Goal: Transaction & Acquisition: Complete application form

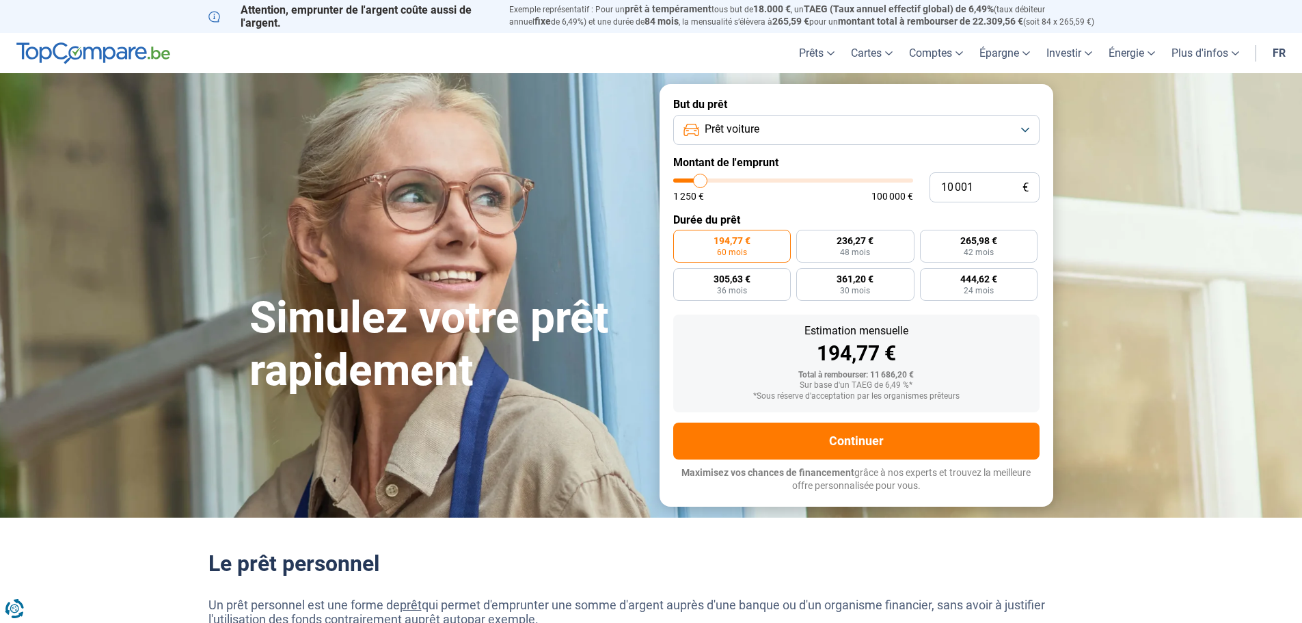
click at [861, 122] on button "Prêt voiture" at bounding box center [856, 130] width 366 height 30
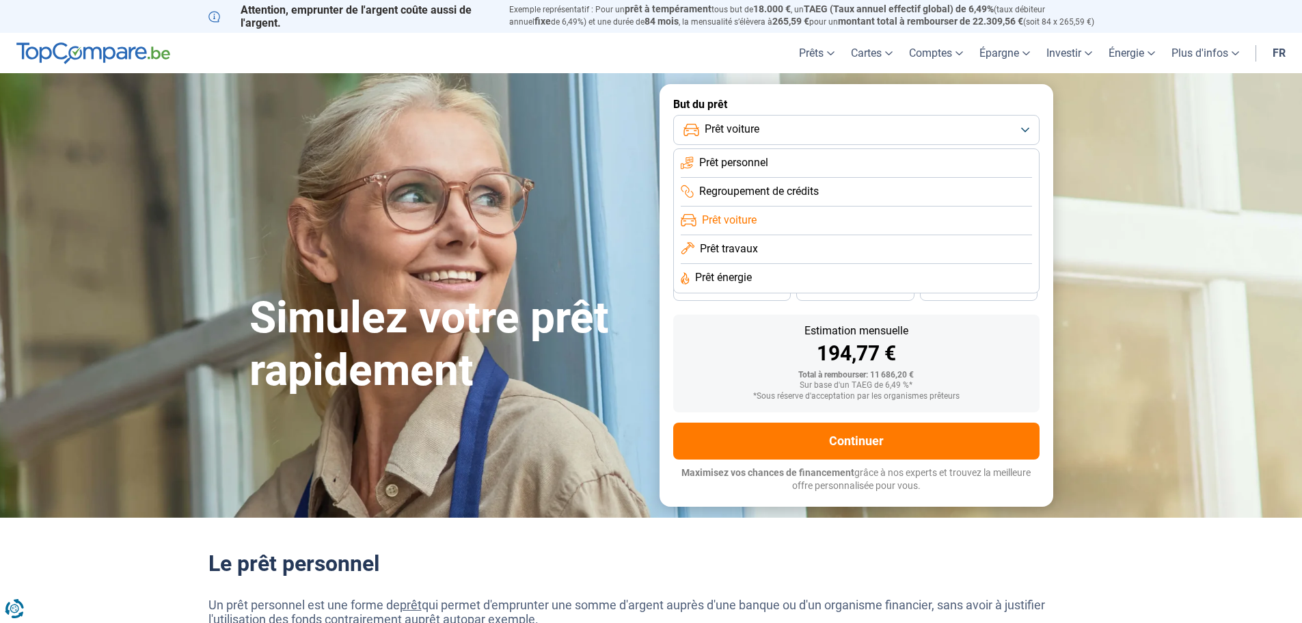
click at [745, 222] on span "Prêt voiture" at bounding box center [729, 220] width 55 height 15
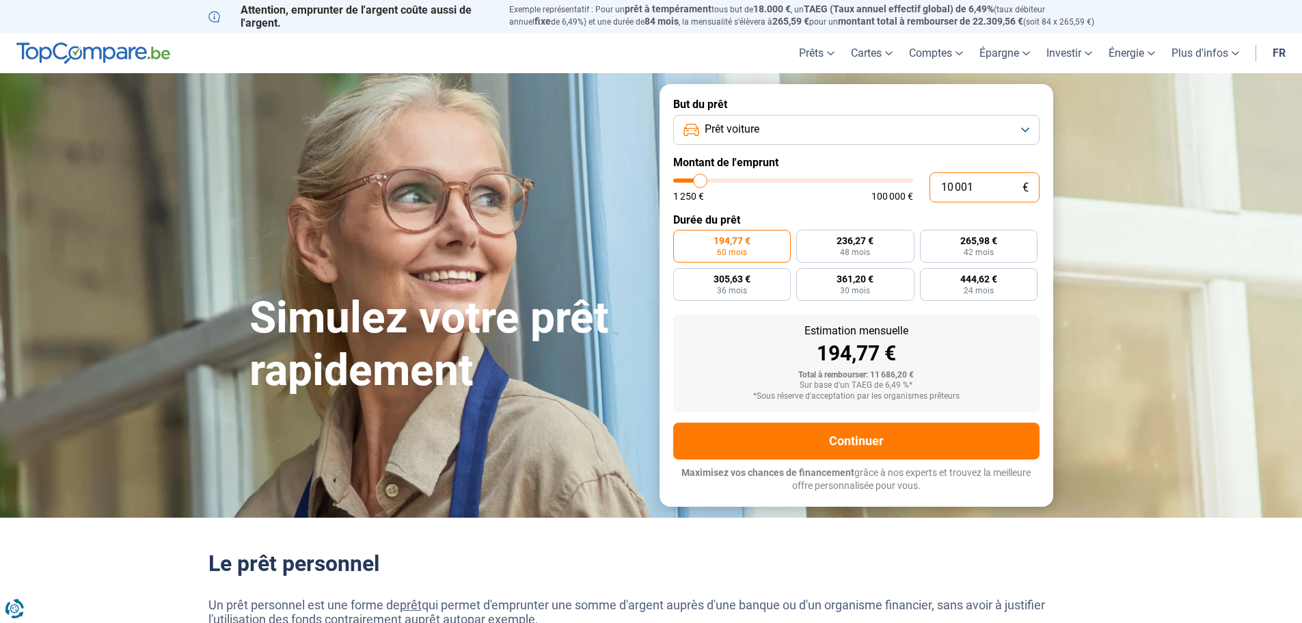
drag, startPoint x: 1008, startPoint y: 187, endPoint x: 917, endPoint y: 189, distance: 90.3
click at [919, 189] on div "10 001 € 1 250 € 100 000 €" at bounding box center [856, 187] width 366 height 30
type input "4"
type input "1250"
type input "42"
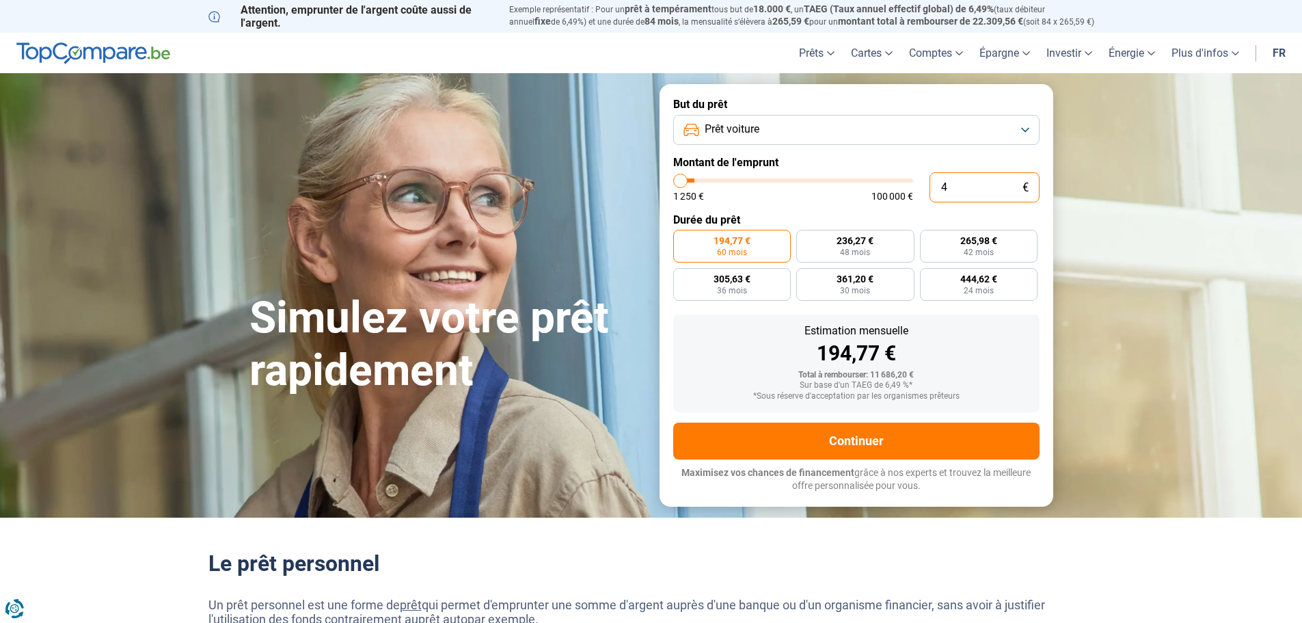
type input "1250"
type input "420"
type input "1250"
type input "4 200"
type input "4250"
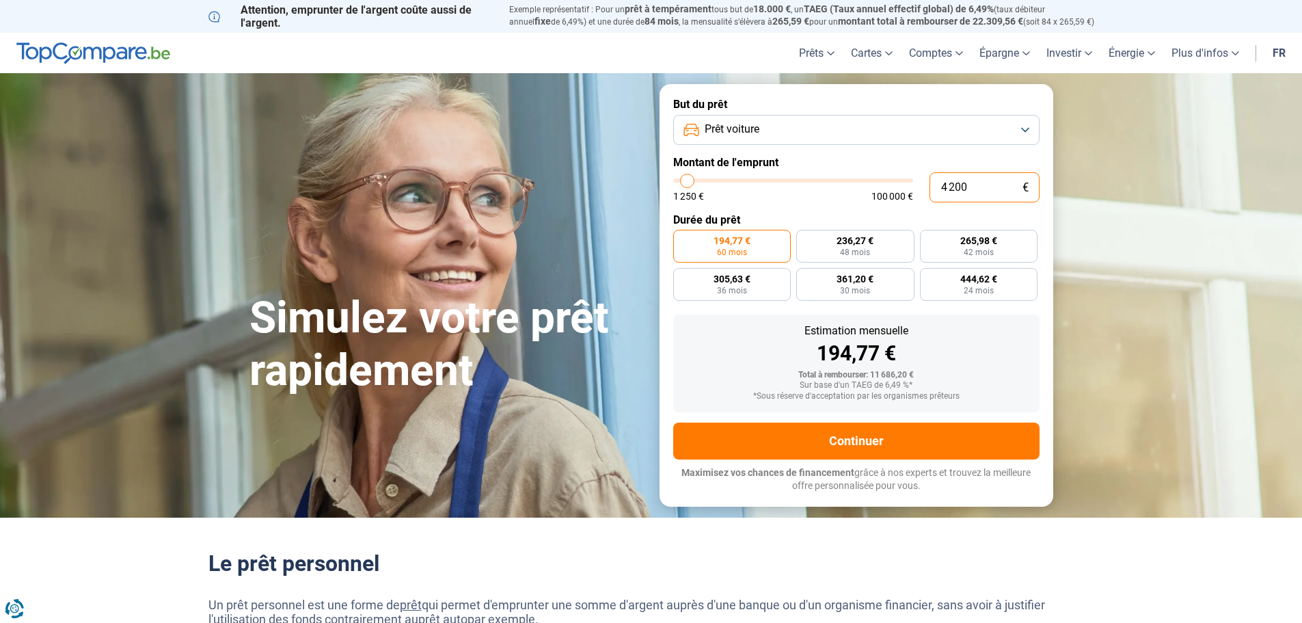
type input "42 000"
type input "42000"
radio input "false"
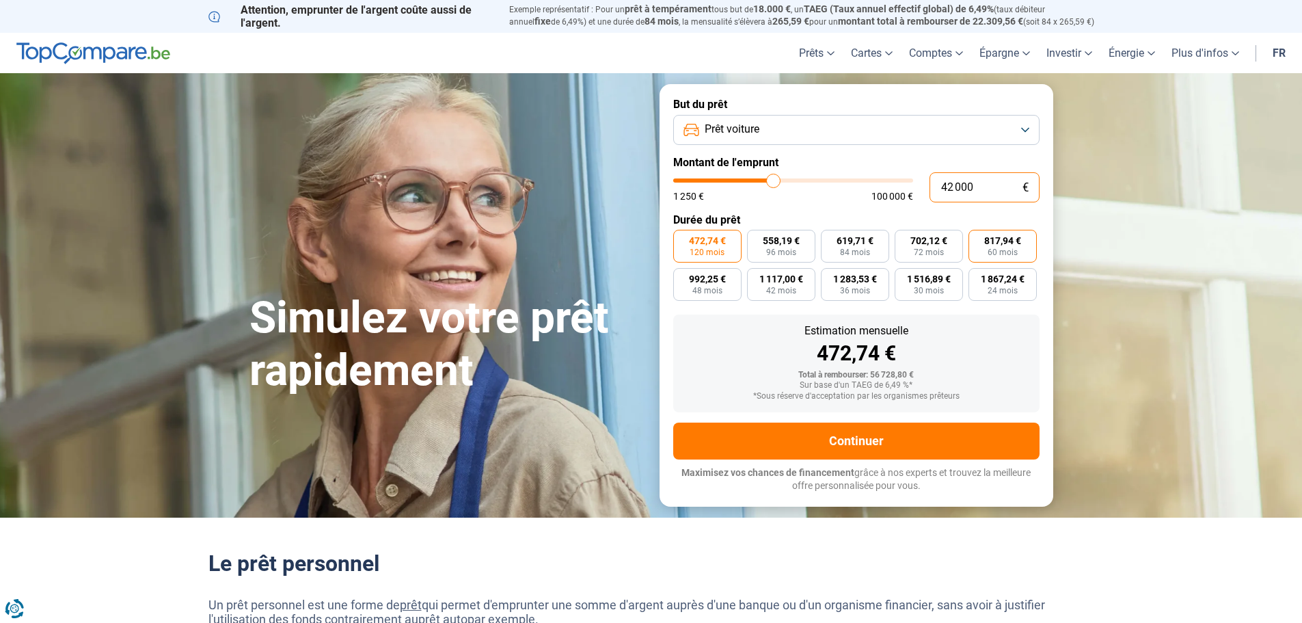
type input "42 000"
click at [995, 246] on label "817,94 € 60 mois" at bounding box center [1003, 246] width 68 height 33
click at [978, 239] on input "817,94 € 60 mois" at bounding box center [973, 234] width 9 height 9
radio input "true"
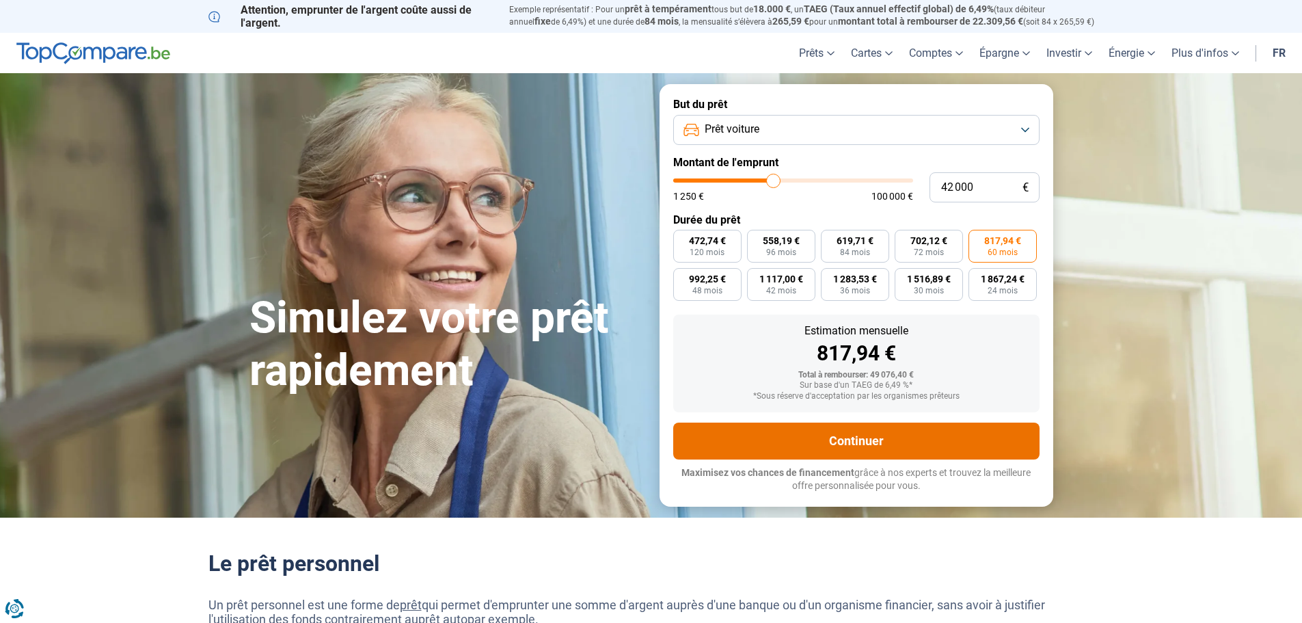
click at [863, 437] on button "Continuer" at bounding box center [856, 441] width 366 height 37
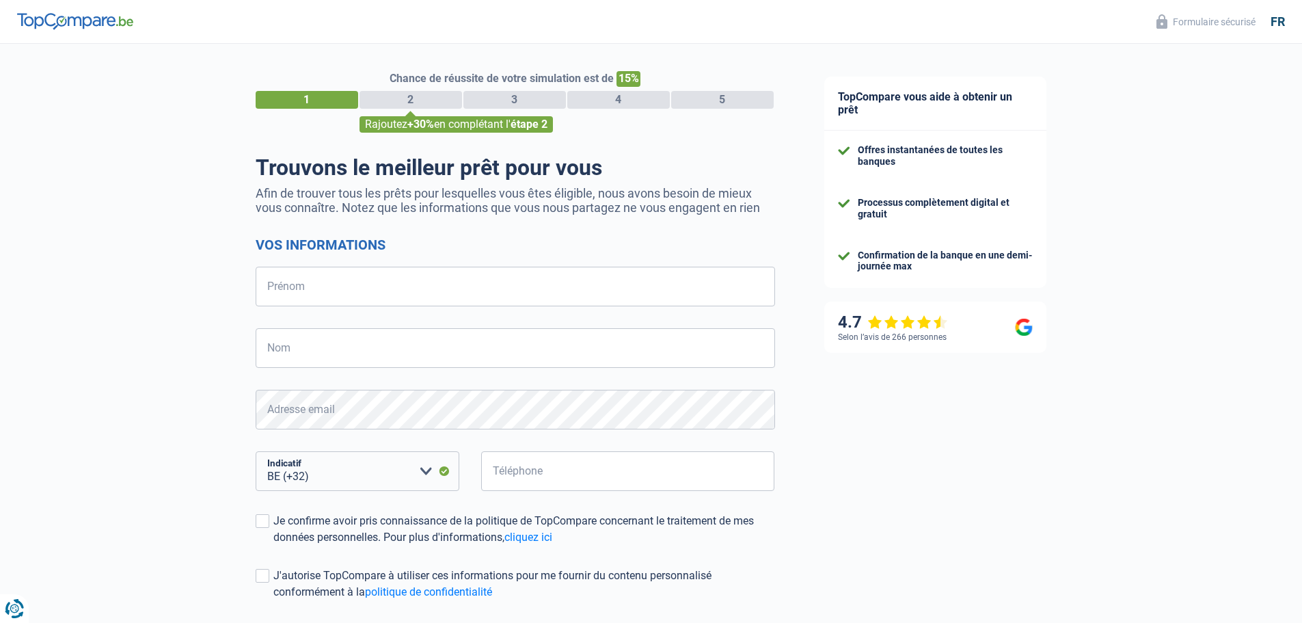
select select "32"
click at [314, 286] on input "Prénom" at bounding box center [516, 287] width 520 height 40
type input "[PERSON_NAME]"
type input "Buan"
click at [541, 461] on input "Téléphone" at bounding box center [628, 471] width 294 height 40
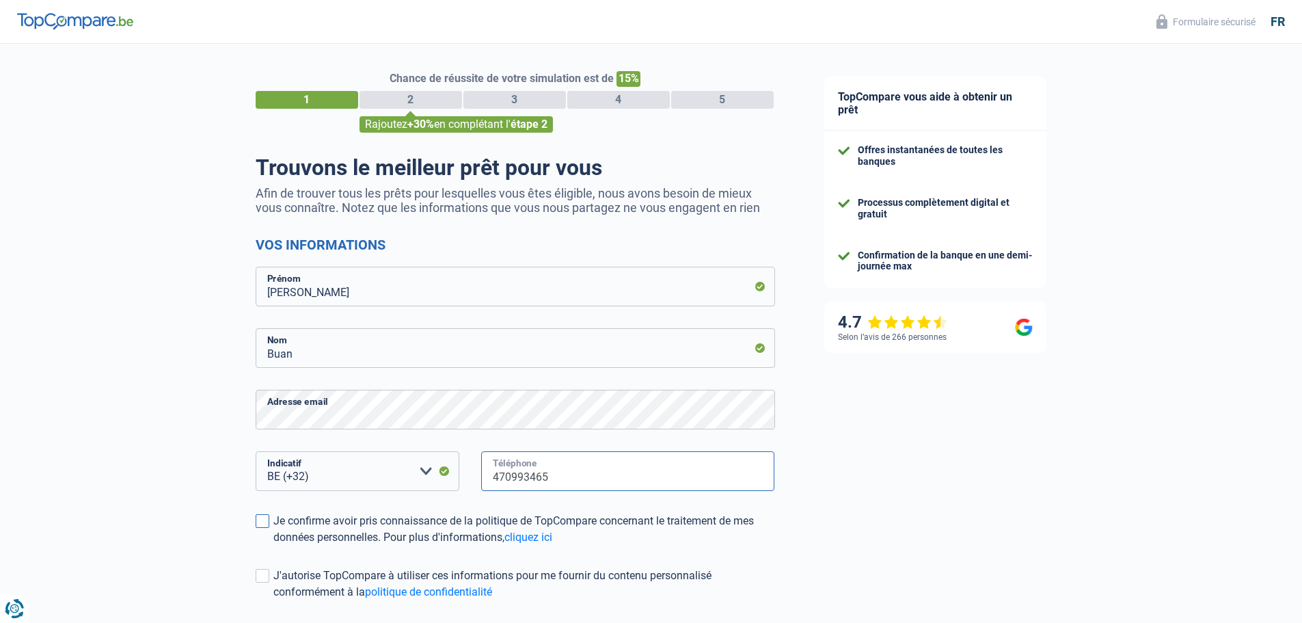
type input "470993465"
click at [265, 516] on span at bounding box center [263, 521] width 14 height 14
click at [273, 546] on input "Je confirme avoir pris connaissance de la politique de TopCompare concernant le…" at bounding box center [273, 546] width 0 height 0
click at [258, 571] on span at bounding box center [263, 576] width 14 height 14
click at [273, 600] on input "J'autorise TopCompare à utiliser ces informations pour me fournir du contenu pe…" at bounding box center [273, 600] width 0 height 0
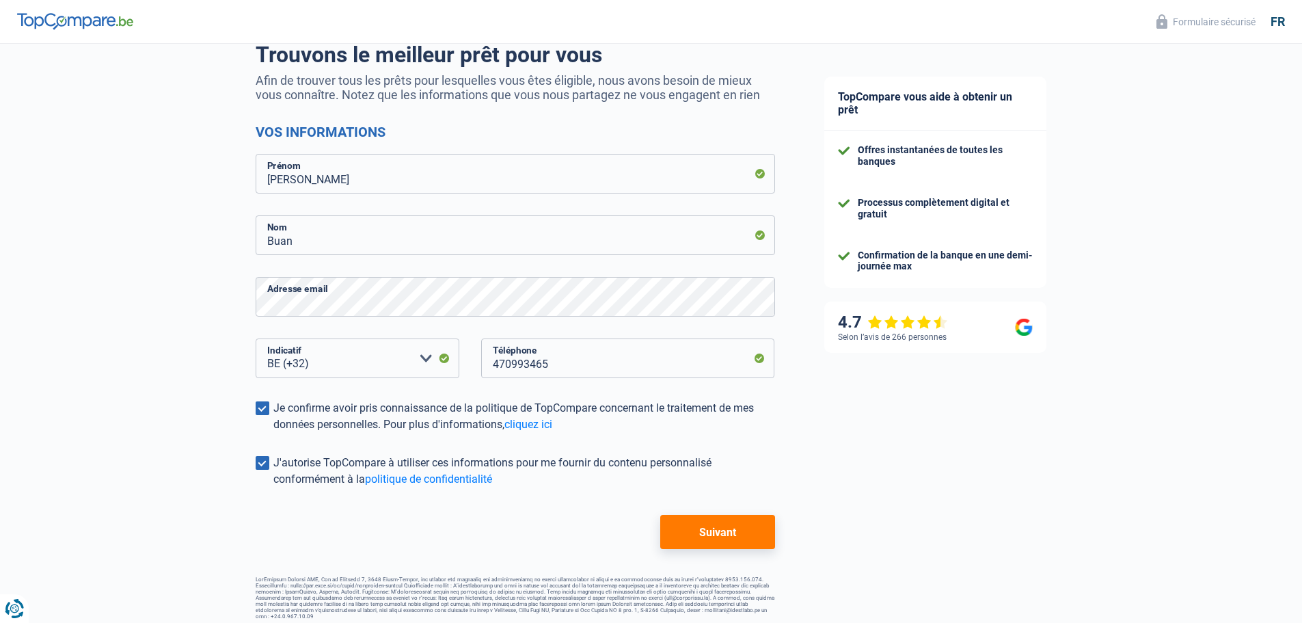
scroll to position [120, 0]
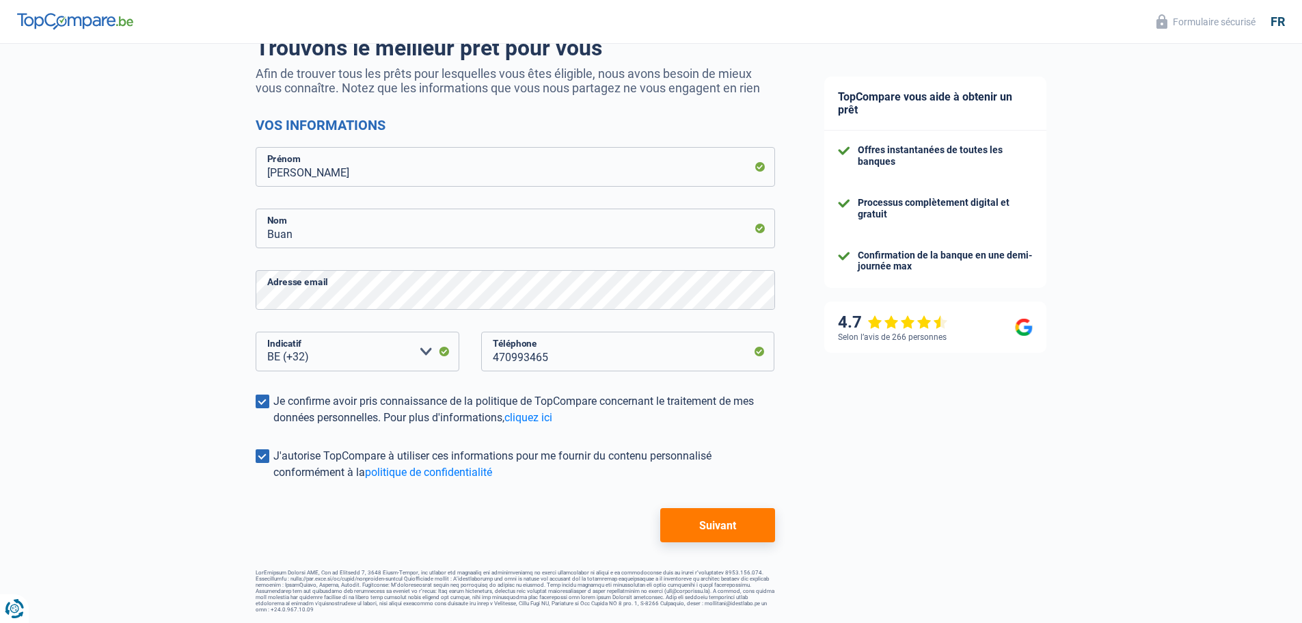
click at [743, 530] on button "Suivant" at bounding box center [717, 525] width 114 height 34
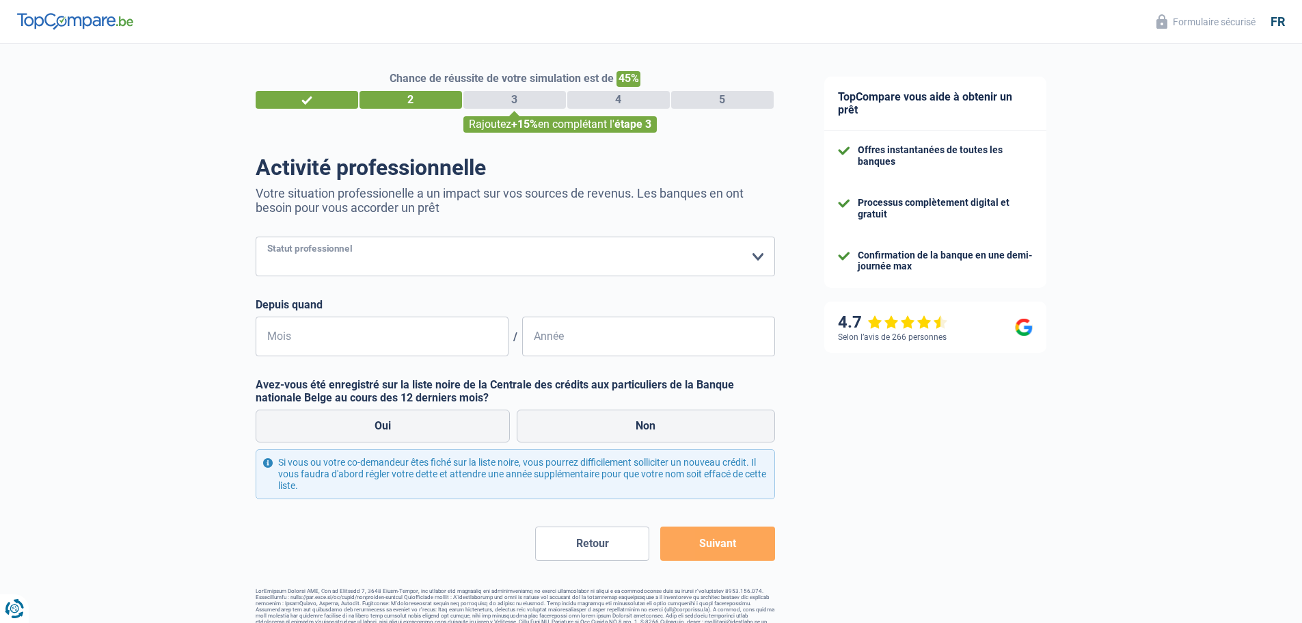
click at [411, 252] on select "Ouvrier Employé privé Employé public Invalide Indépendant Pensionné Chômeur Mut…" at bounding box center [516, 257] width 520 height 40
select select "privateEmployee"
click at [256, 238] on select "Ouvrier Employé privé Employé public Invalide Indépendant Pensionné Chômeur Mut…" at bounding box center [516, 257] width 520 height 40
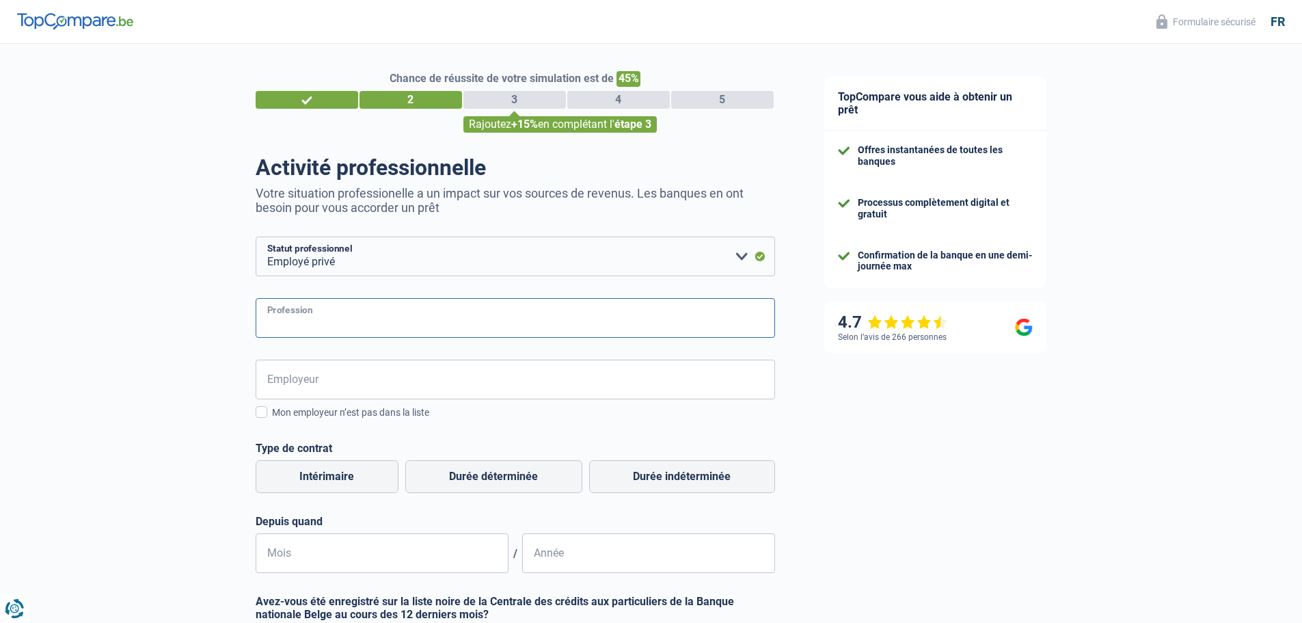
click at [332, 330] on input "Profession" at bounding box center [516, 318] width 520 height 40
type input "Directeur Financier"
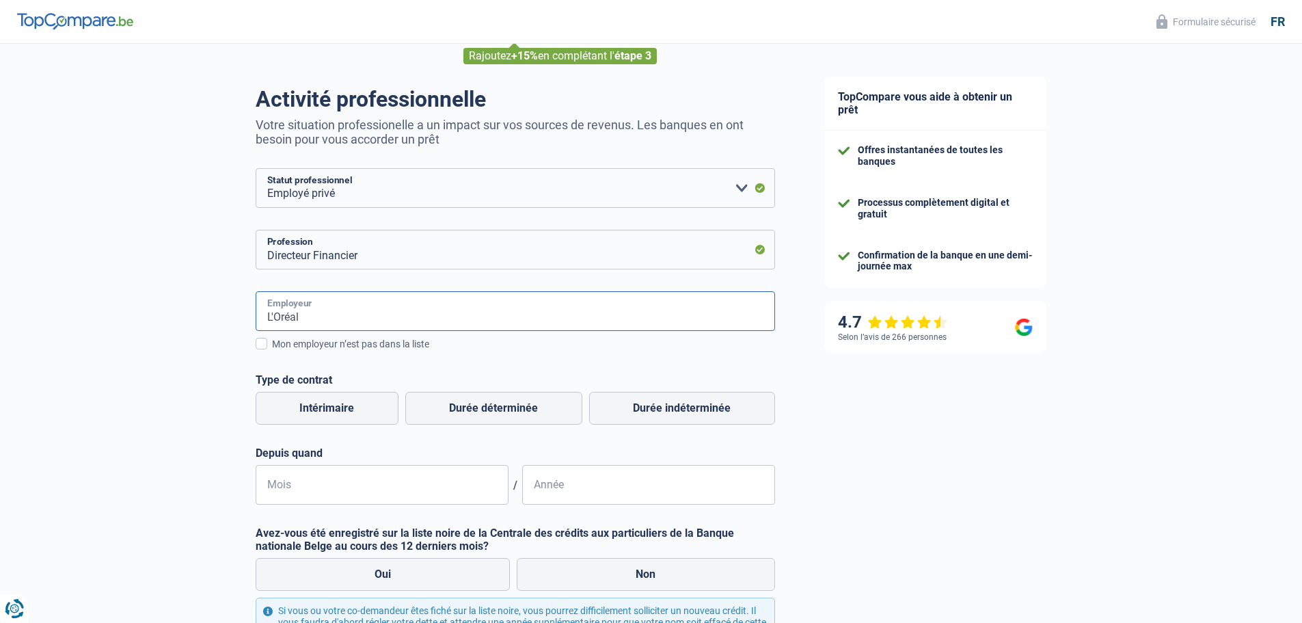
click at [380, 320] on input "L'Oréal" at bounding box center [516, 311] width 520 height 40
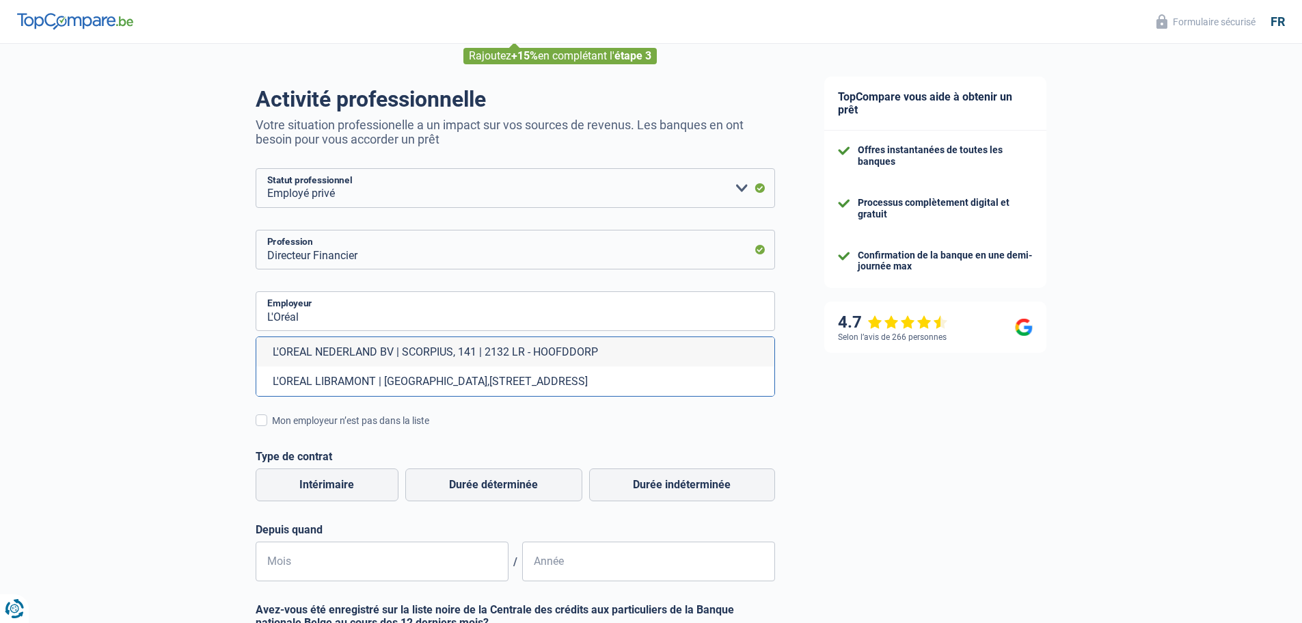
click at [425, 381] on li "L'OREAL LIBRAMONT | [GEOGRAPHIC_DATA],[STREET_ADDRESS]" at bounding box center [515, 380] width 518 height 29
type input "L'OREAL LIBRAMONT | [GEOGRAPHIC_DATA],[STREET_ADDRESS]"
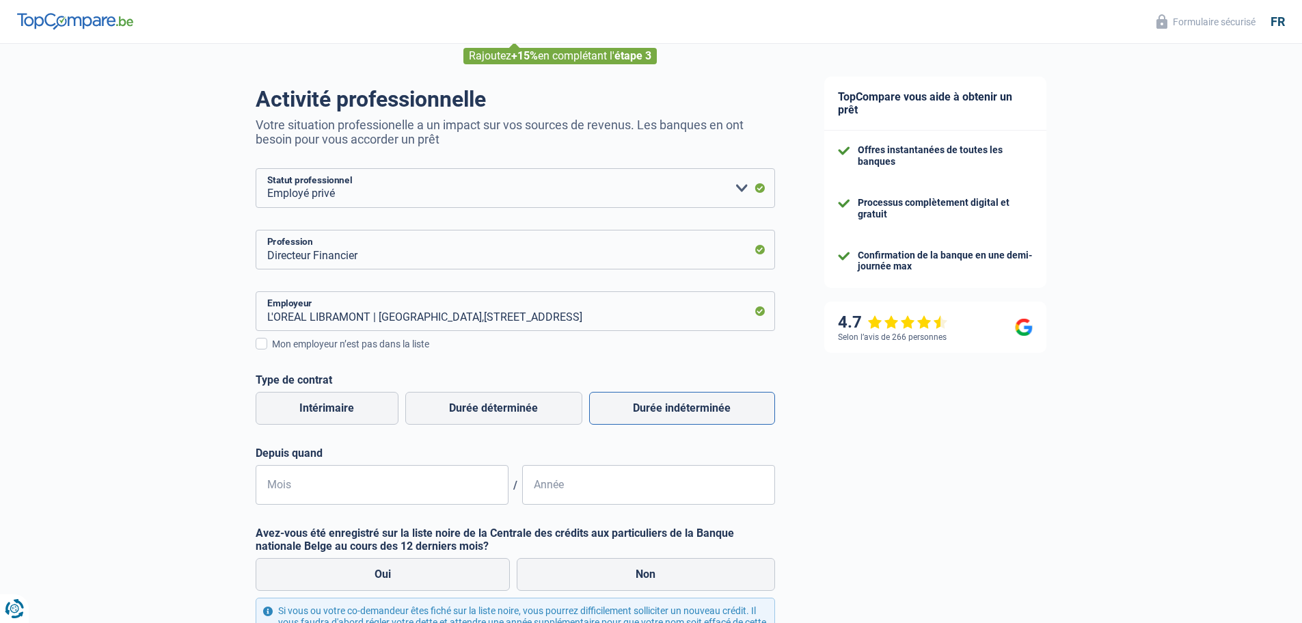
click at [643, 406] on label "Durée indéterminée" at bounding box center [682, 408] width 186 height 33
click at [643, 406] on input "Durée indéterminée" at bounding box center [682, 408] width 186 height 33
radio input "true"
click at [464, 479] on input "Mois" at bounding box center [382, 485] width 253 height 40
click at [405, 496] on input "Mois" at bounding box center [382, 485] width 253 height 40
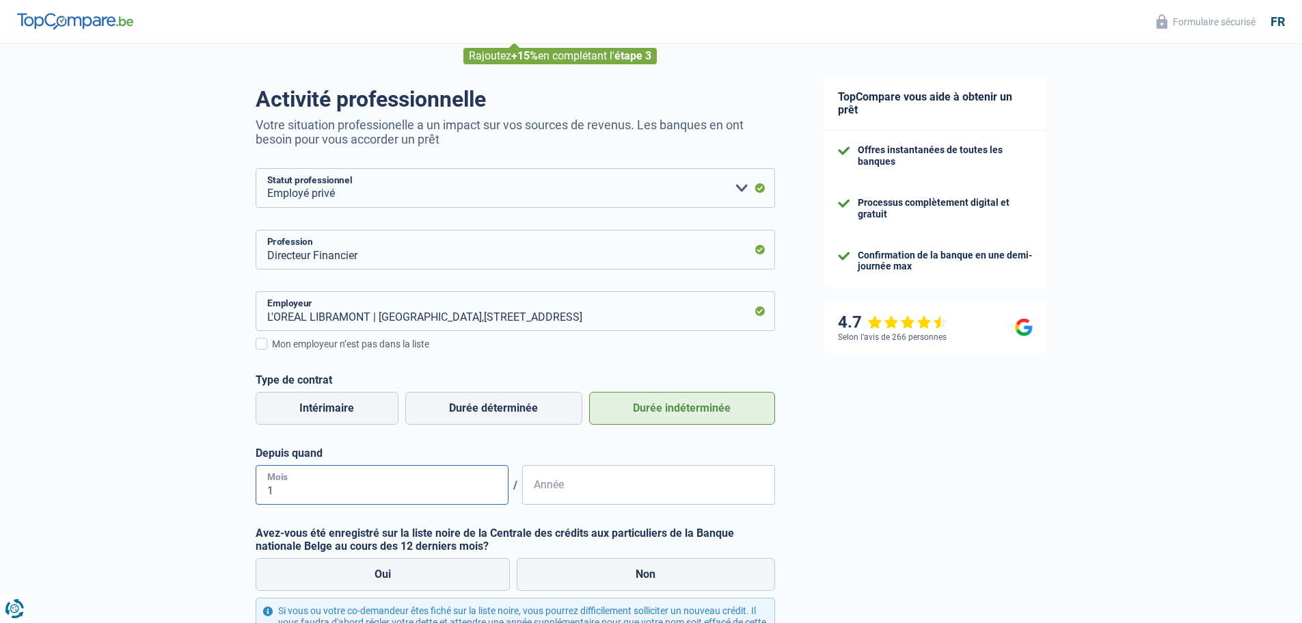
type input "12"
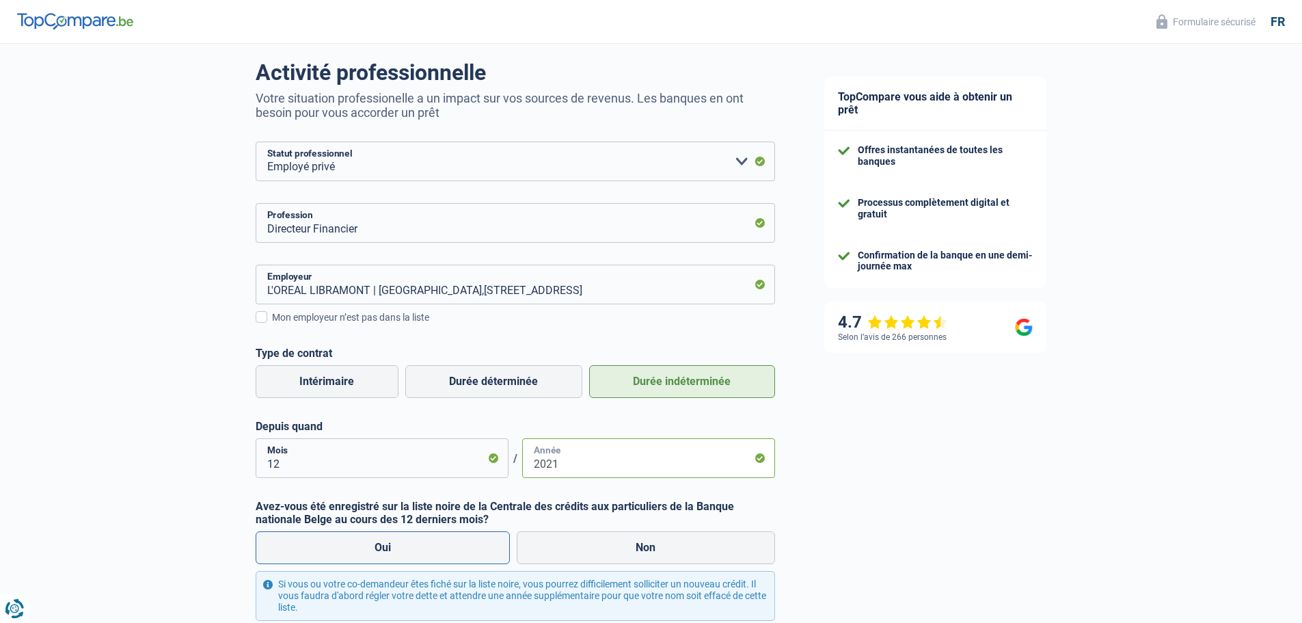
scroll to position [137, 0]
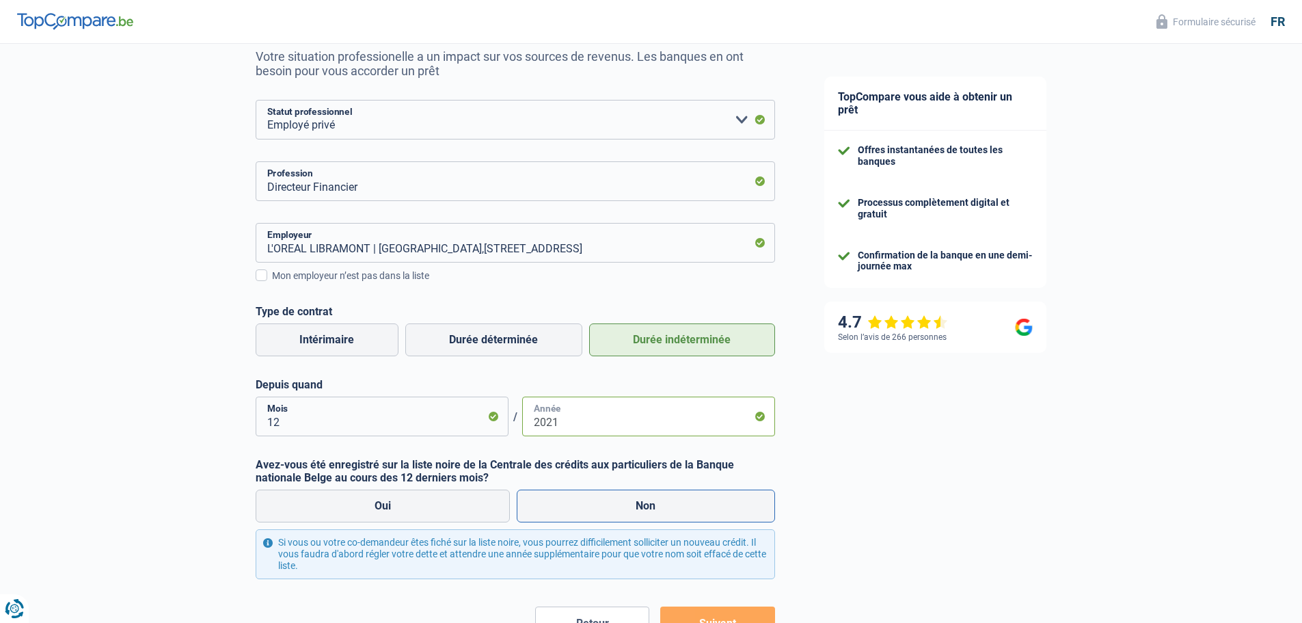
type input "2021"
click at [538, 505] on label "Non" at bounding box center [646, 505] width 258 height 33
click at [538, 505] on input "Non" at bounding box center [646, 505] width 258 height 33
radio input "true"
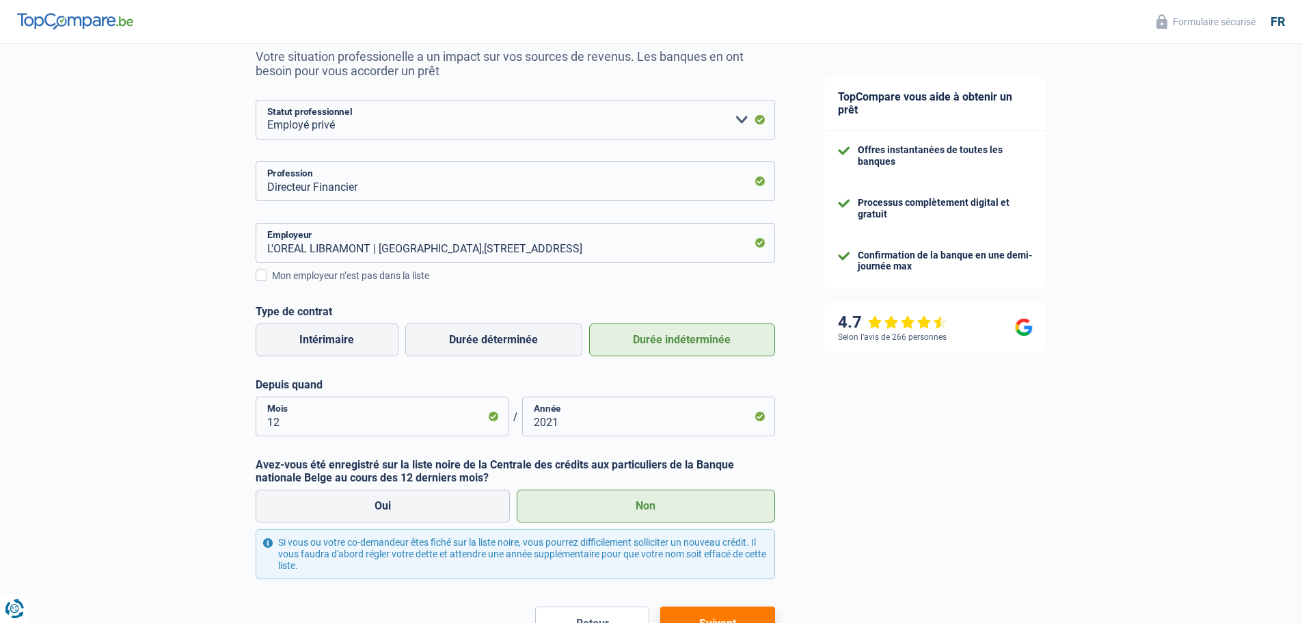
scroll to position [205, 0]
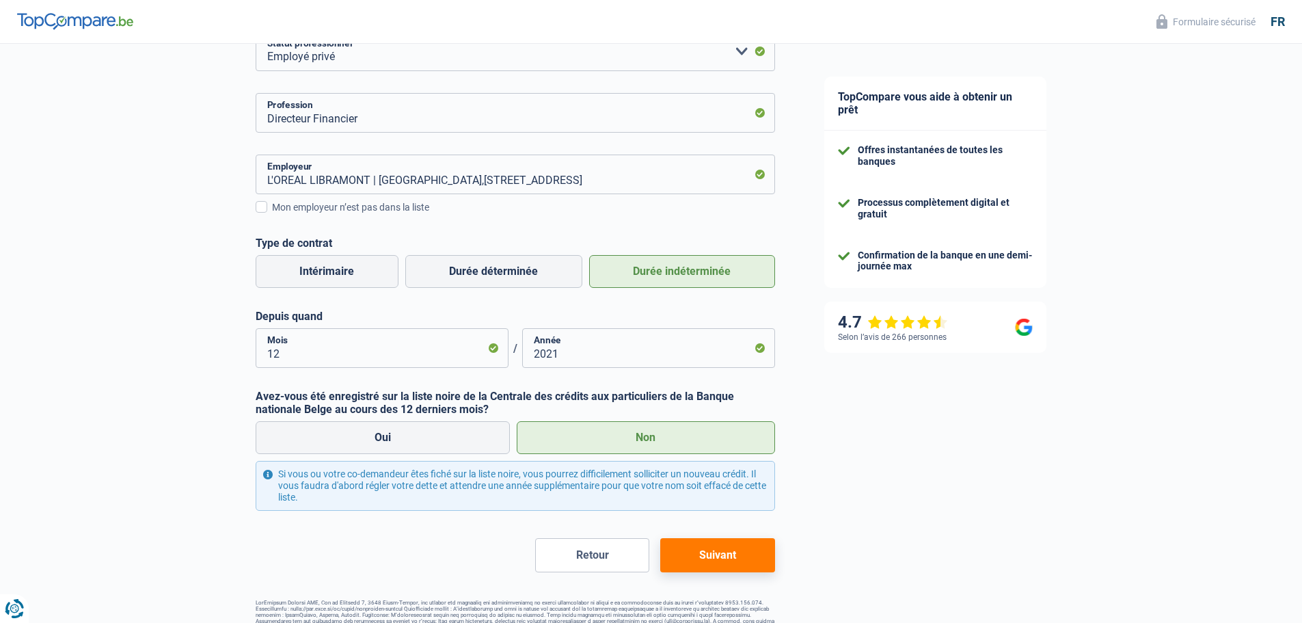
click at [697, 563] on button "Suivant" at bounding box center [717, 555] width 114 height 34
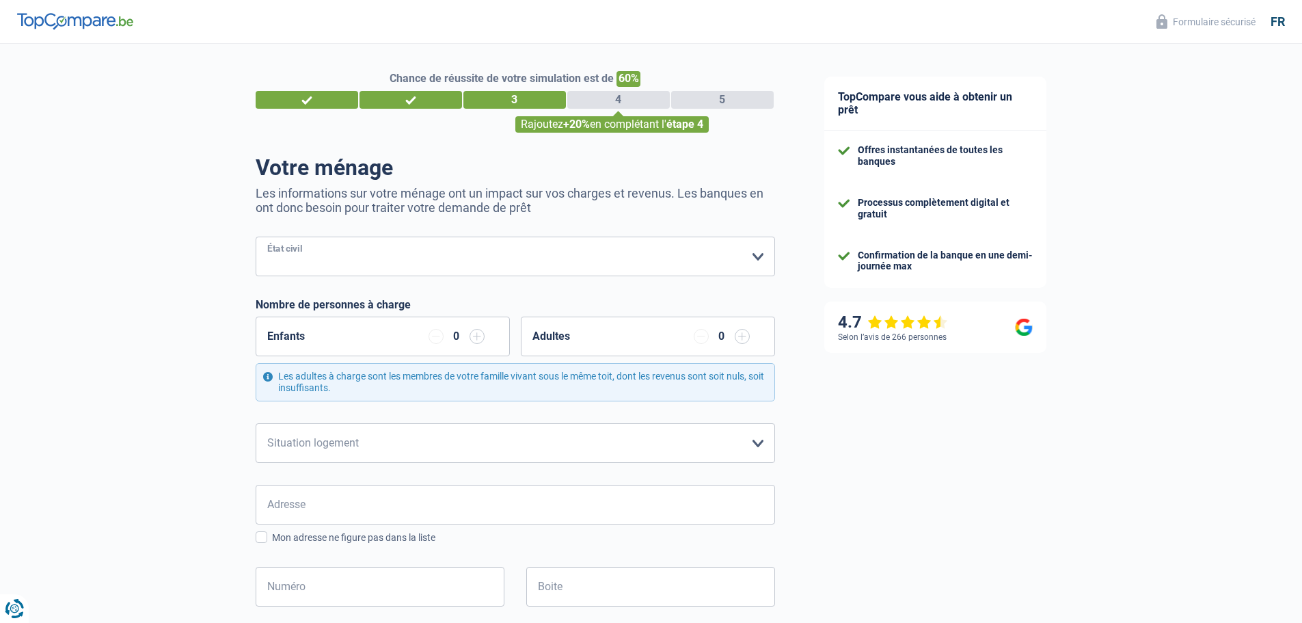
click at [394, 247] on select "[PERSON_NAME](e) Cohabitant(e) légal(e) Divorcé(e) Veuf(ve) Séparé (de fait) Ve…" at bounding box center [516, 257] width 520 height 40
select select "married"
click at [256, 238] on select "[PERSON_NAME](e) Cohabitant(e) légal(e) Divorcé(e) Veuf(ve) Séparé (de fait) Ve…" at bounding box center [516, 257] width 520 height 40
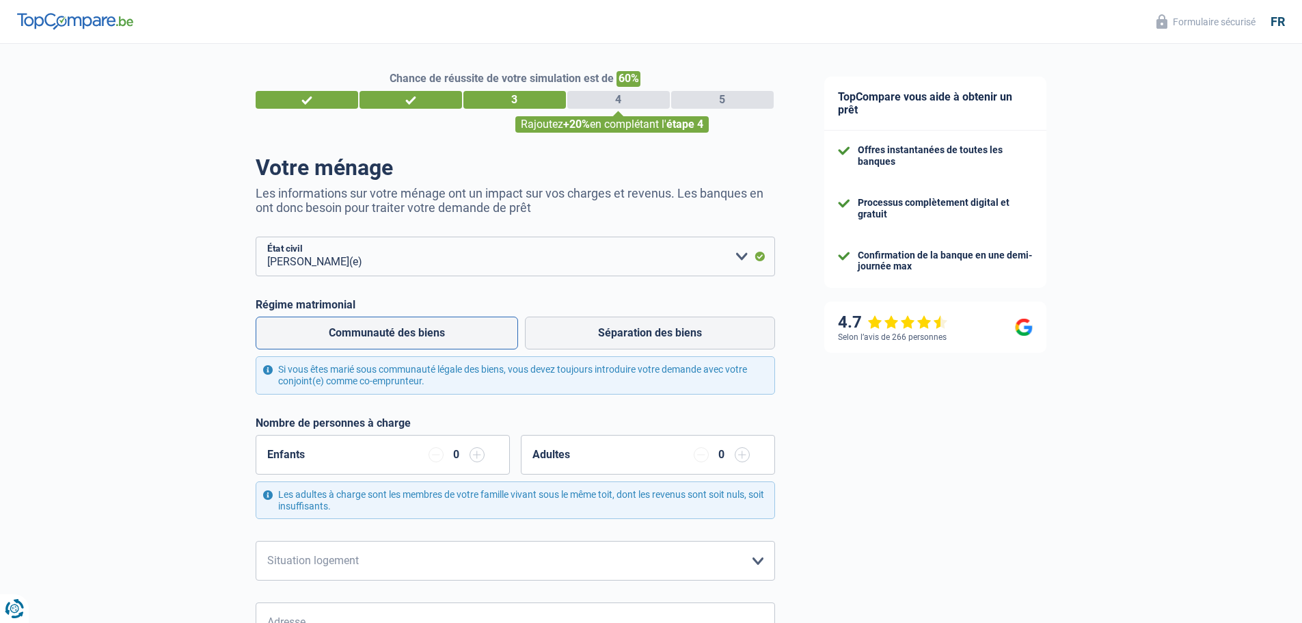
click at [470, 340] on label "Communauté des biens" at bounding box center [387, 333] width 263 height 33
click at [470, 340] on input "Communauté des biens" at bounding box center [387, 333] width 263 height 33
radio input "true"
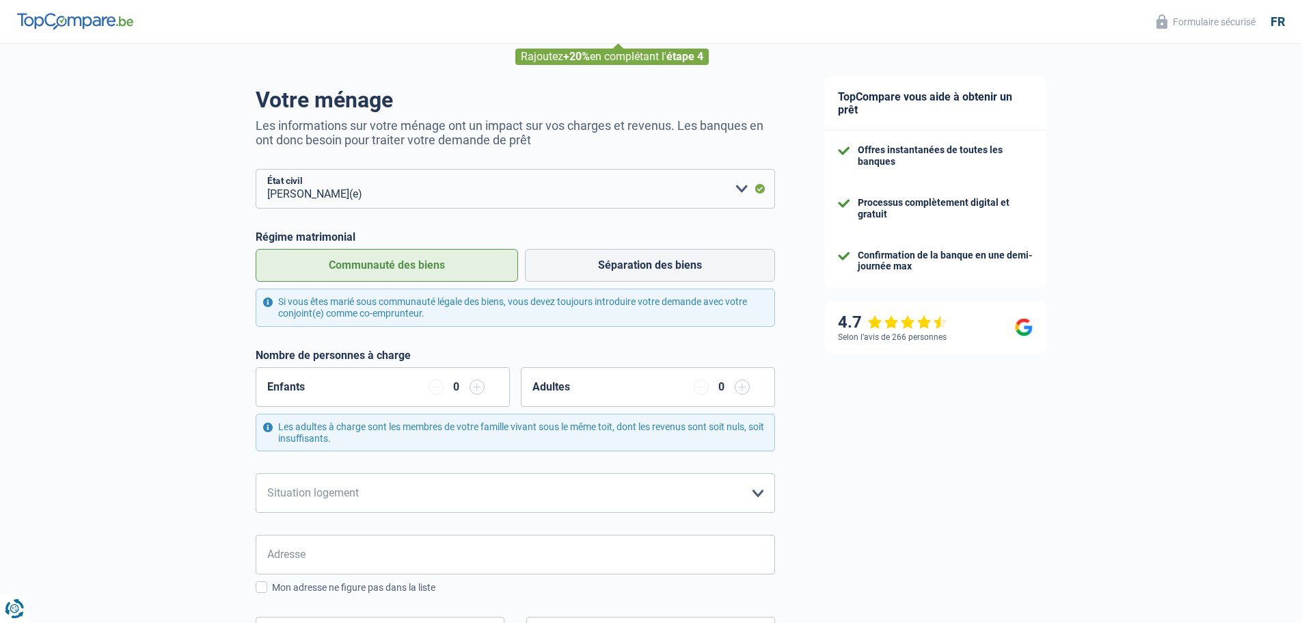
scroll to position [68, 0]
click at [470, 390] on input "button" at bounding box center [477, 386] width 15 height 15
click at [431, 492] on select "Locataire Propriétaire avec prêt hypothécaire Propriétaire sans prêt hypothécai…" at bounding box center [516, 492] width 520 height 40
select select "ownerWithMortgage"
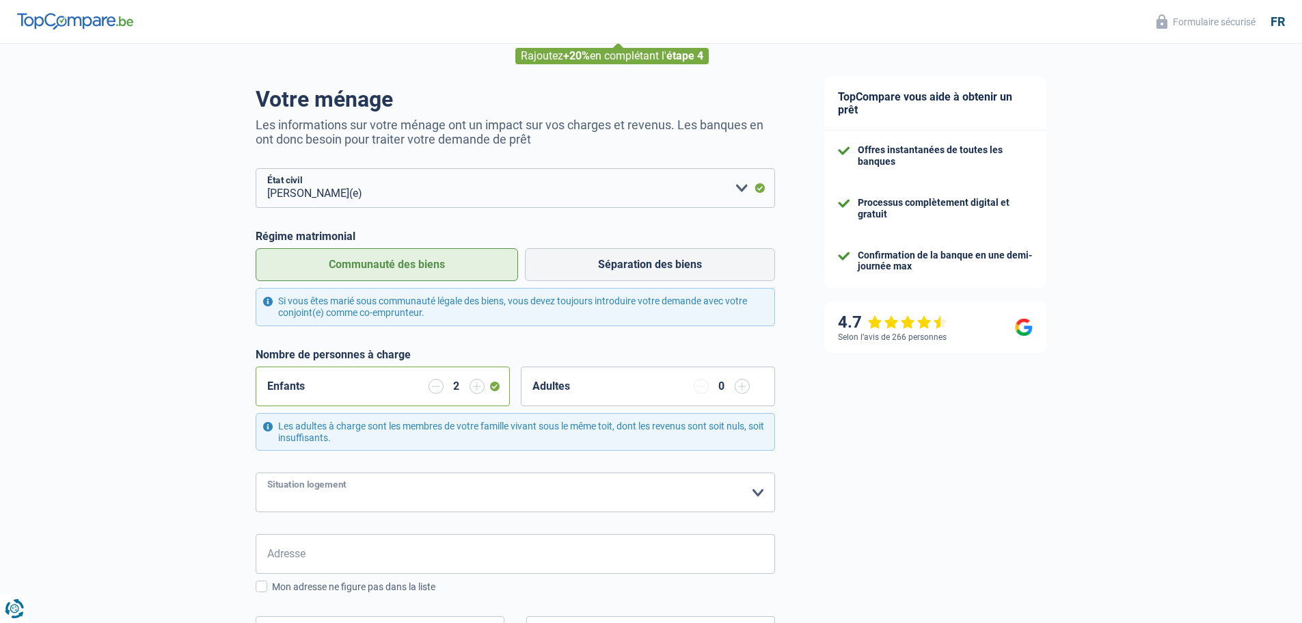
click at [256, 474] on select "Locataire Propriétaire avec prêt hypothécaire Propriétaire sans prêt hypothécai…" at bounding box center [516, 492] width 520 height 40
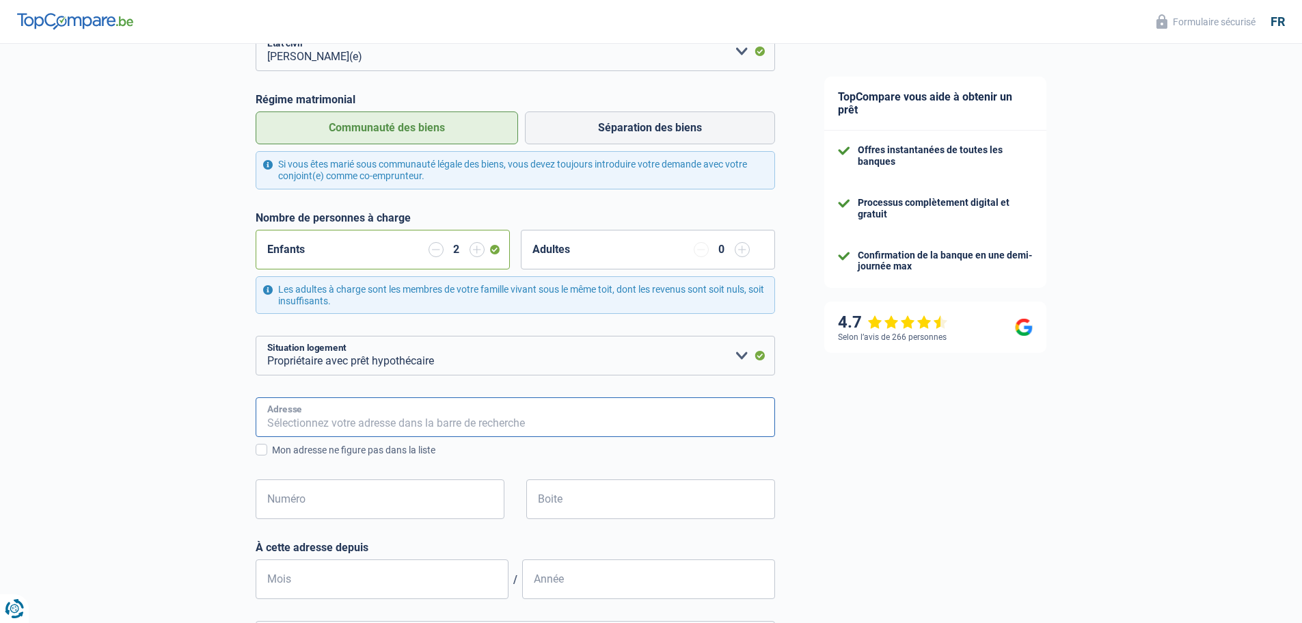
click at [375, 402] on input "Adresse" at bounding box center [516, 417] width 520 height 40
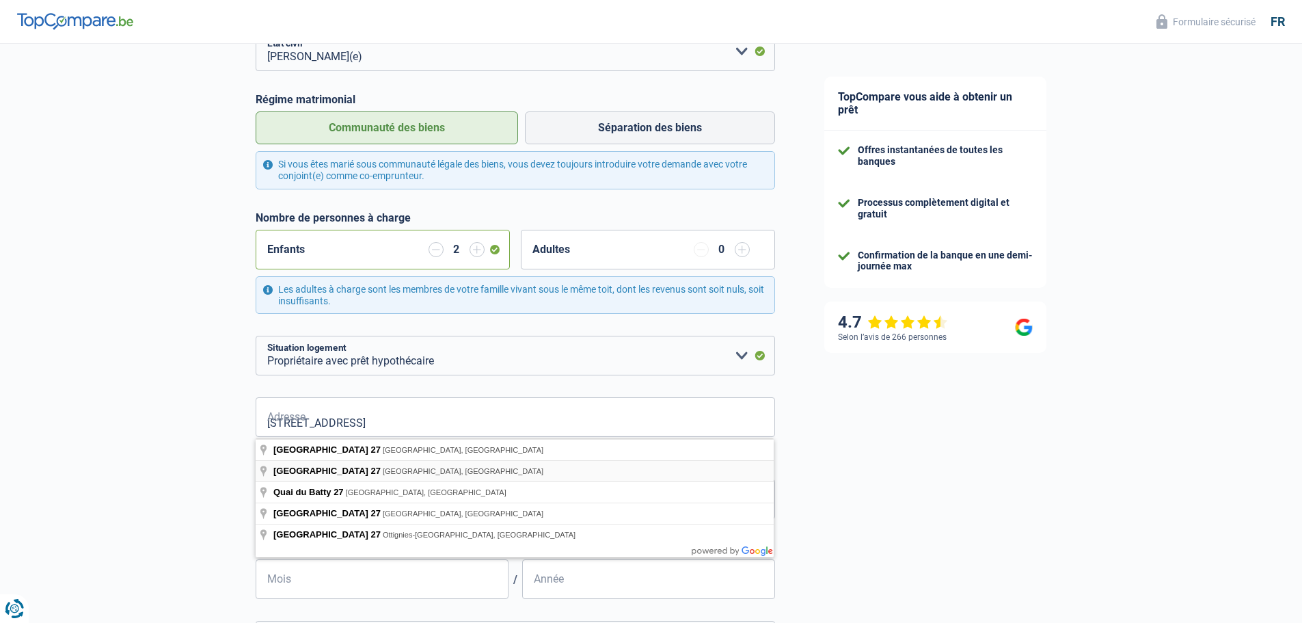
type input "[STREET_ADDRESS]"
type input "27"
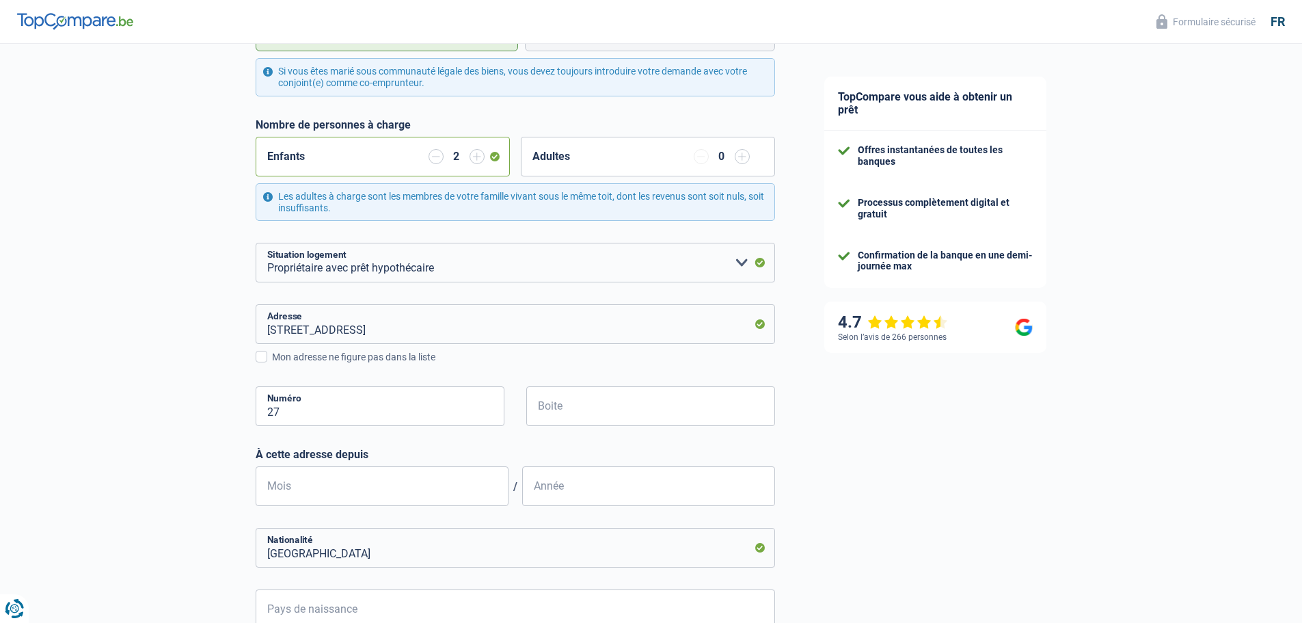
scroll to position [342, 0]
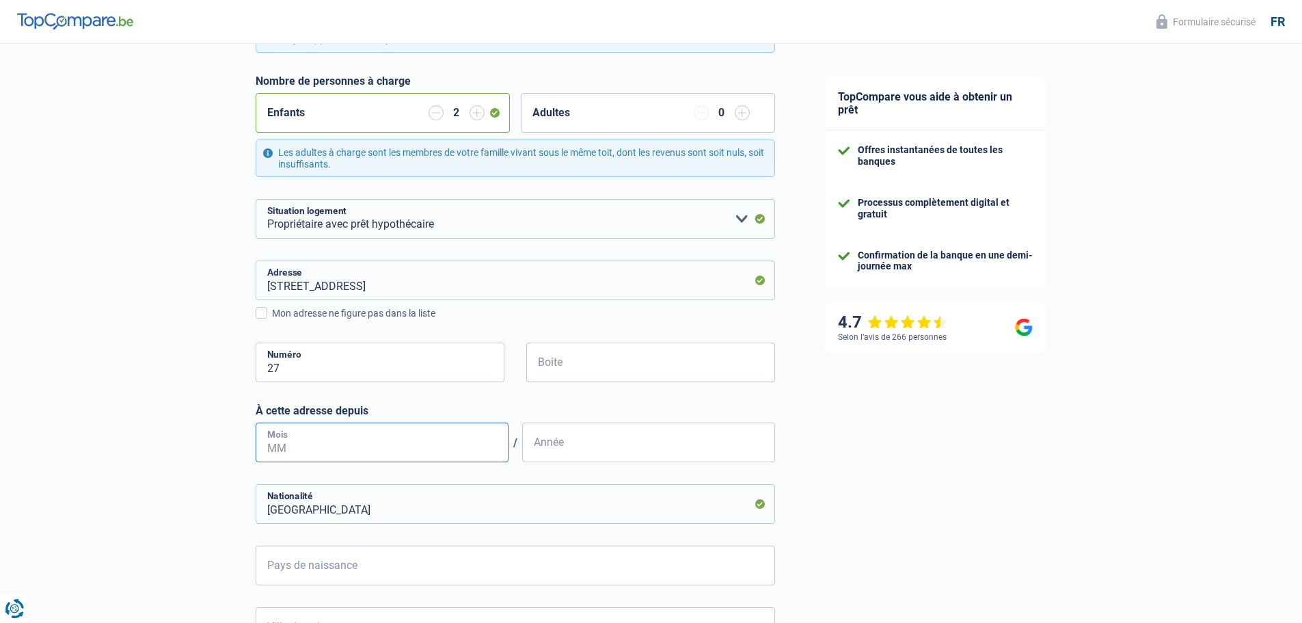
click at [429, 449] on input "Mois" at bounding box center [382, 443] width 253 height 40
type input "09"
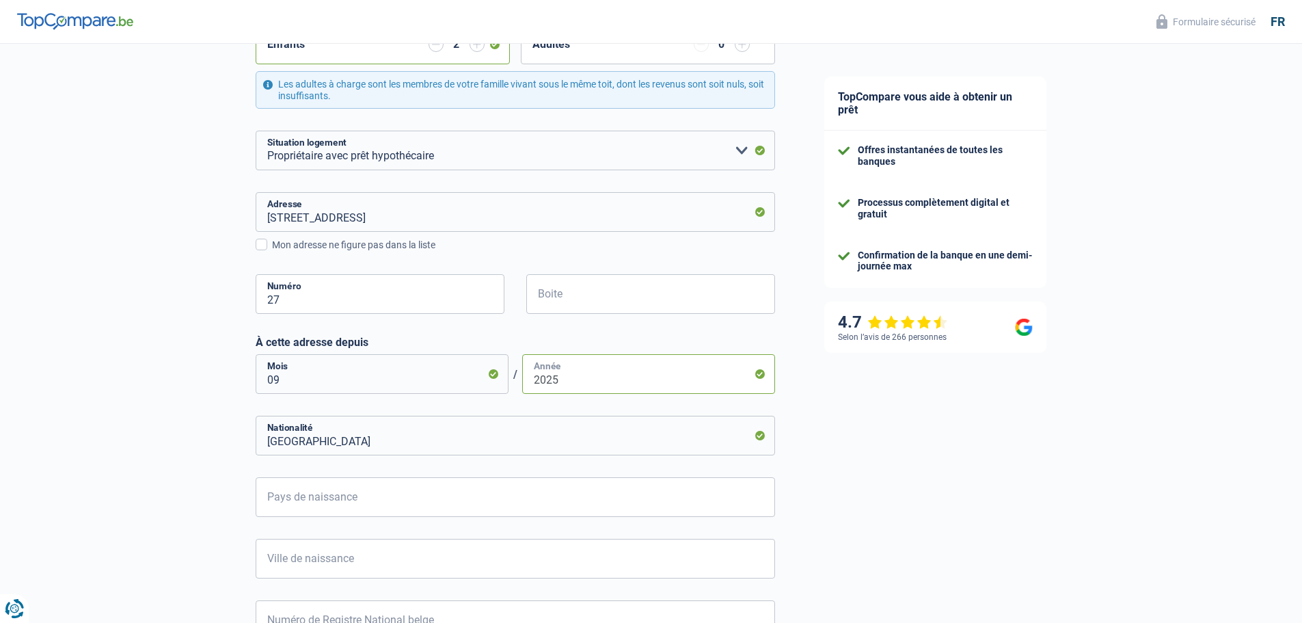
type input "2025"
click at [410, 437] on input "[GEOGRAPHIC_DATA]" at bounding box center [516, 436] width 520 height 40
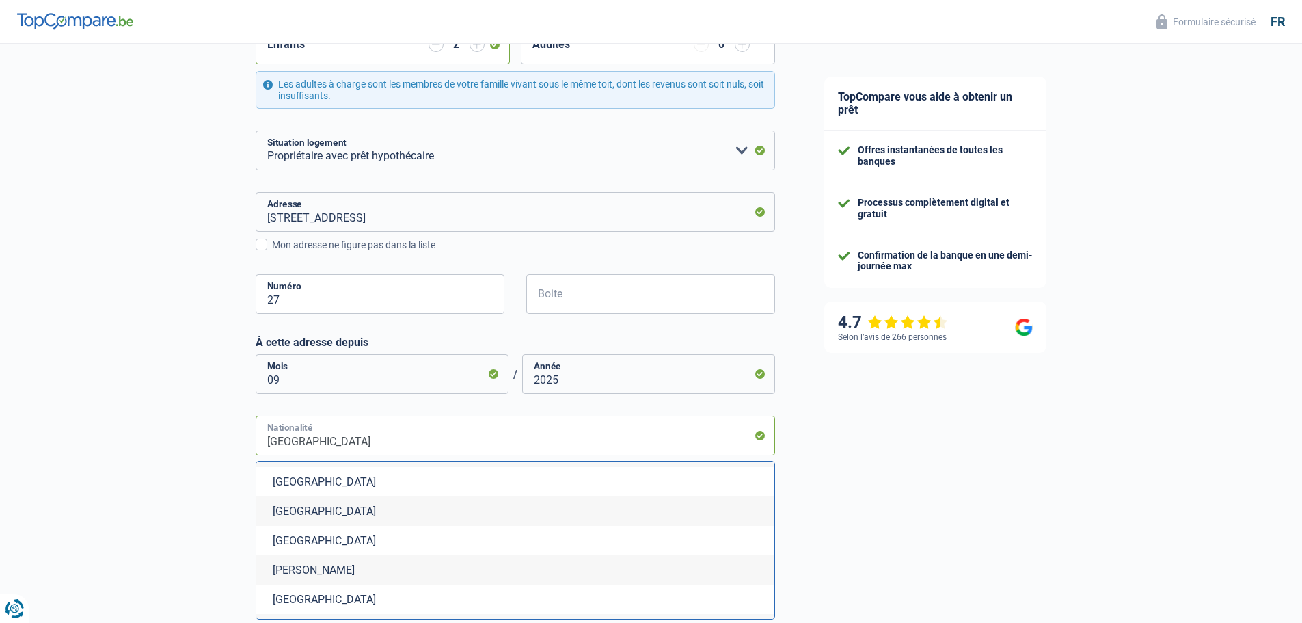
scroll to position [1231, 0]
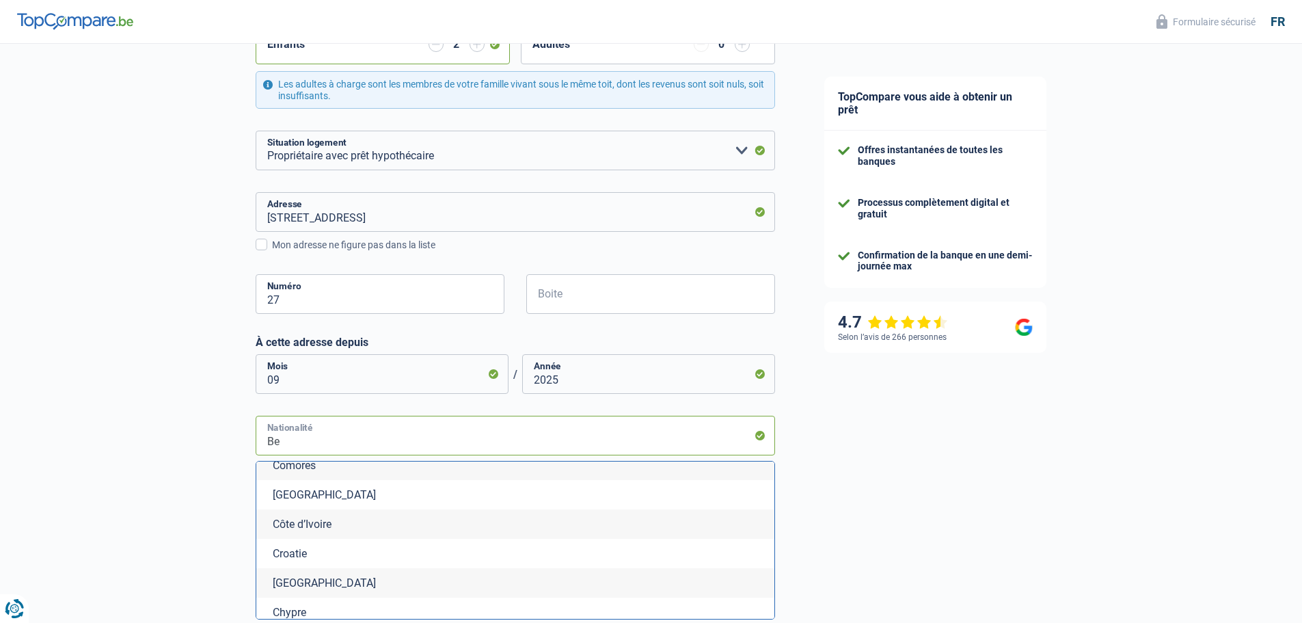
type input "B"
click at [317, 582] on li "[GEOGRAPHIC_DATA]" at bounding box center [515, 578] width 518 height 29
type input "[GEOGRAPHIC_DATA]"
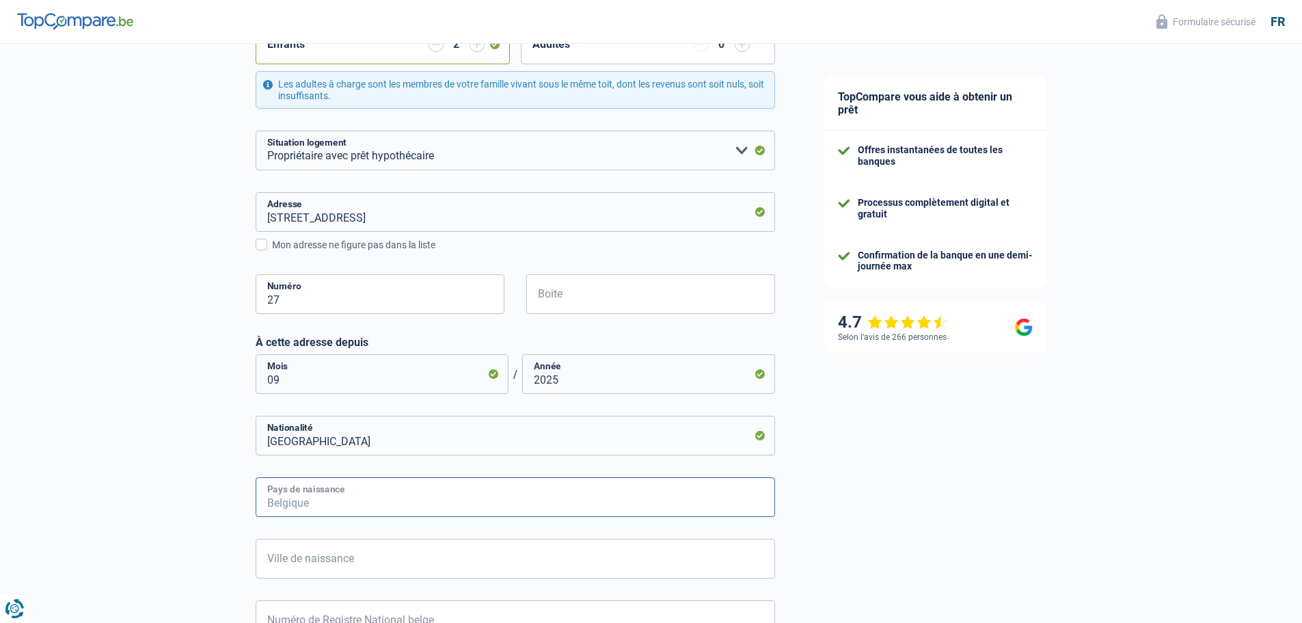
click at [347, 500] on input "Pays de naissance" at bounding box center [516, 497] width 520 height 40
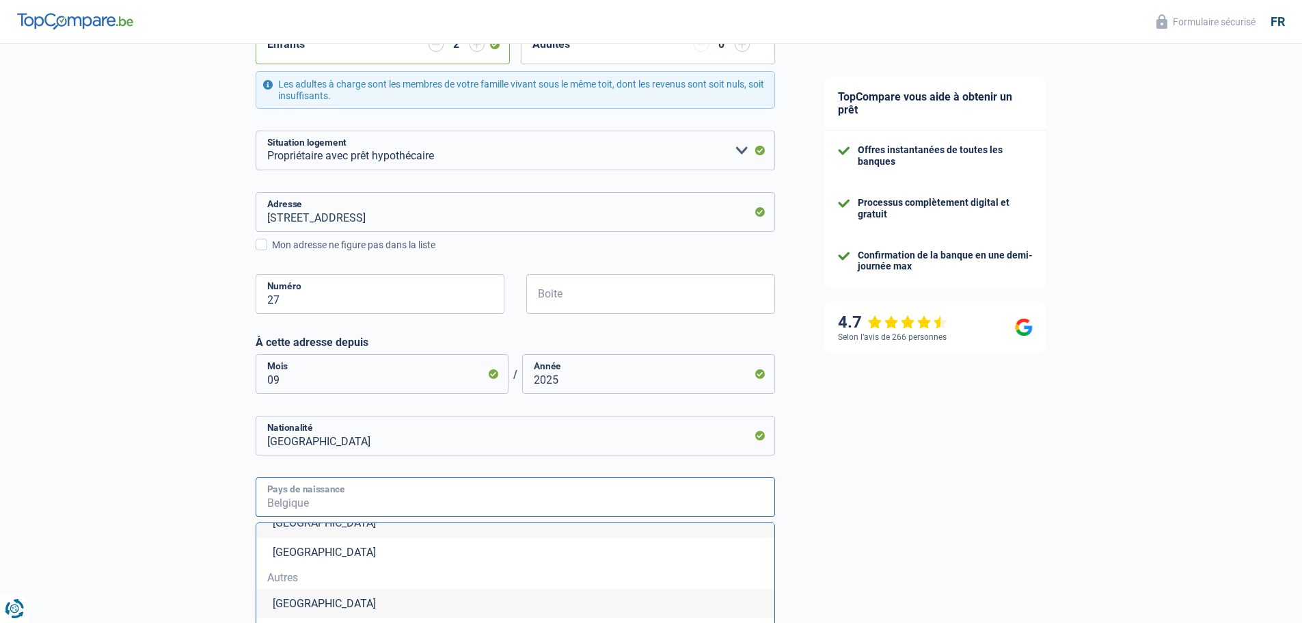
scroll to position [68, 0]
click at [327, 496] on input "Pays de naissance" at bounding box center [516, 497] width 520 height 40
type input "f"
type input "r"
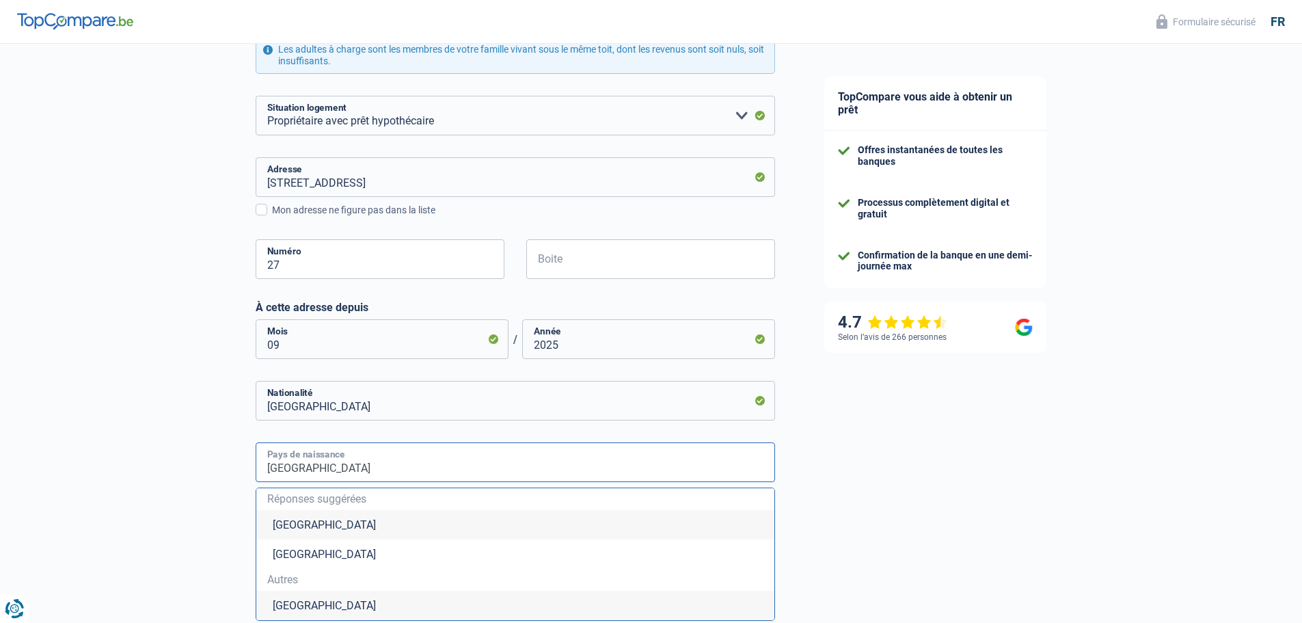
scroll to position [479, 0]
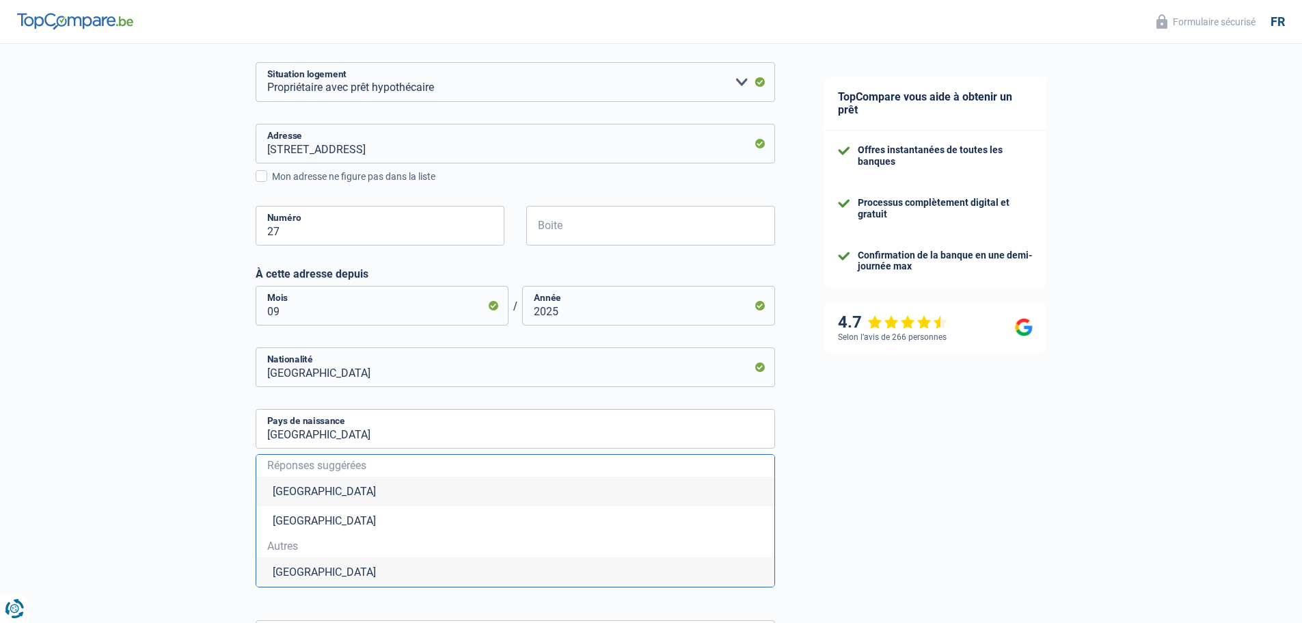
click at [309, 578] on li "[GEOGRAPHIC_DATA]" at bounding box center [515, 571] width 518 height 29
type input "[GEOGRAPHIC_DATA]"
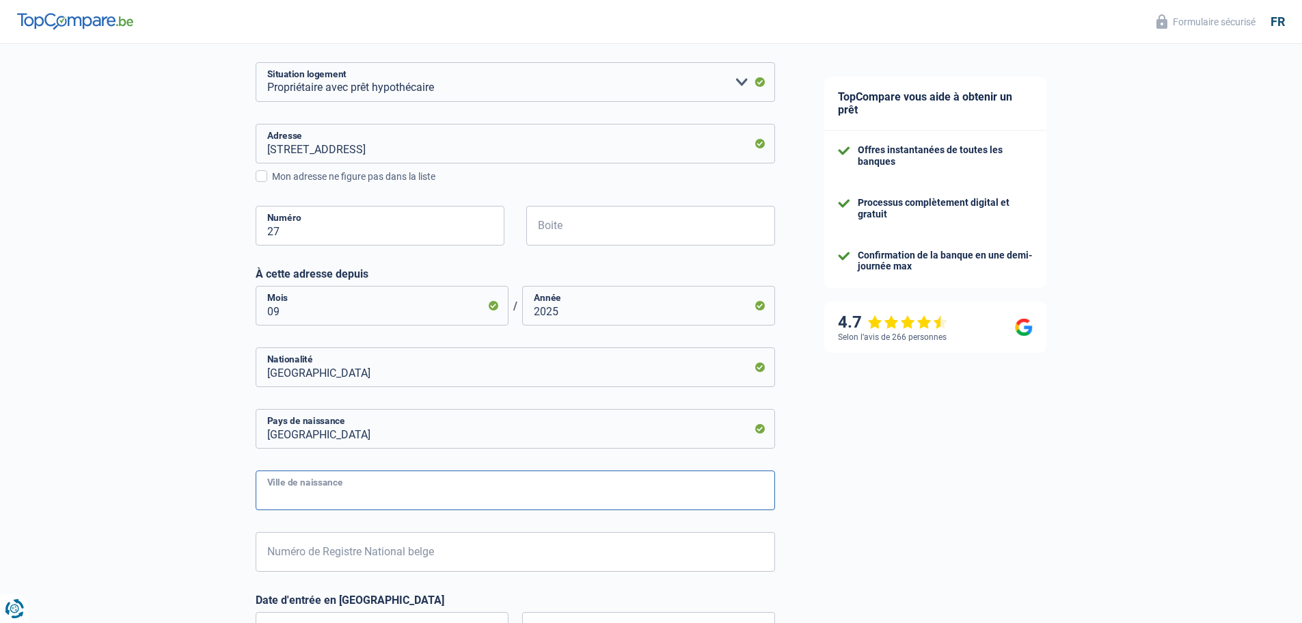
click at [322, 487] on input "Ville de naissance" at bounding box center [516, 490] width 520 height 40
type input "Pontoise"
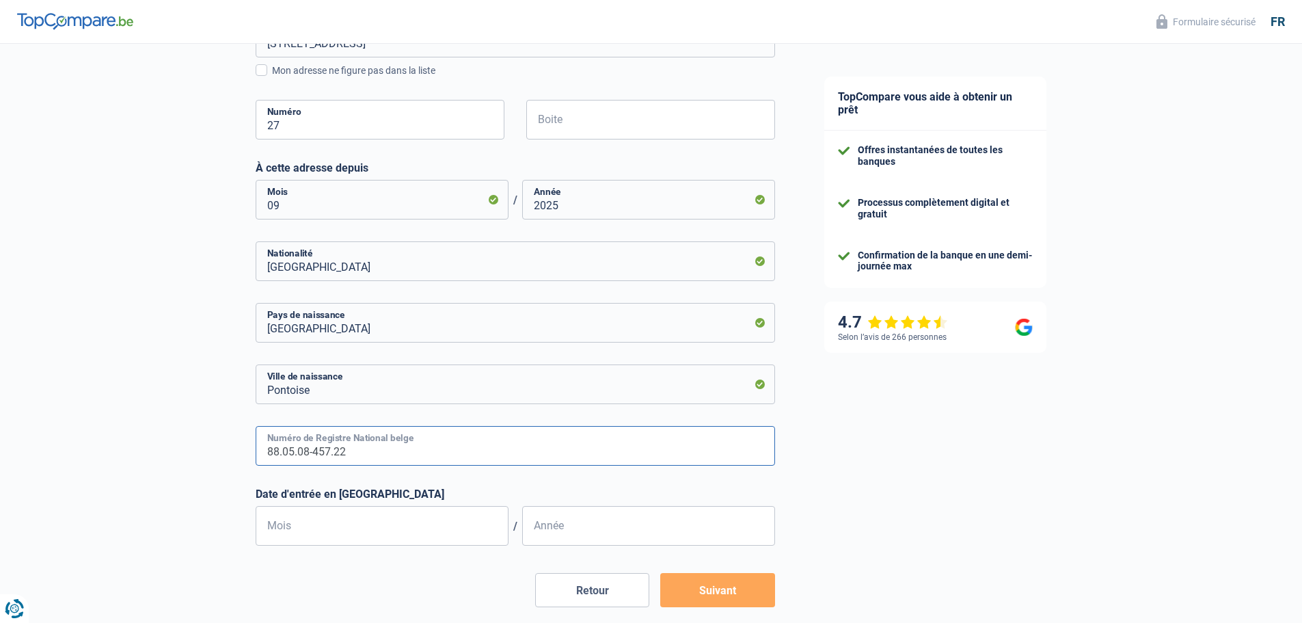
scroll to position [615, 0]
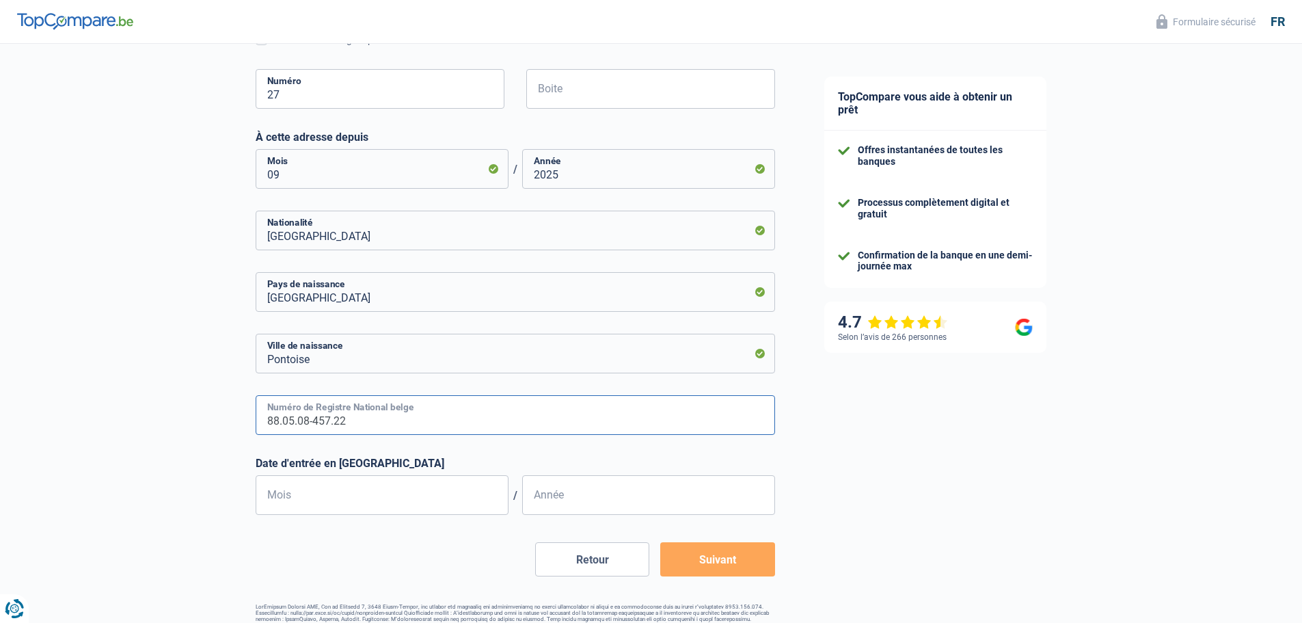
type input "88.05.08-457.22"
click at [351, 504] on input "Mois" at bounding box center [382, 495] width 253 height 40
click at [464, 496] on input "Mois" at bounding box center [382, 495] width 253 height 40
type input "03"
click at [561, 502] on input "Année" at bounding box center [648, 495] width 253 height 40
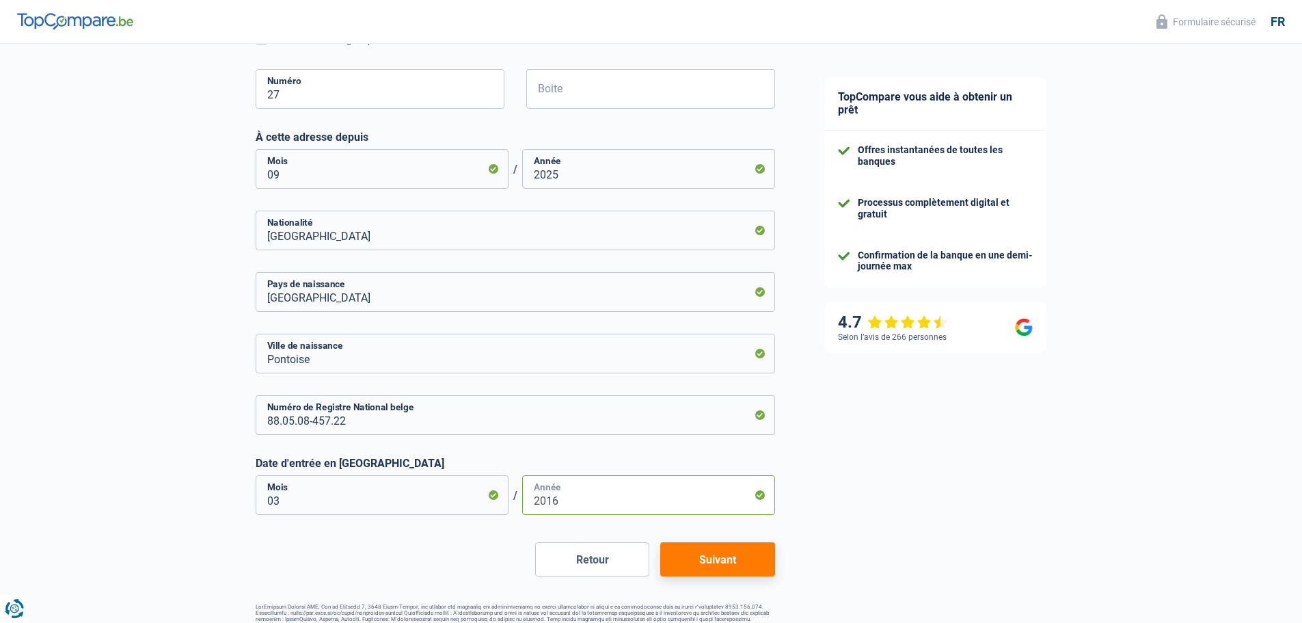
type input "2016"
click at [721, 559] on button "Suivant" at bounding box center [717, 559] width 114 height 34
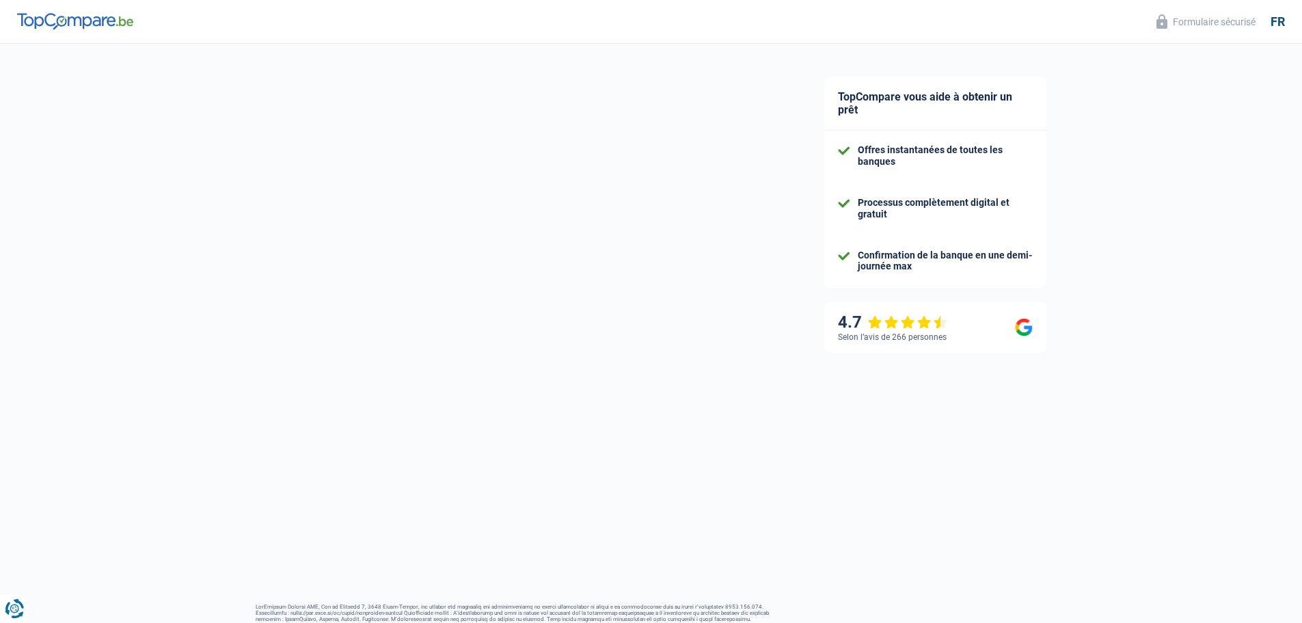
select select "familyAllowances"
select select "netSalary"
select select "mealVouchers"
select select "mortgage"
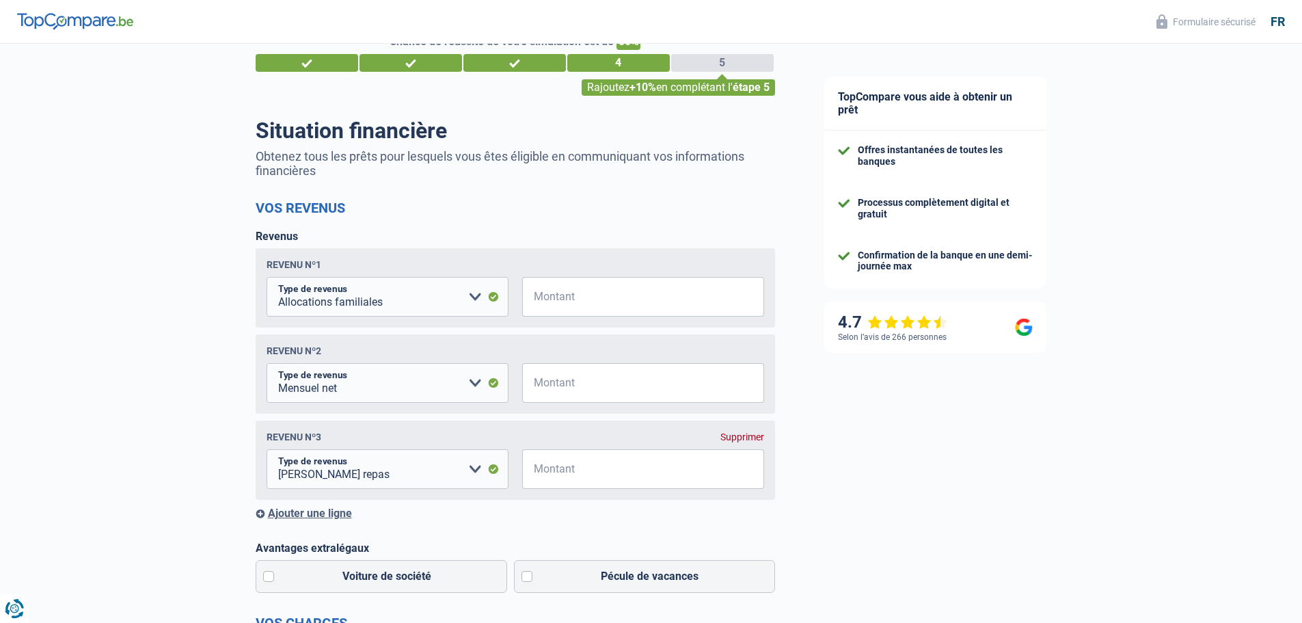
scroll to position [68, 0]
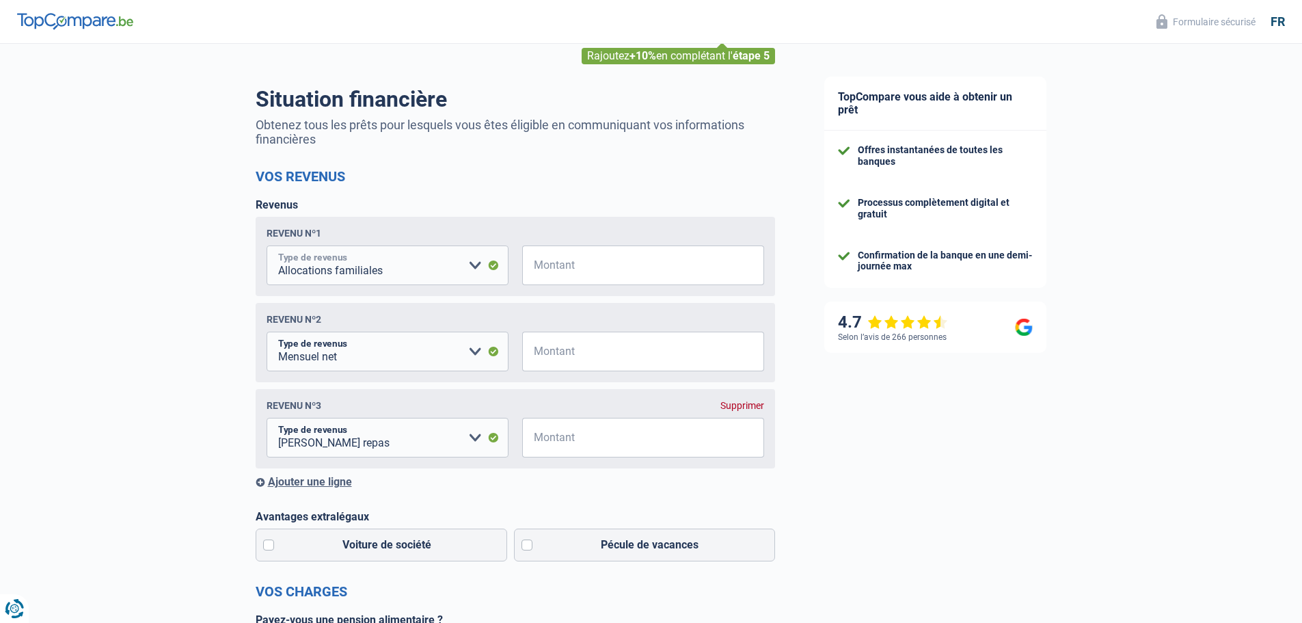
click at [459, 263] on select "Allocation d'handicap Allocations chômage Allocations familiales Chèques repas …" at bounding box center [388, 265] width 242 height 40
click at [105, 278] on div "Chance de réussite de votre simulation est de 80% 1 2 3 4 5 Rajoutez +10% en co…" at bounding box center [400, 625] width 800 height 1311
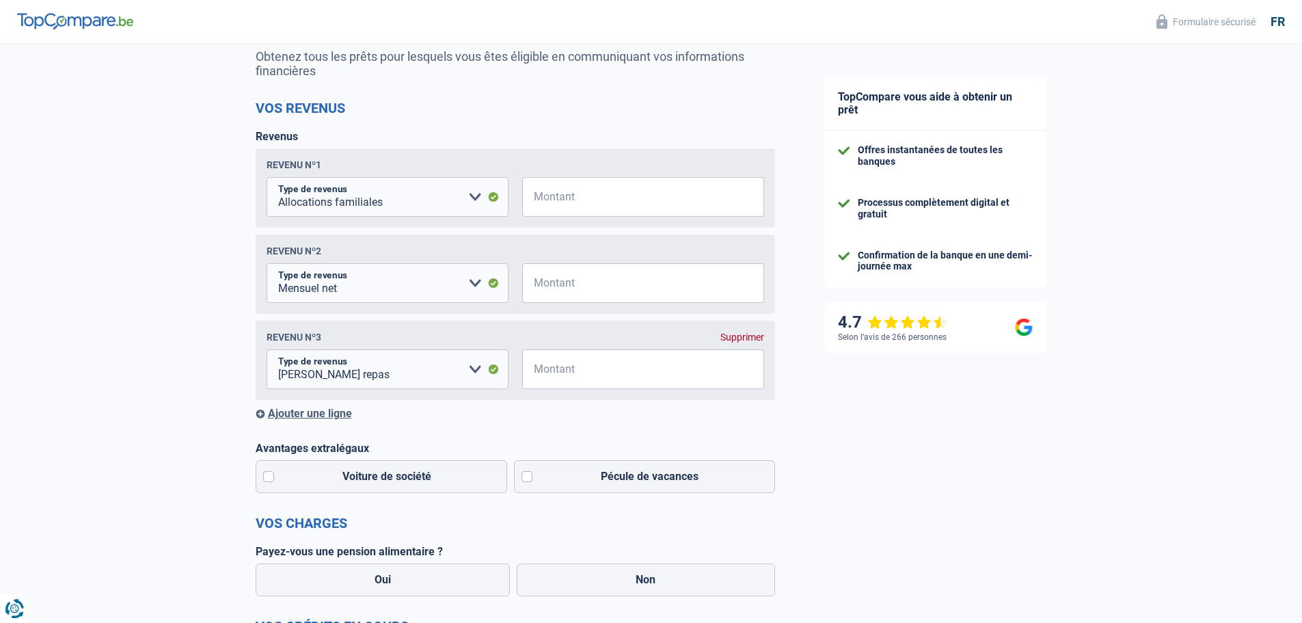
click at [314, 416] on div "Ajouter une ligne" at bounding box center [516, 413] width 520 height 13
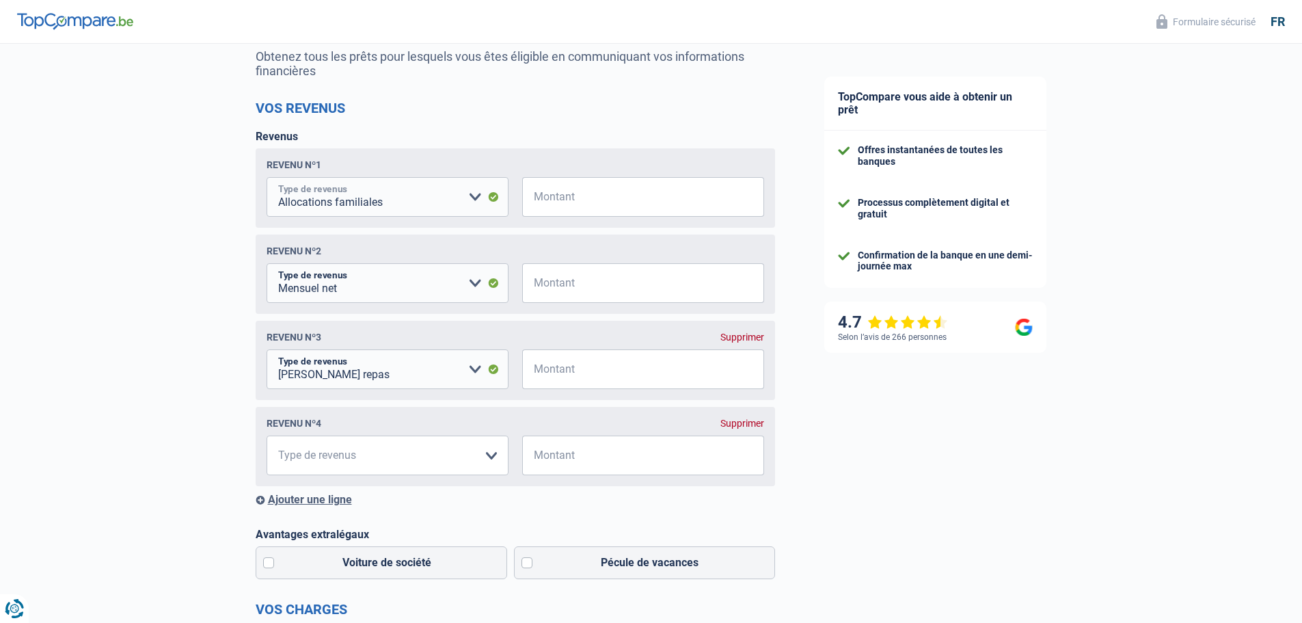
click at [402, 201] on select "Allocation d'handicap Allocations chômage Allocations familiales Chèques repas …" at bounding box center [388, 197] width 242 height 40
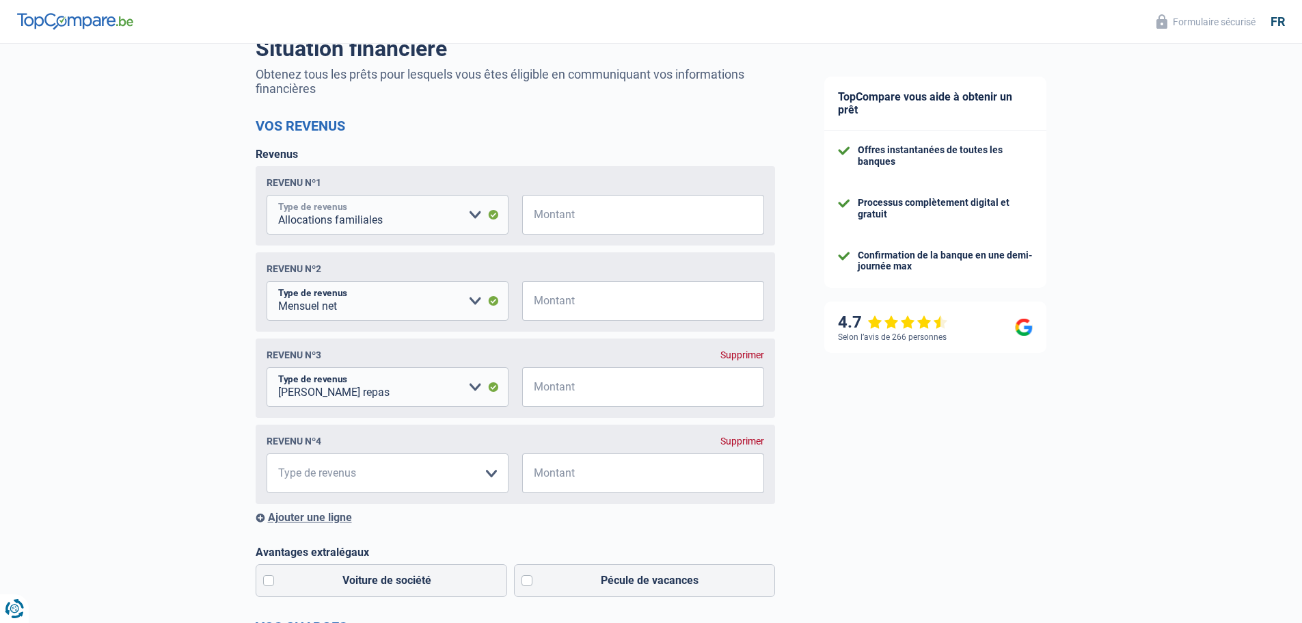
scroll to position [0, 0]
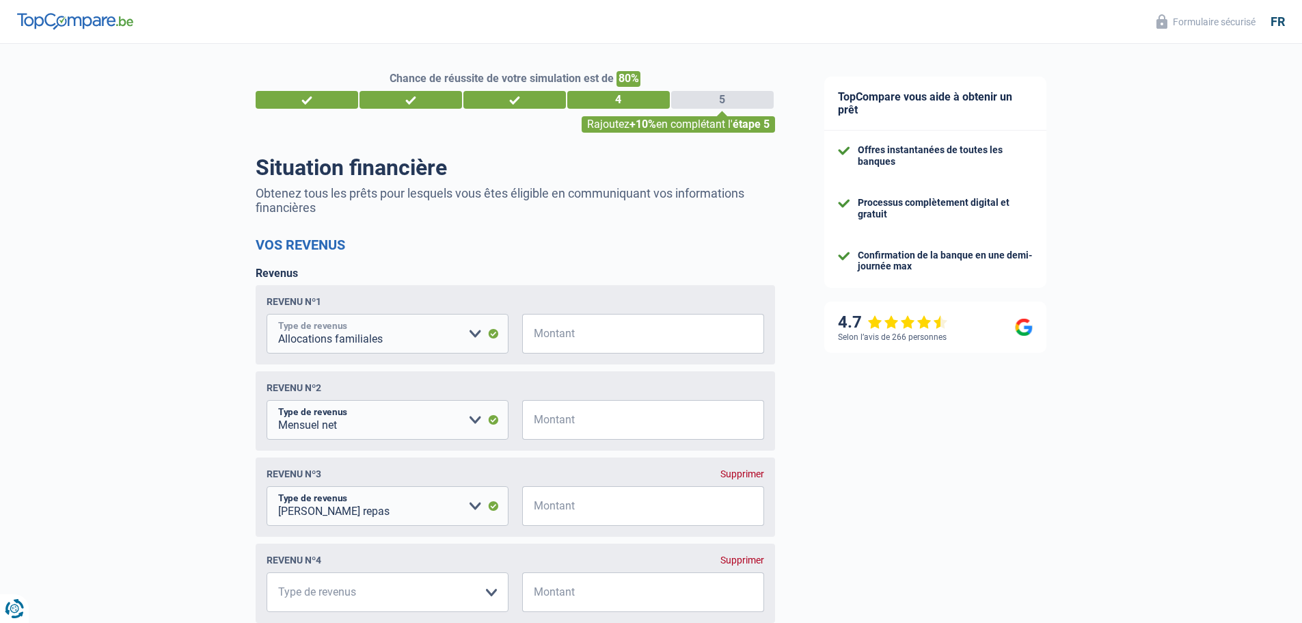
click at [380, 345] on select "Allocation d'handicap Allocations chômage Allocations familiales Chèques repas …" at bounding box center [388, 334] width 242 height 40
select select "netSalary"
click at [267, 316] on select "Allocation d'handicap Allocations chômage Allocations familiales Chèques repas …" at bounding box center [388, 334] width 242 height 40
click at [567, 338] on input "Montant" at bounding box center [651, 334] width 225 height 40
type input "6.190"
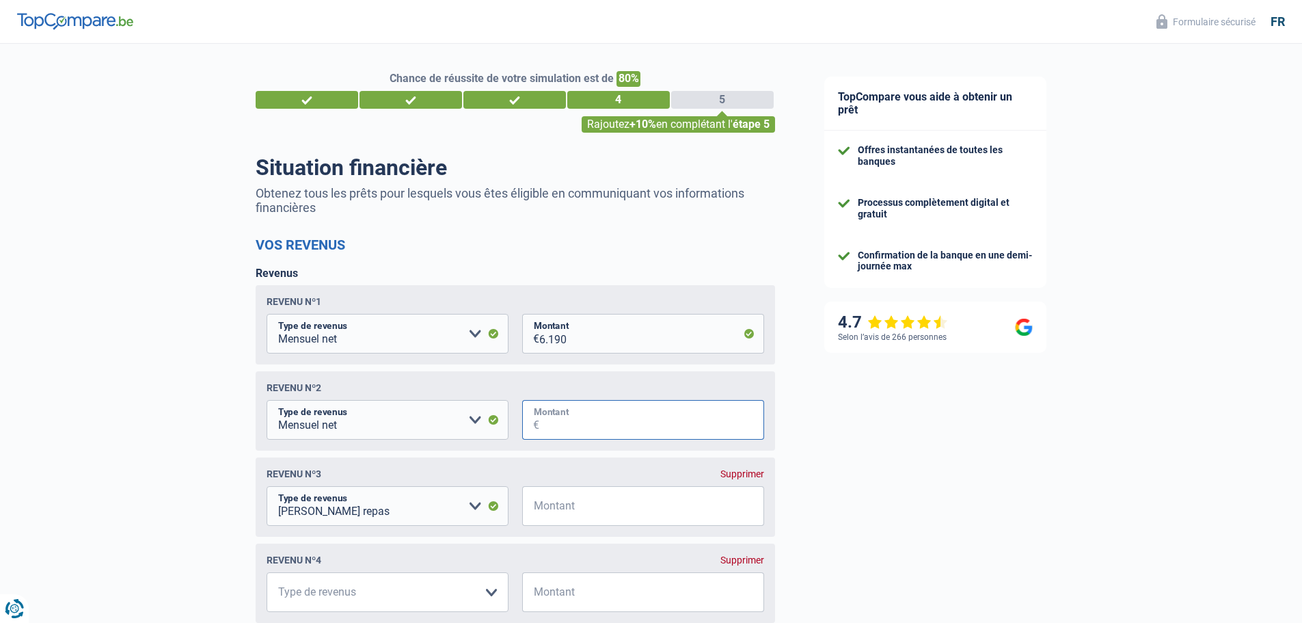
click at [630, 429] on input "Montant" at bounding box center [651, 420] width 225 height 40
type input "4.750"
click at [448, 511] on select "Allocation d'handicap Allocations chômage Allocations familiales Chèques repas …" at bounding box center [388, 506] width 242 height 40
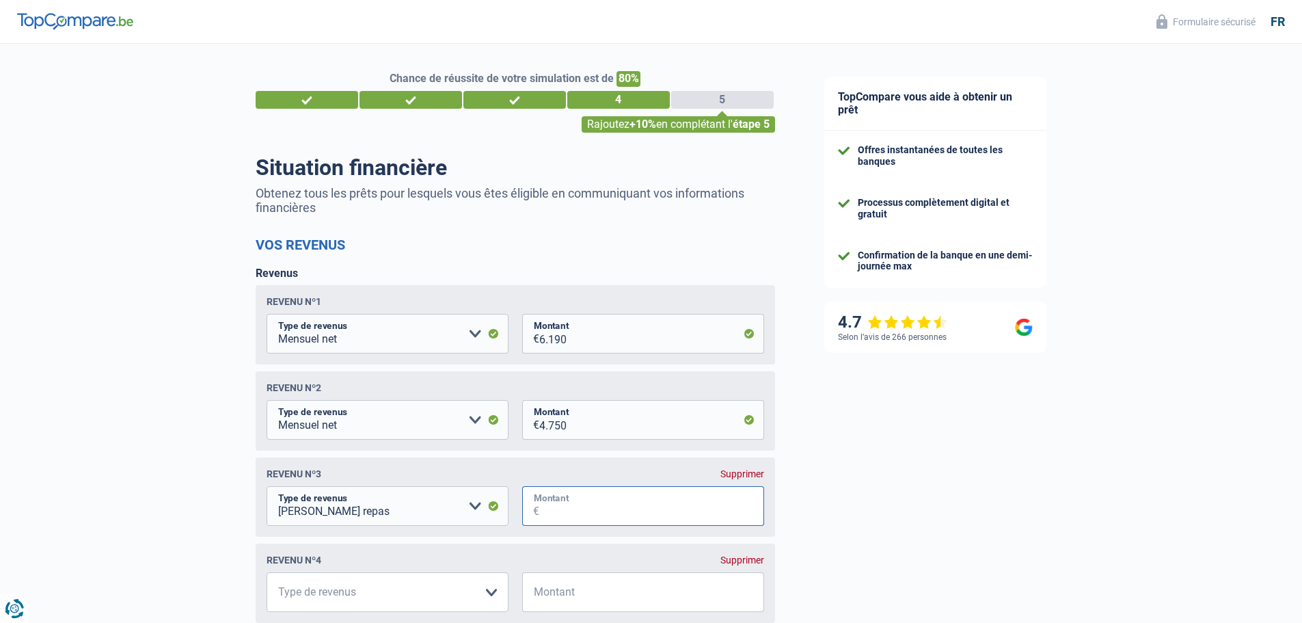
click at [552, 498] on input "Montant" at bounding box center [651, 506] width 225 height 40
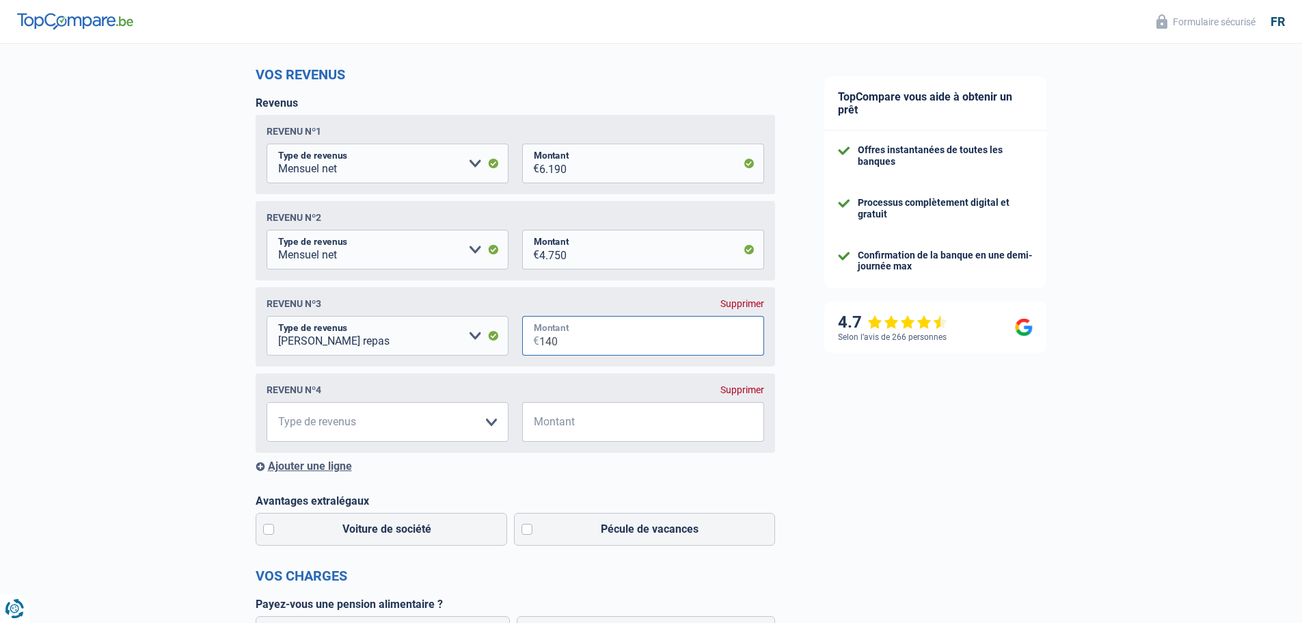
scroll to position [205, 0]
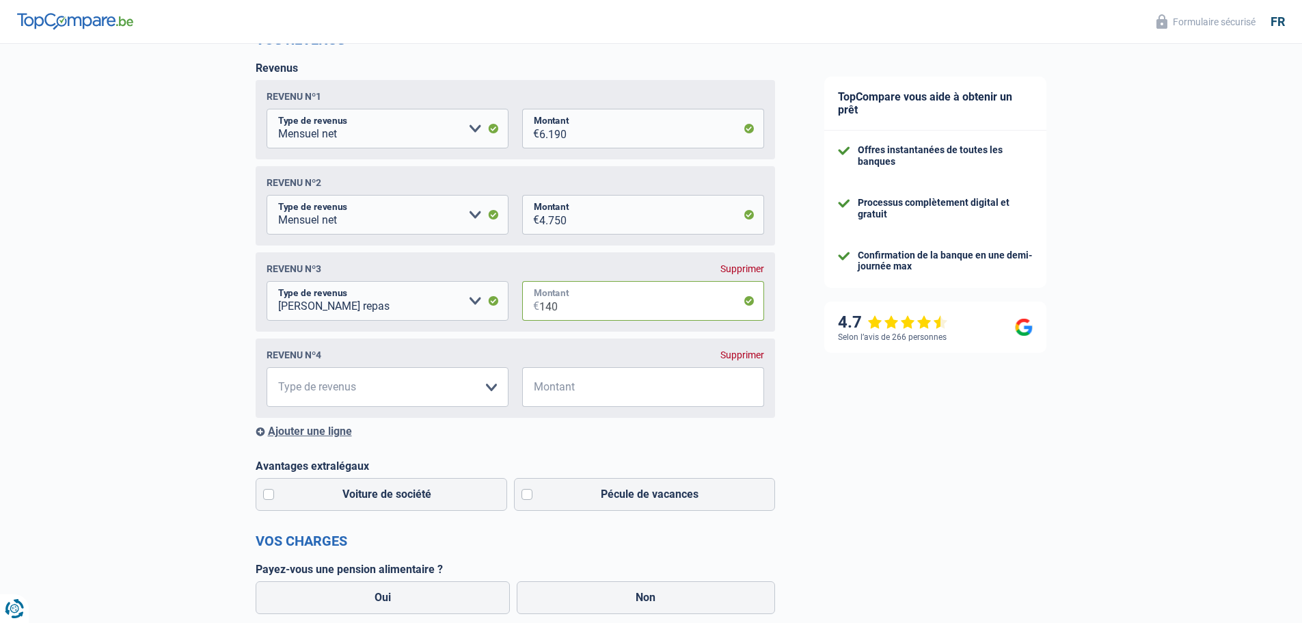
type input "140"
click at [428, 398] on select "Allocation d'handicap Allocations chômage Allocations familiales Chèques repas …" at bounding box center [388, 387] width 242 height 40
select select "familyAllowances"
click at [267, 371] on select "Allocation d'handicap Allocations chômage Allocations familiales Chèques repas …" at bounding box center [388, 387] width 242 height 40
click at [552, 380] on input "Montant" at bounding box center [651, 387] width 225 height 40
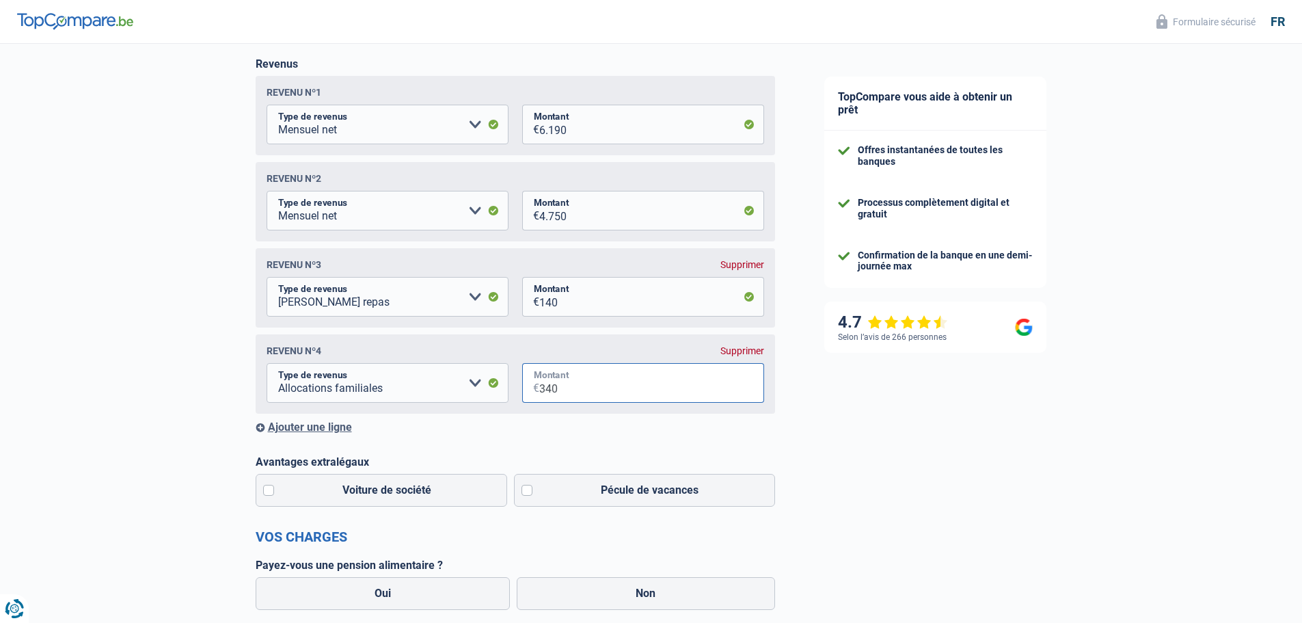
scroll to position [273, 0]
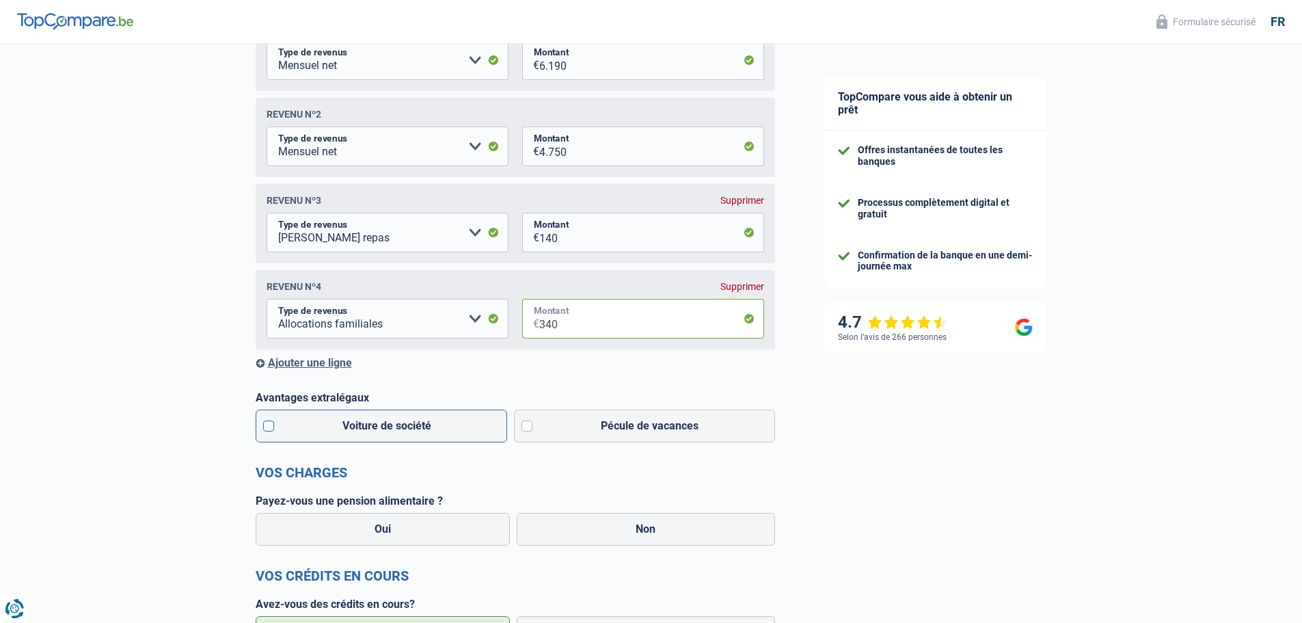
type input "340"
click at [264, 423] on label "Voiture de société" at bounding box center [382, 426] width 252 height 33
click at [264, 423] on input "Voiture de société" at bounding box center [382, 426] width 252 height 33
checkbox input "true"
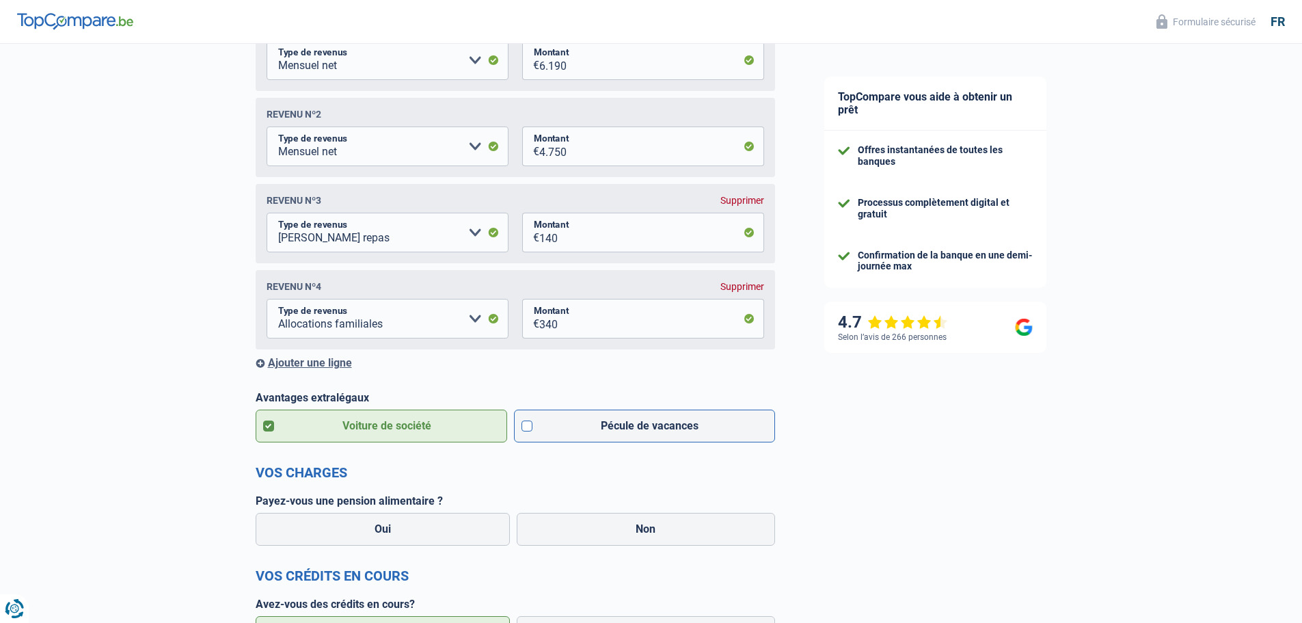
click at [526, 431] on label "Pécule de vacances" at bounding box center [644, 426] width 261 height 33
click at [526, 431] on input "Pécule de vacances" at bounding box center [644, 426] width 261 height 33
checkbox input "true"
click at [577, 524] on label "Non" at bounding box center [646, 529] width 258 height 33
click at [577, 524] on input "Non" at bounding box center [646, 529] width 258 height 33
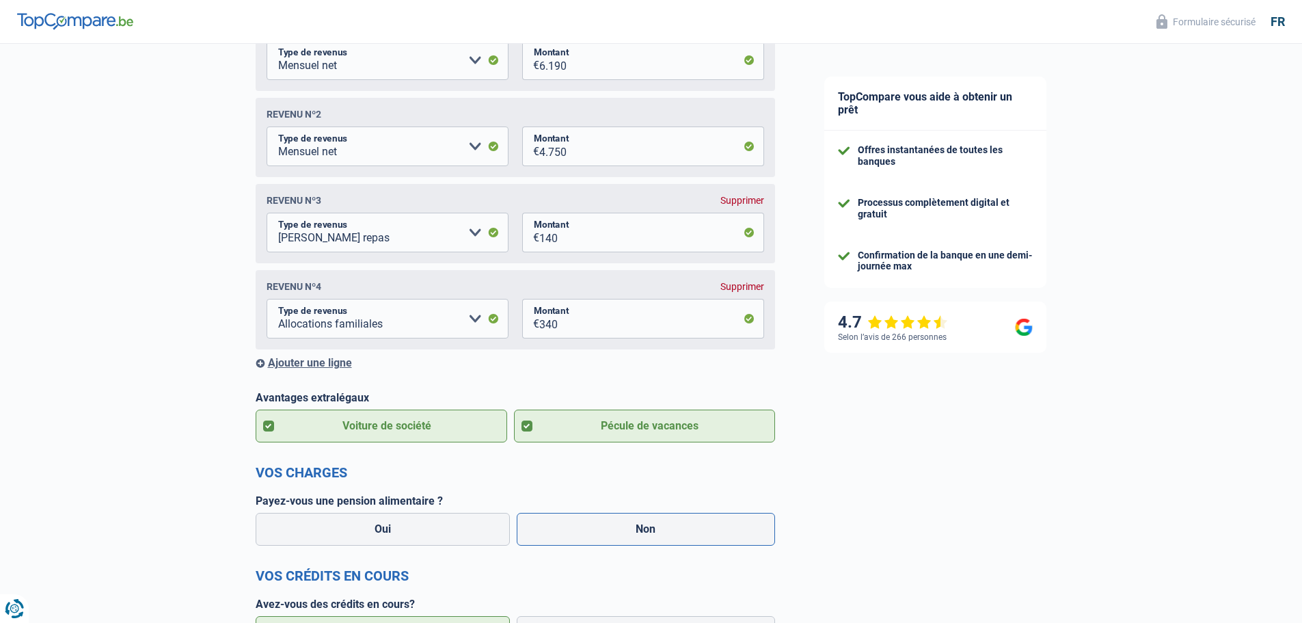
radio input "true"
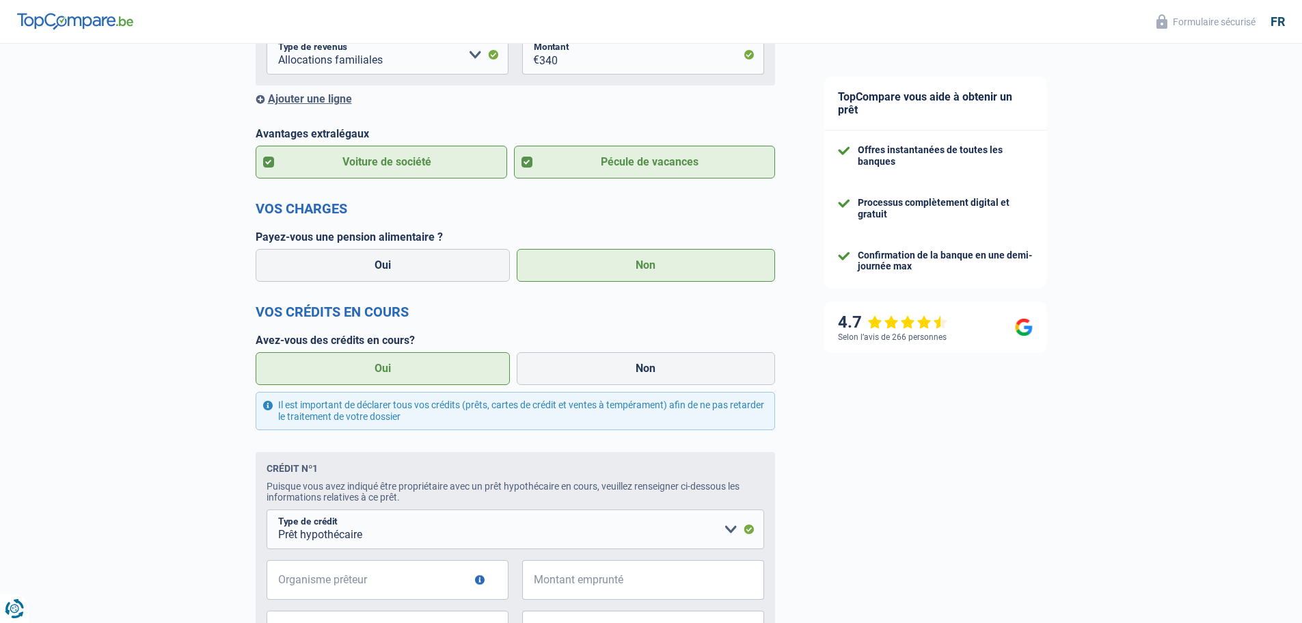
scroll to position [615, 0]
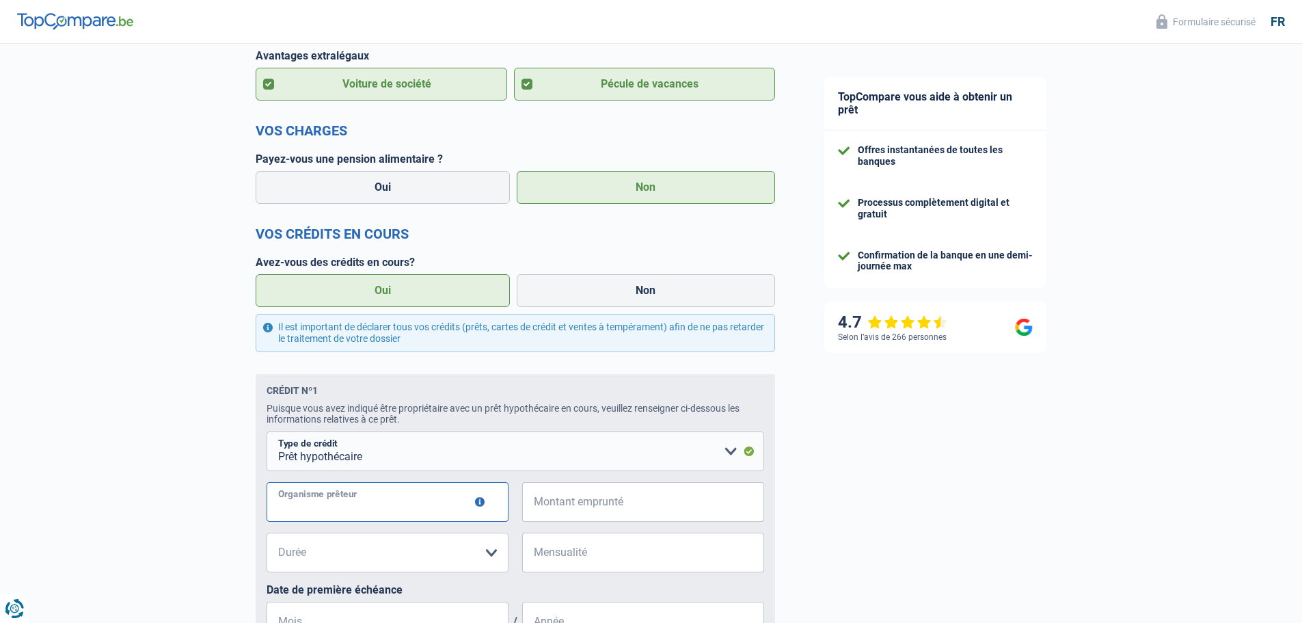
click at [414, 521] on input "Organisme prêteur" at bounding box center [388, 502] width 242 height 40
type input "Fintro"
click at [569, 499] on input "Montant emprunté" at bounding box center [651, 502] width 225 height 40
click at [456, 563] on select "120 mois 180 mois 240 mois 300 mois 360 mois 420 mois Veuillez sélectionner une…" at bounding box center [388, 553] width 242 height 40
click at [596, 518] on input "104.000" at bounding box center [651, 502] width 225 height 40
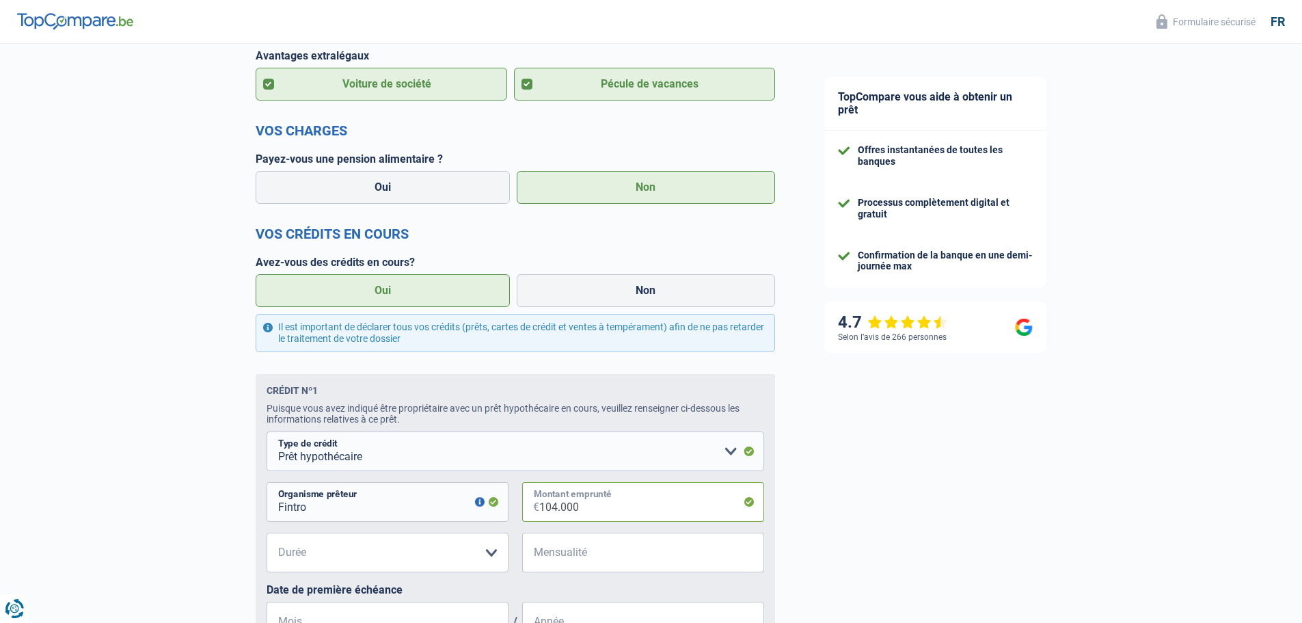
drag, startPoint x: 627, startPoint y: 507, endPoint x: 518, endPoint y: 515, distance: 109.7
click at [518, 515] on div "Fintro Organisme prêteur Veillez à ne pas indiquer le nom du courtier, mais bie…" at bounding box center [516, 507] width 498 height 51
type input "108.000"
drag, startPoint x: 609, startPoint y: 511, endPoint x: 457, endPoint y: 511, distance: 151.8
click at [457, 511] on div "Fintro Organisme prêteur Veillez à ne pas indiquer le nom du courtier, mais bie…" at bounding box center [516, 507] width 498 height 51
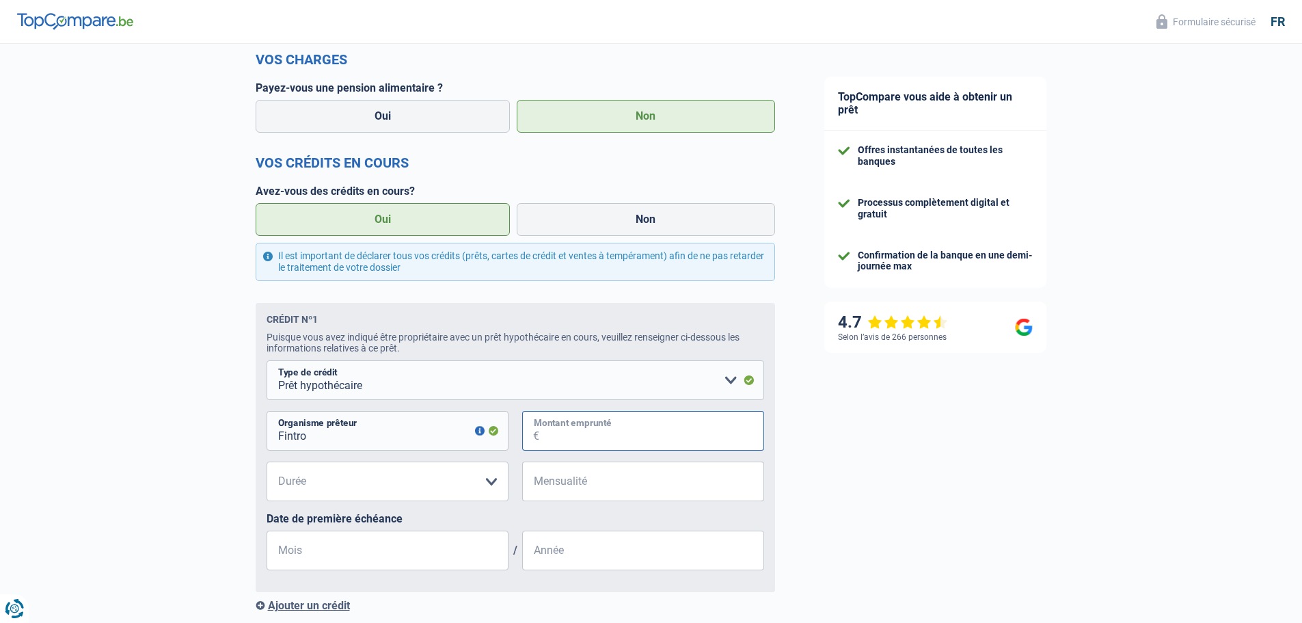
scroll to position [752, 0]
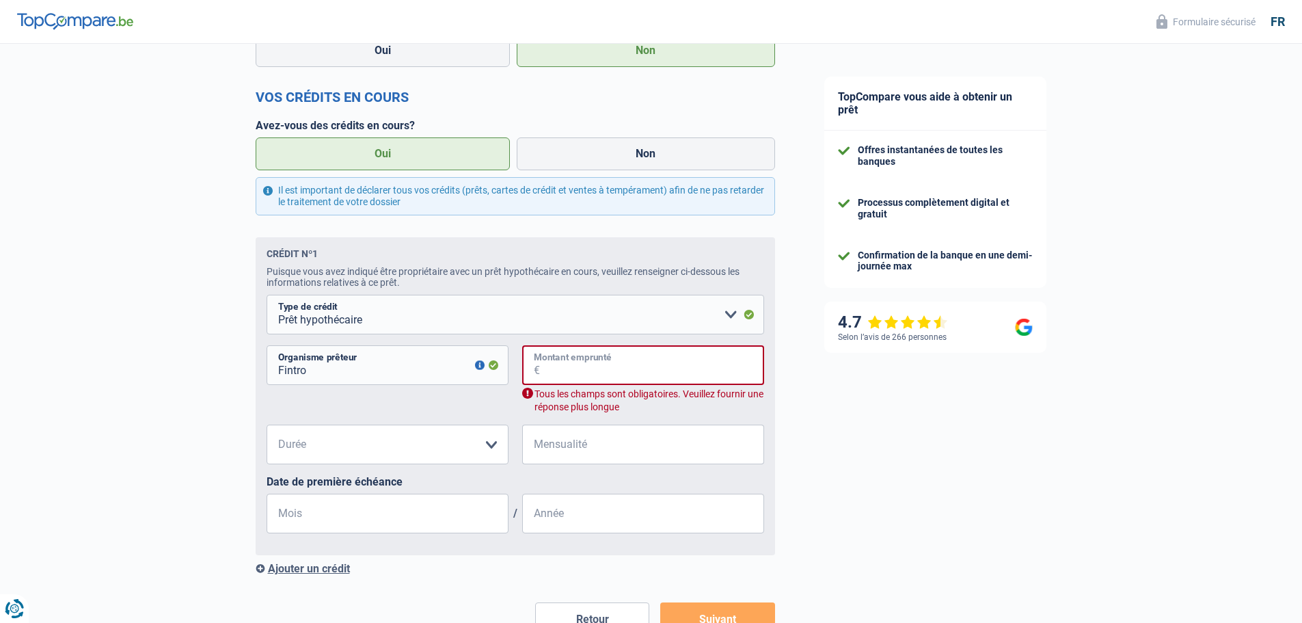
click at [567, 378] on input "Montant emprunté" at bounding box center [652, 365] width 224 height 40
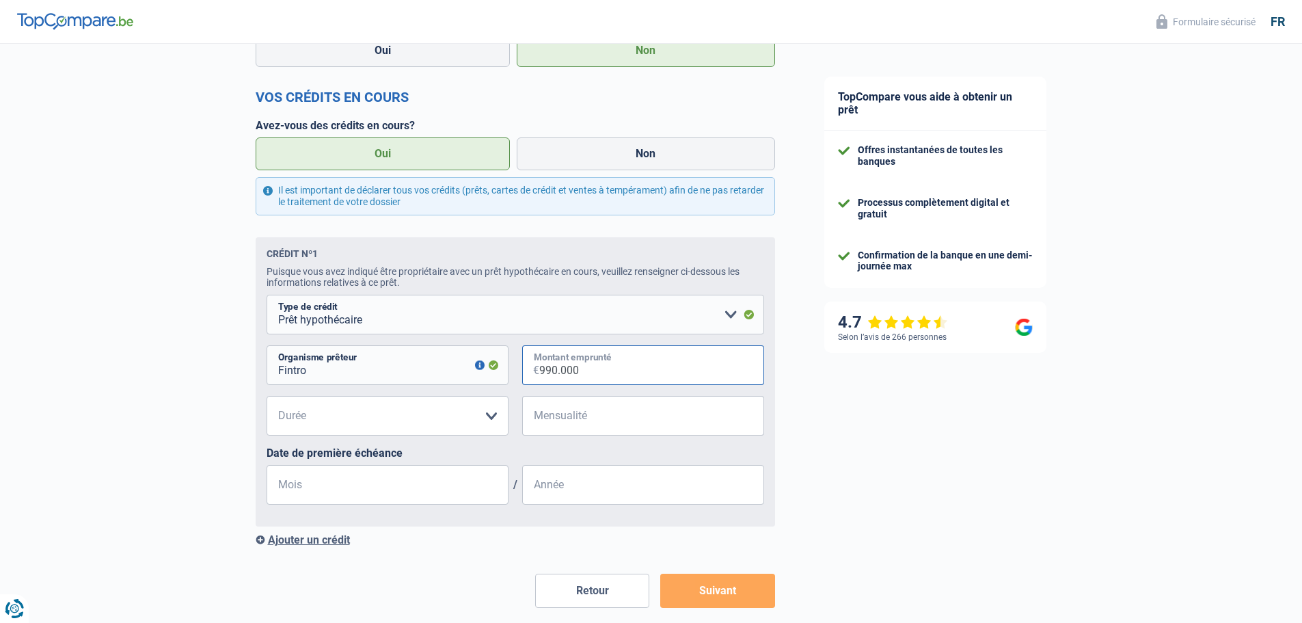
type input "990.000"
click at [499, 422] on select "120 mois 180 mois 240 mois 300 mois 360 mois 420 mois Veuillez sélectionner une…" at bounding box center [388, 416] width 242 height 40
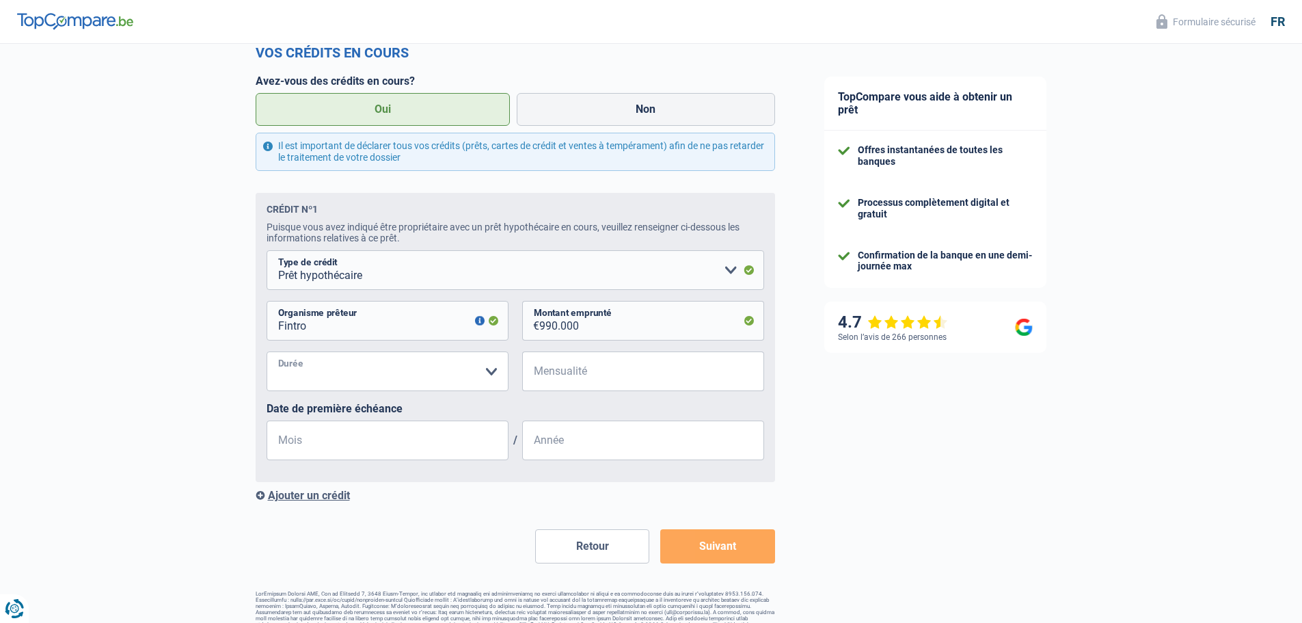
scroll to position [822, 0]
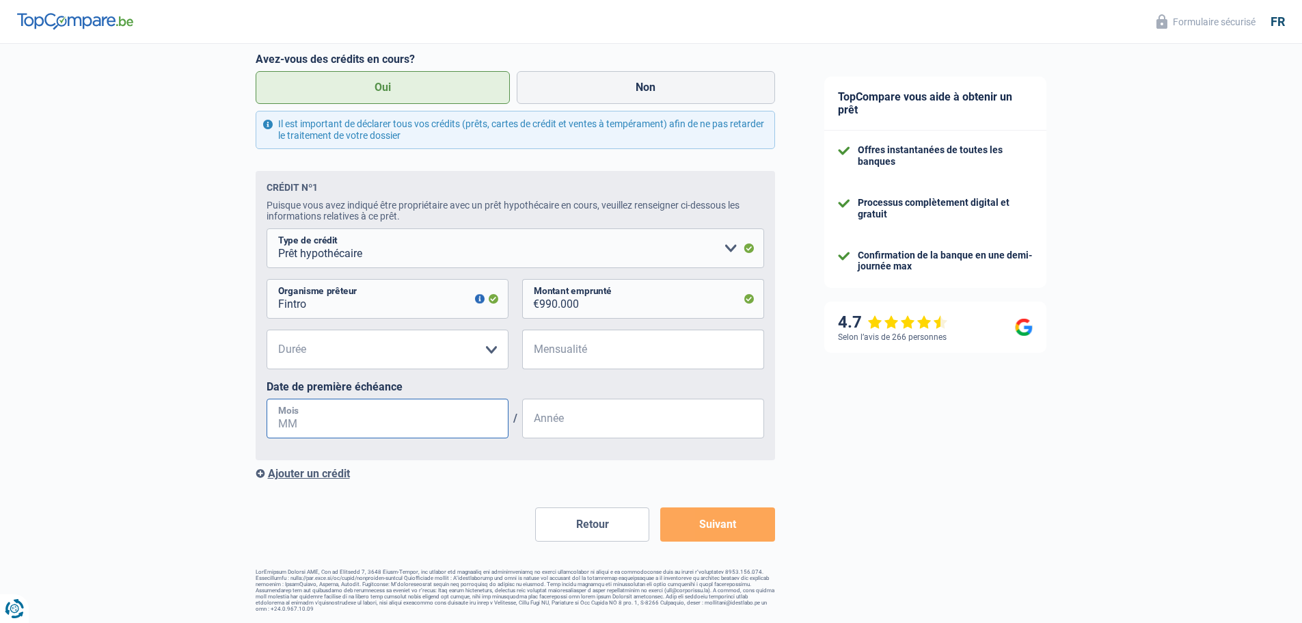
click at [441, 418] on input "Mois" at bounding box center [388, 419] width 242 height 40
click at [435, 354] on select "120 mois 180 mois 240 mois 300 mois 360 mois 420 mois Veuillez sélectionner une…" at bounding box center [388, 350] width 242 height 40
select select "300"
click at [267, 331] on select "120 mois 180 mois 240 mois 300 mois 360 mois 420 mois Veuillez sélectionner une…" at bounding box center [388, 350] width 242 height 40
click at [621, 340] on input "Mensualité" at bounding box center [651, 350] width 225 height 40
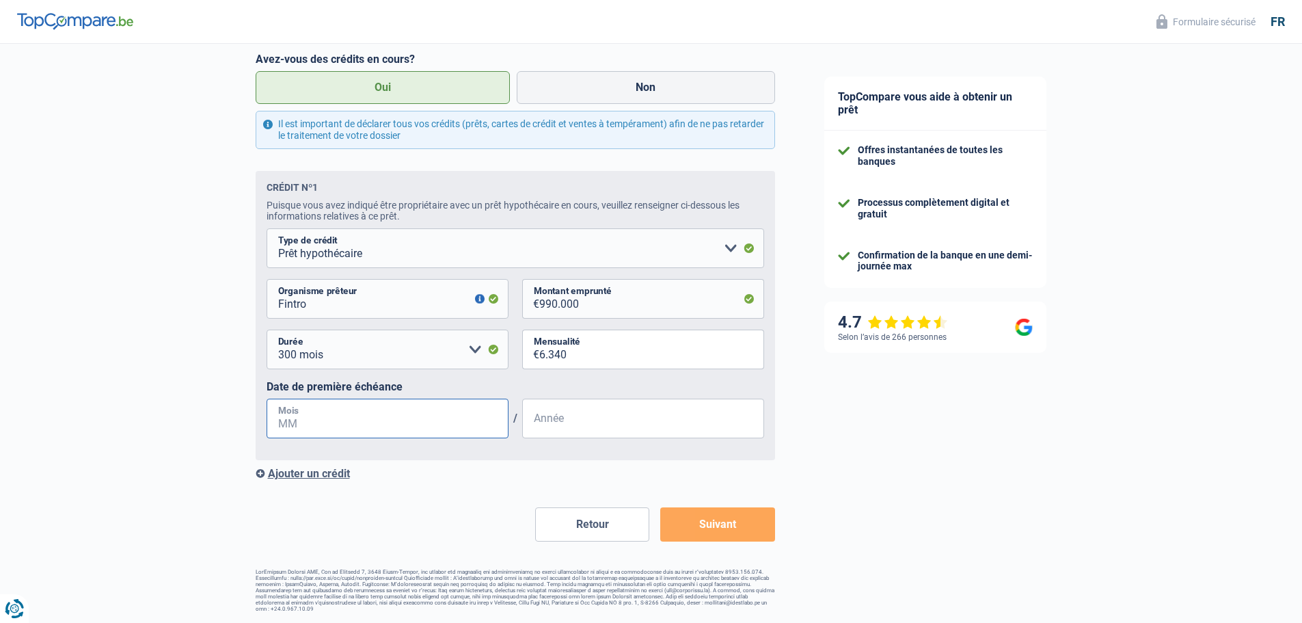
type input "5.000"
click at [425, 431] on input "Mois" at bounding box center [388, 419] width 242 height 40
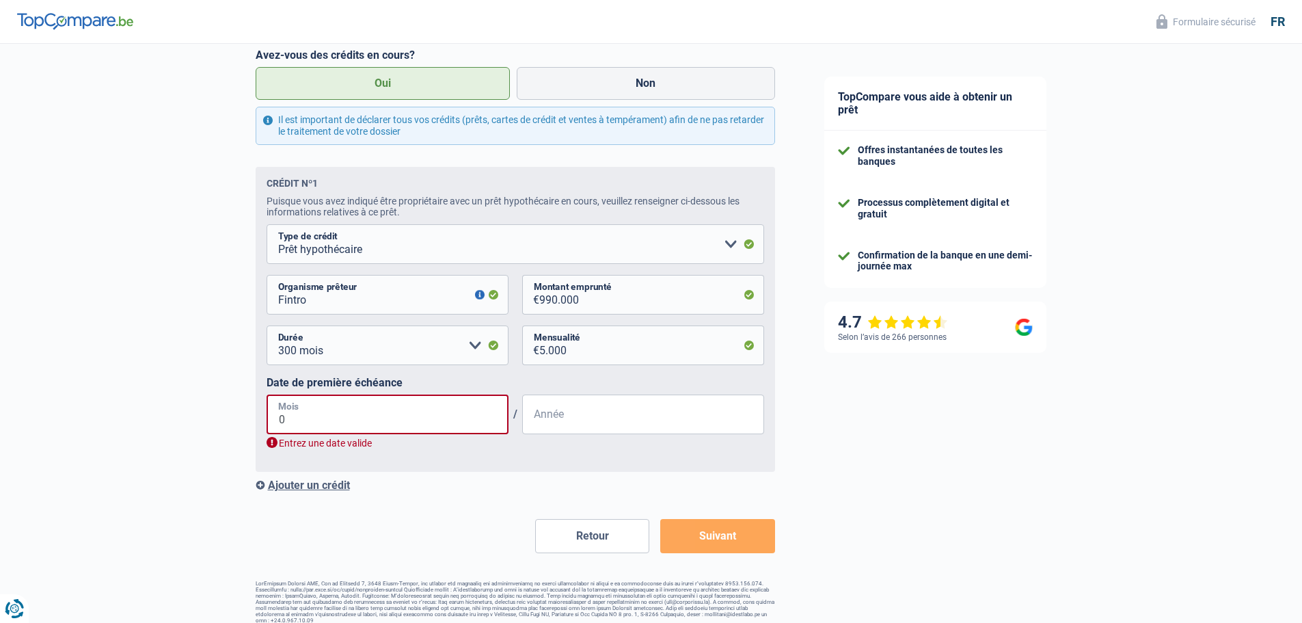
type input "09"
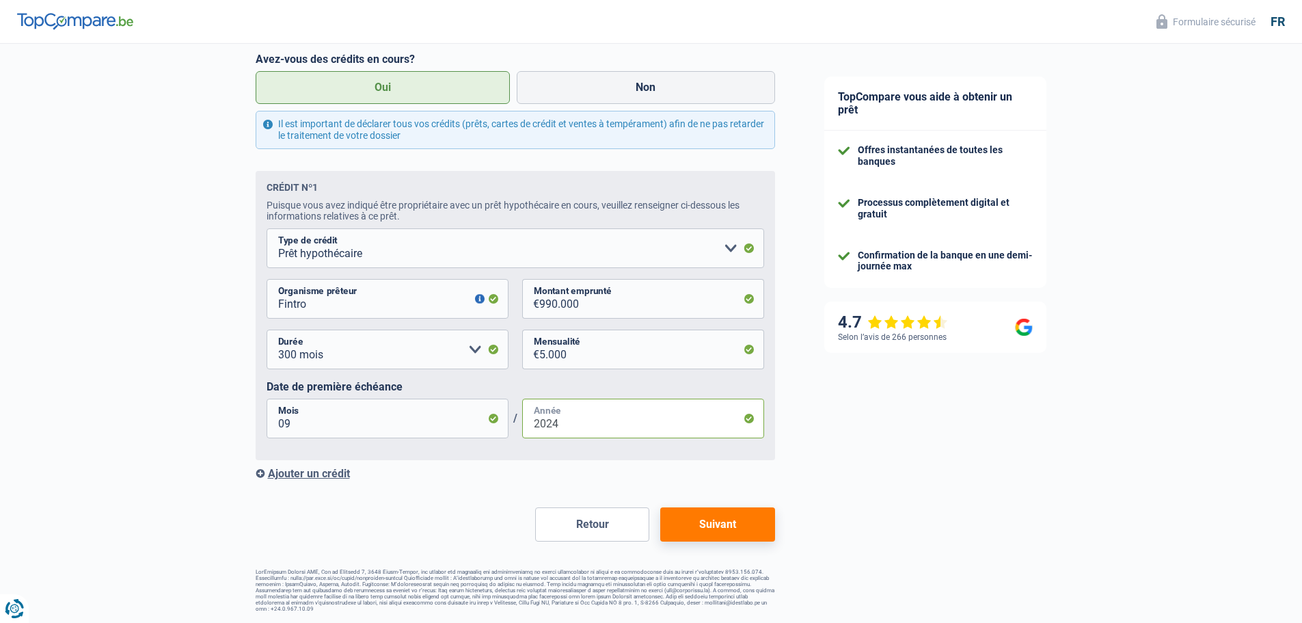
type input "2024"
click at [745, 522] on button "Suivant" at bounding box center [717, 524] width 114 height 34
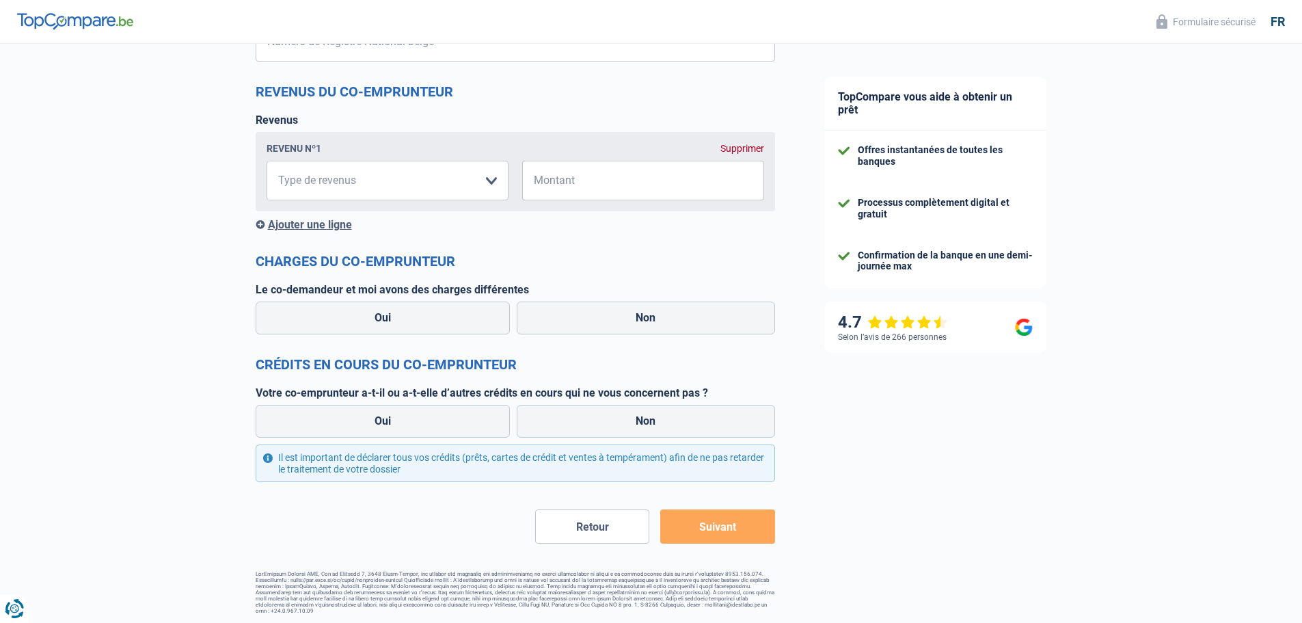
scroll to position [842, 0]
click at [604, 511] on button "Retour" at bounding box center [592, 525] width 114 height 34
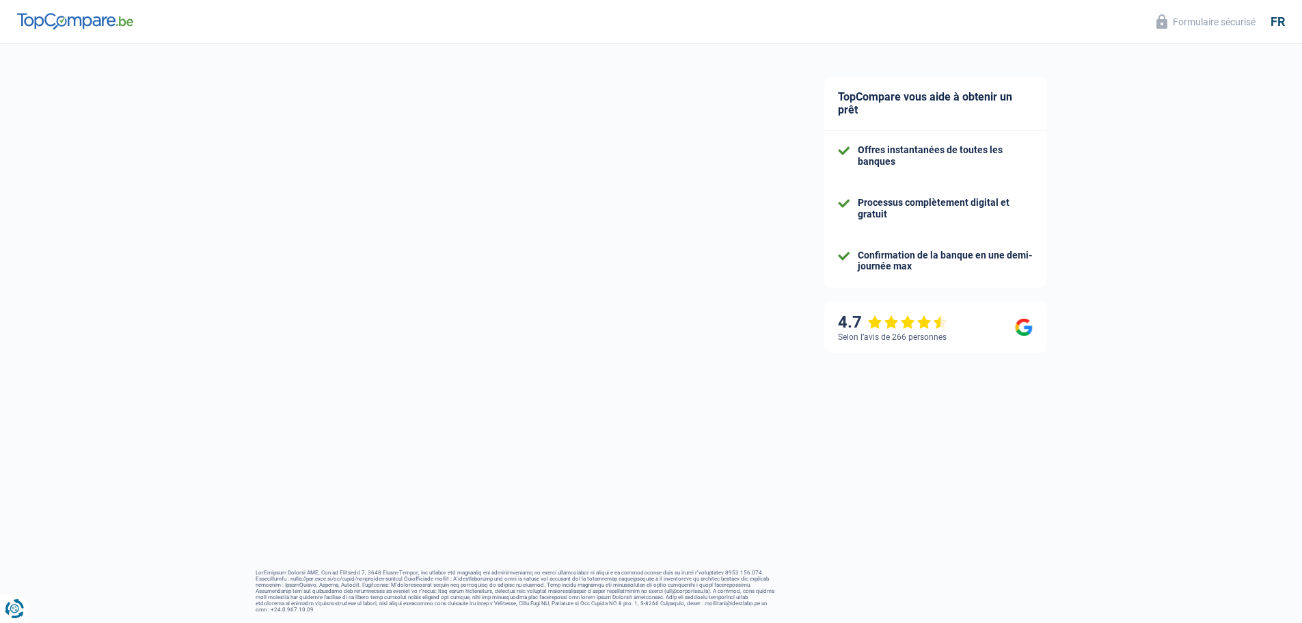
select select "netSalary"
select select "mealVouchers"
select select "familyAllowances"
select select "mortgage"
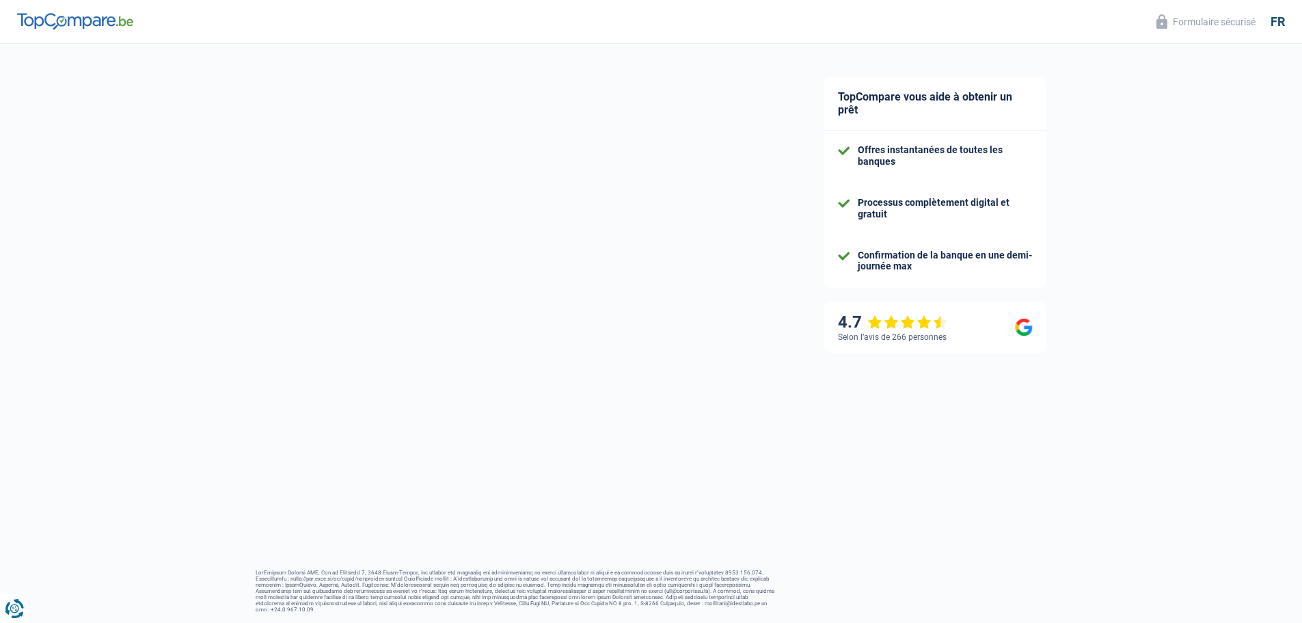
select select "300"
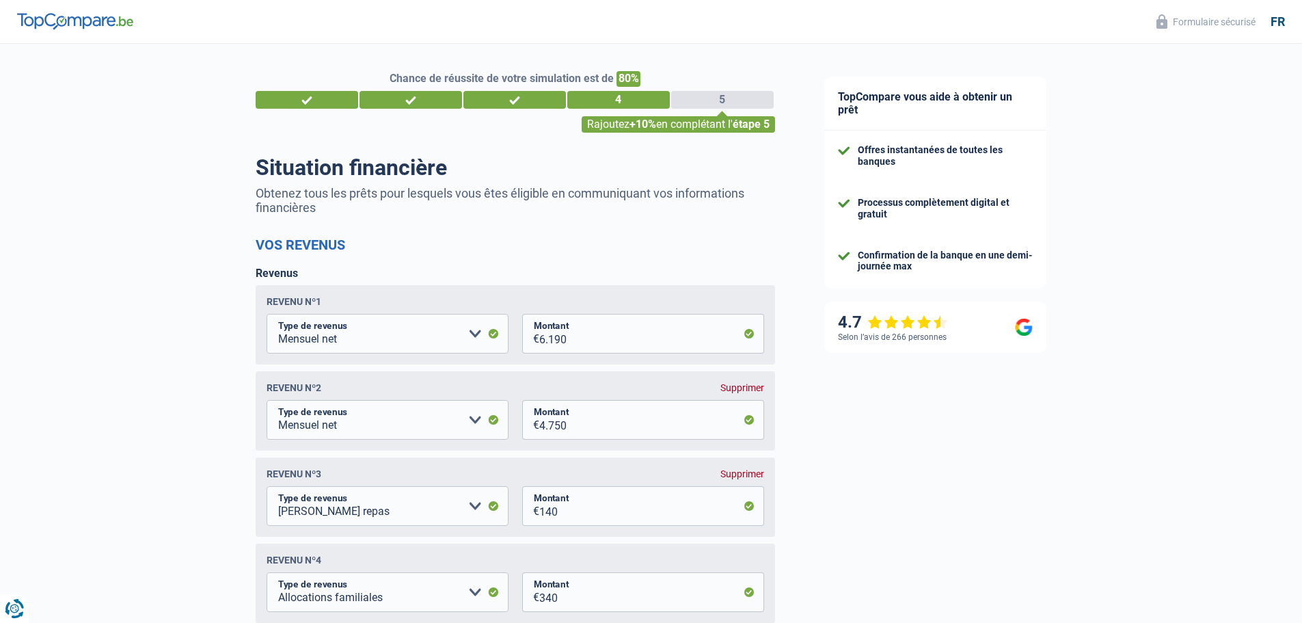
click at [755, 386] on div "Supprimer" at bounding box center [743, 387] width 44 height 11
select select "mealVouchers"
type input "140"
select select "familyAllowances"
type input "340"
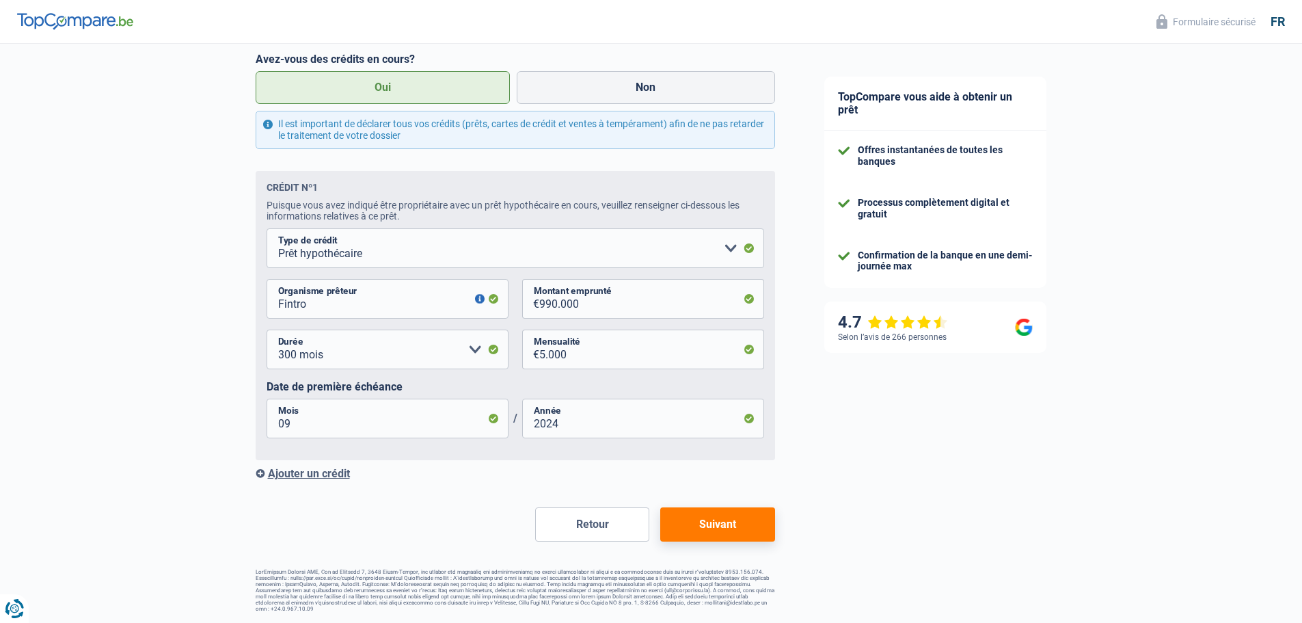
click at [707, 539] on button "Suivant" at bounding box center [717, 524] width 114 height 34
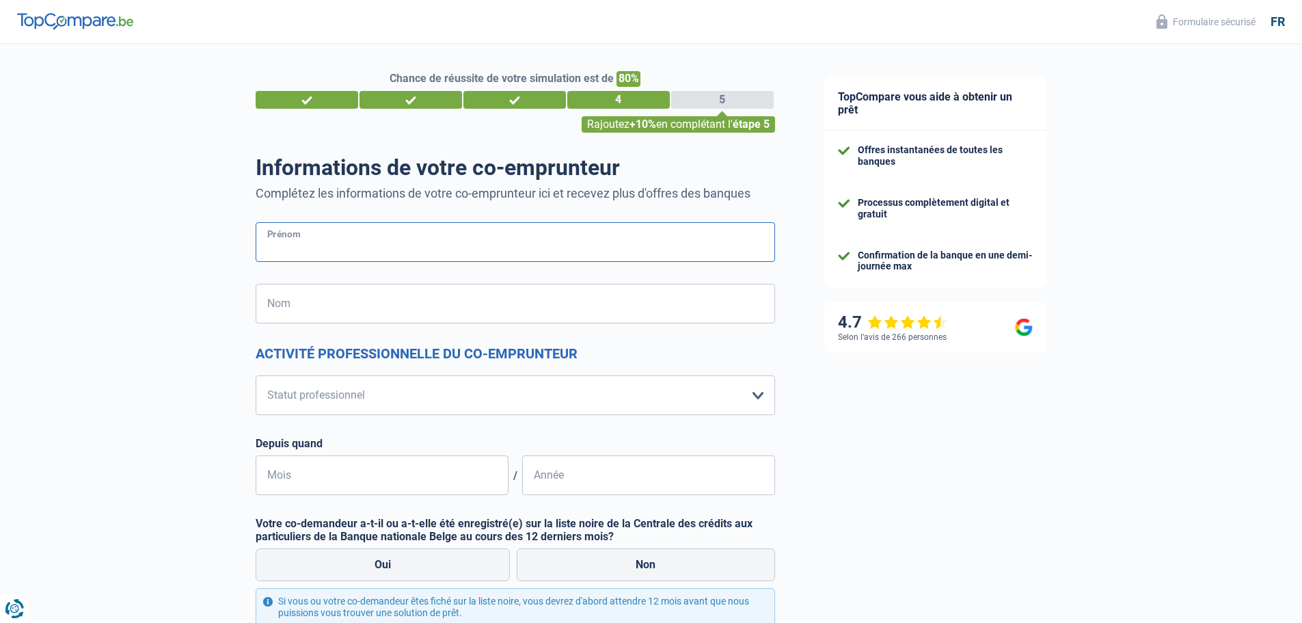
click at [315, 234] on input "Prénom" at bounding box center [516, 242] width 520 height 40
type input "[PERSON_NAME]"
click at [371, 396] on select "Ouvrier Employé privé Employé public Invalide Indépendant Pensionné Chômeur Mut…" at bounding box center [516, 395] width 520 height 40
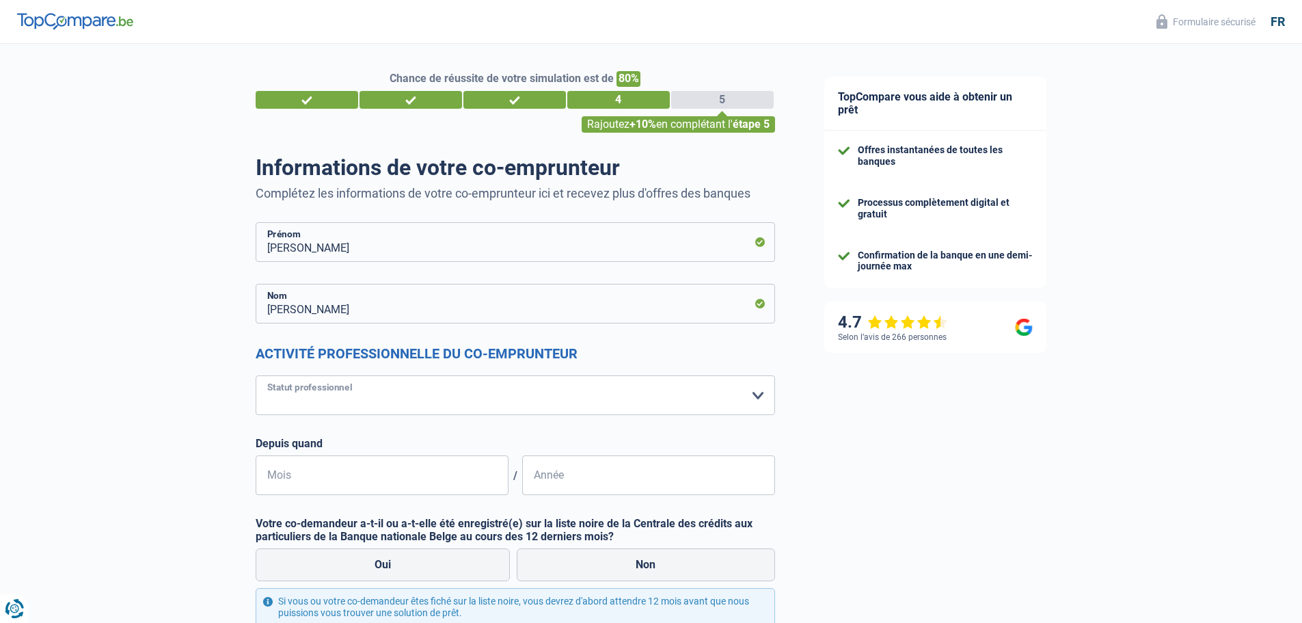
click at [359, 386] on select "Ouvrier Employé privé Employé public Invalide Indépendant Pensionné Chômeur Mut…" at bounding box center [516, 395] width 520 height 40
select select "privateEmployee"
click at [256, 376] on select "Ouvrier Employé privé Employé public Invalide Indépendant Pensionné Chômeur Mut…" at bounding box center [516, 395] width 520 height 40
select select "netSalary"
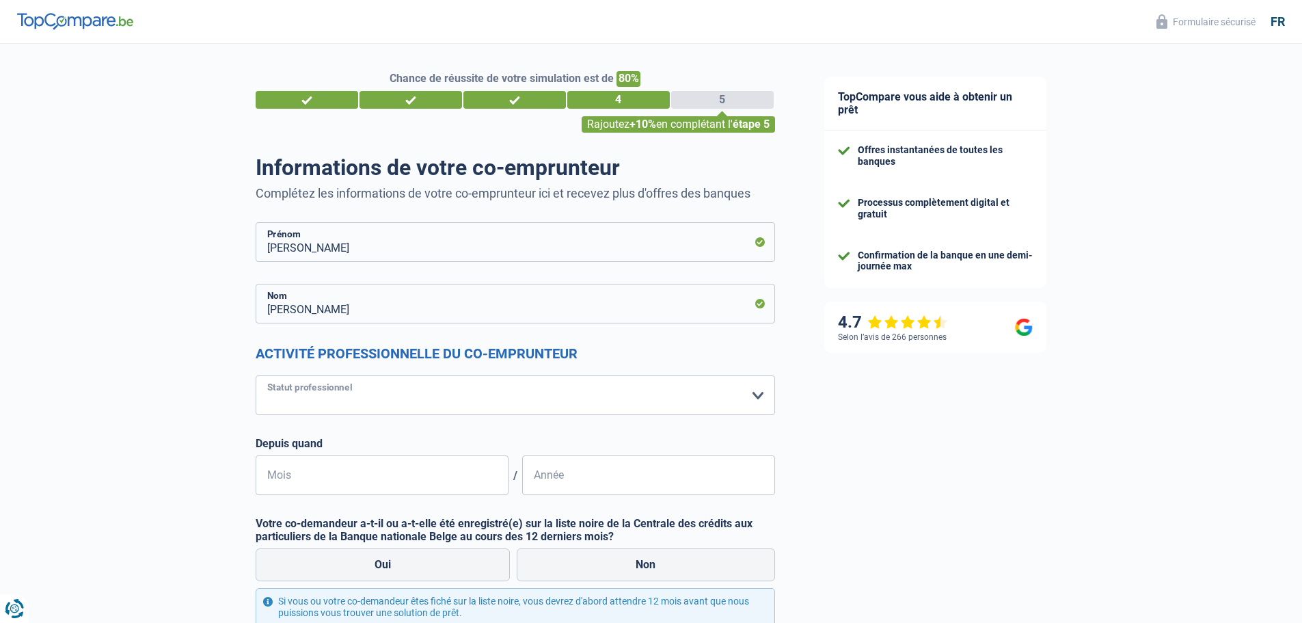
select select "mealVouchers"
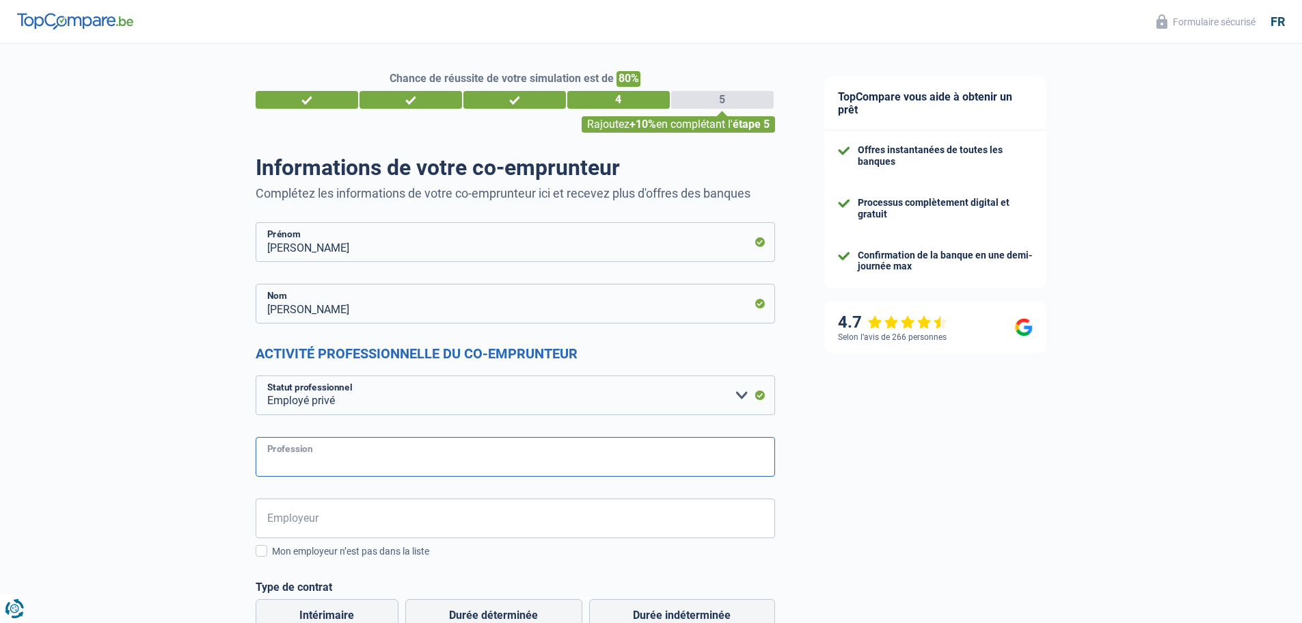
click at [393, 470] on input "Profession" at bounding box center [516, 457] width 520 height 40
type input "Directeur Financier"
click at [384, 513] on input "Employeur" at bounding box center [516, 518] width 520 height 40
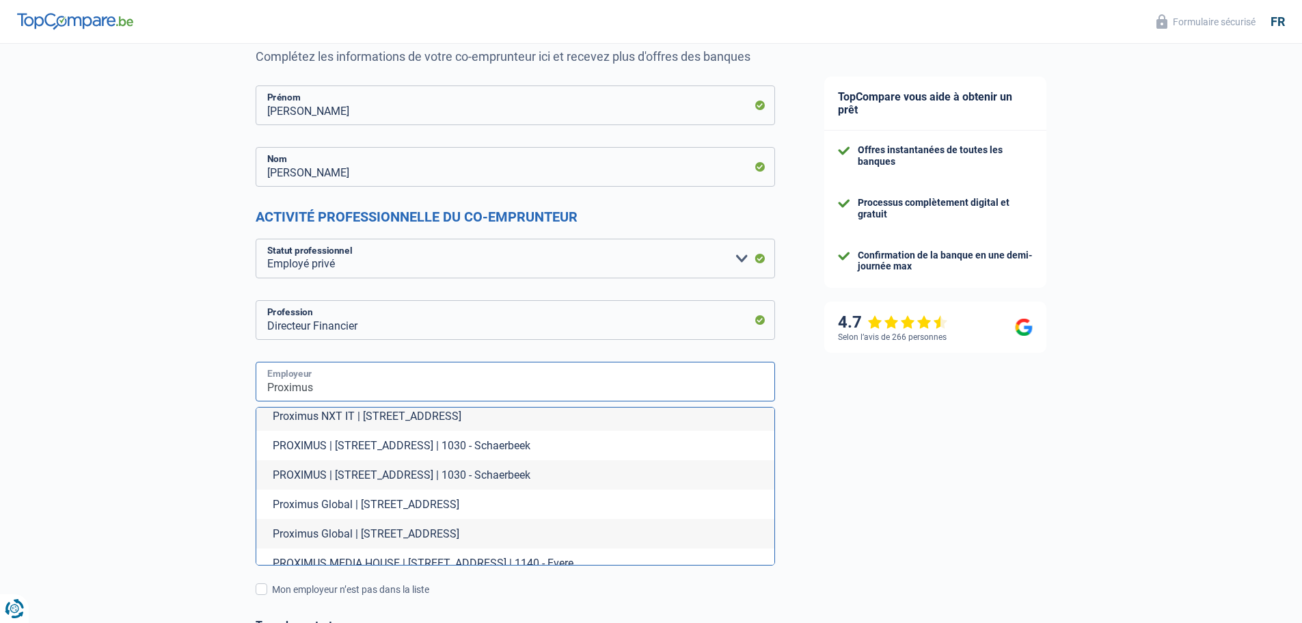
scroll to position [166, 0]
click at [355, 494] on li "Proximus Global | [STREET_ADDRESS]" at bounding box center [515, 503] width 518 height 29
type input "Proximus Global | [STREET_ADDRESS]"
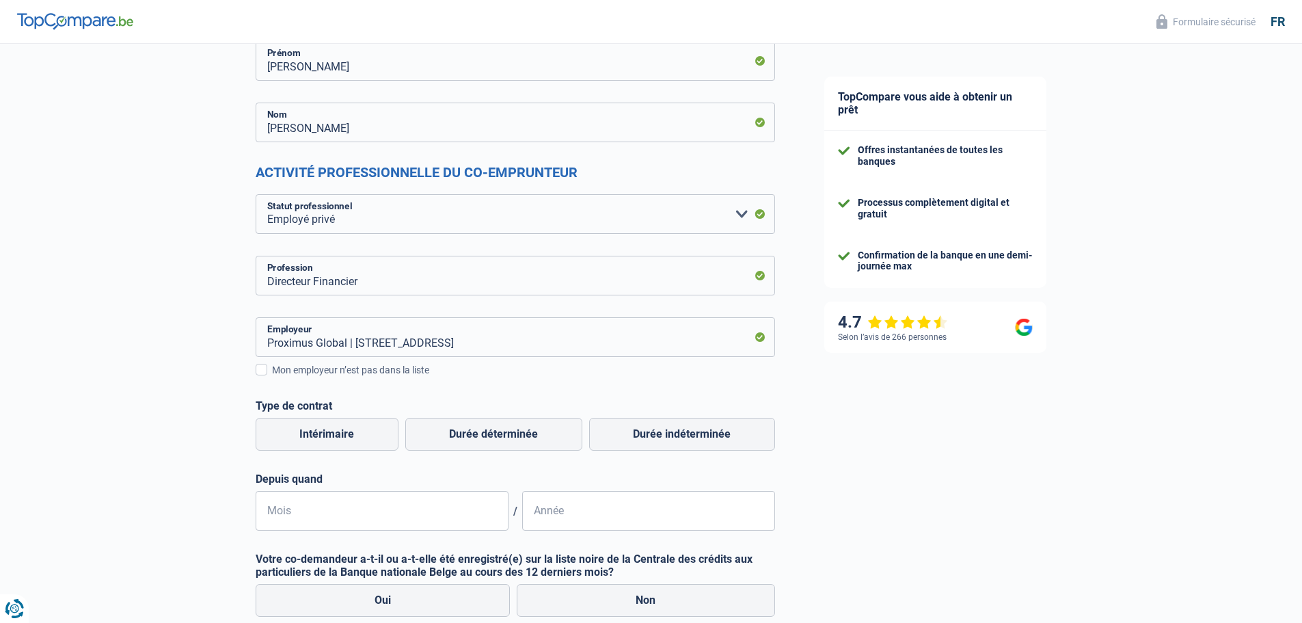
scroll to position [205, 0]
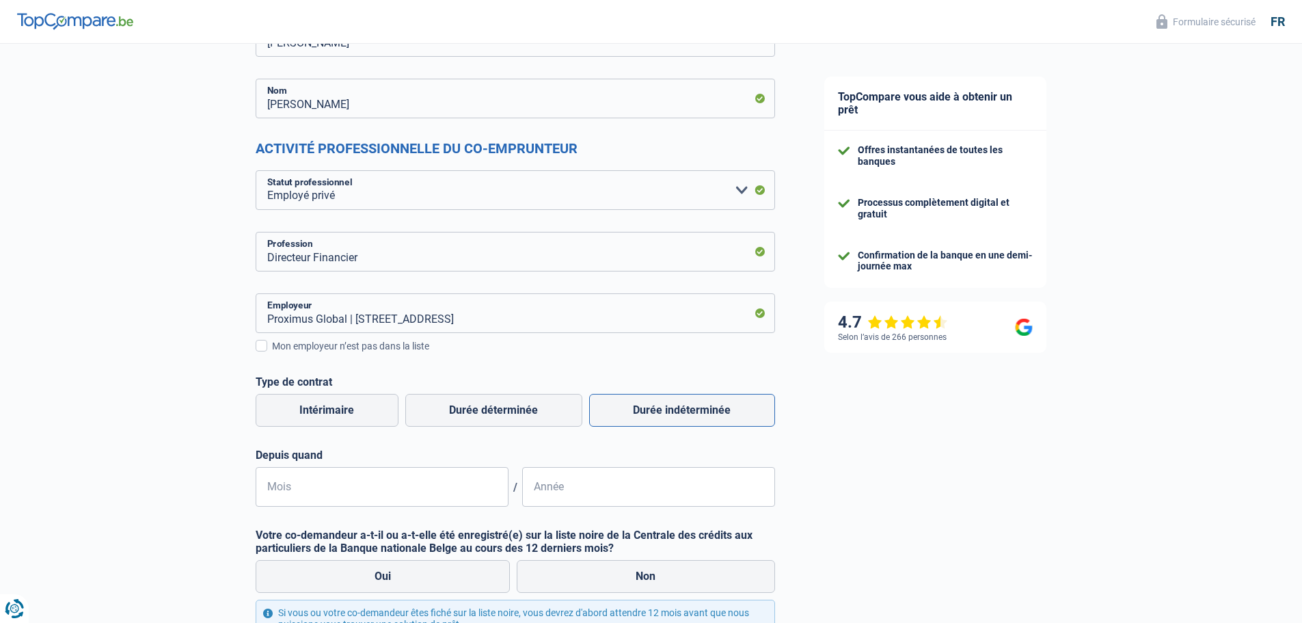
click at [706, 418] on label "Durée indéterminée" at bounding box center [682, 410] width 186 height 33
click at [706, 418] on input "Durée indéterminée" at bounding box center [682, 410] width 186 height 33
radio input "true"
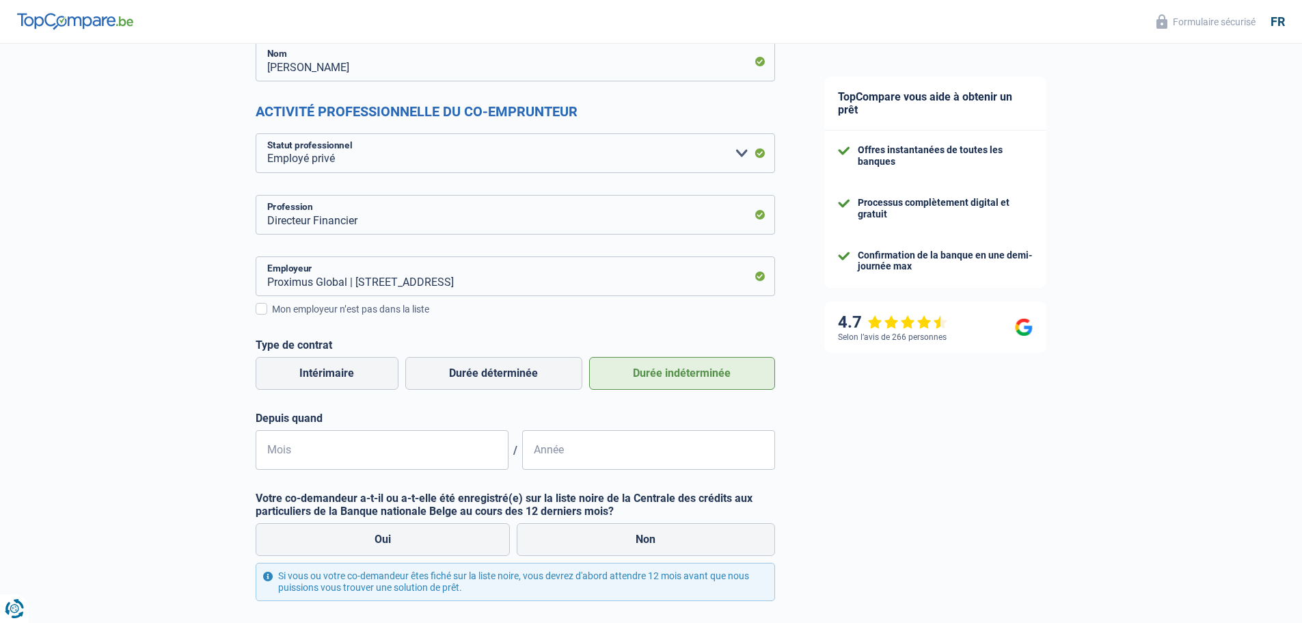
scroll to position [273, 0]
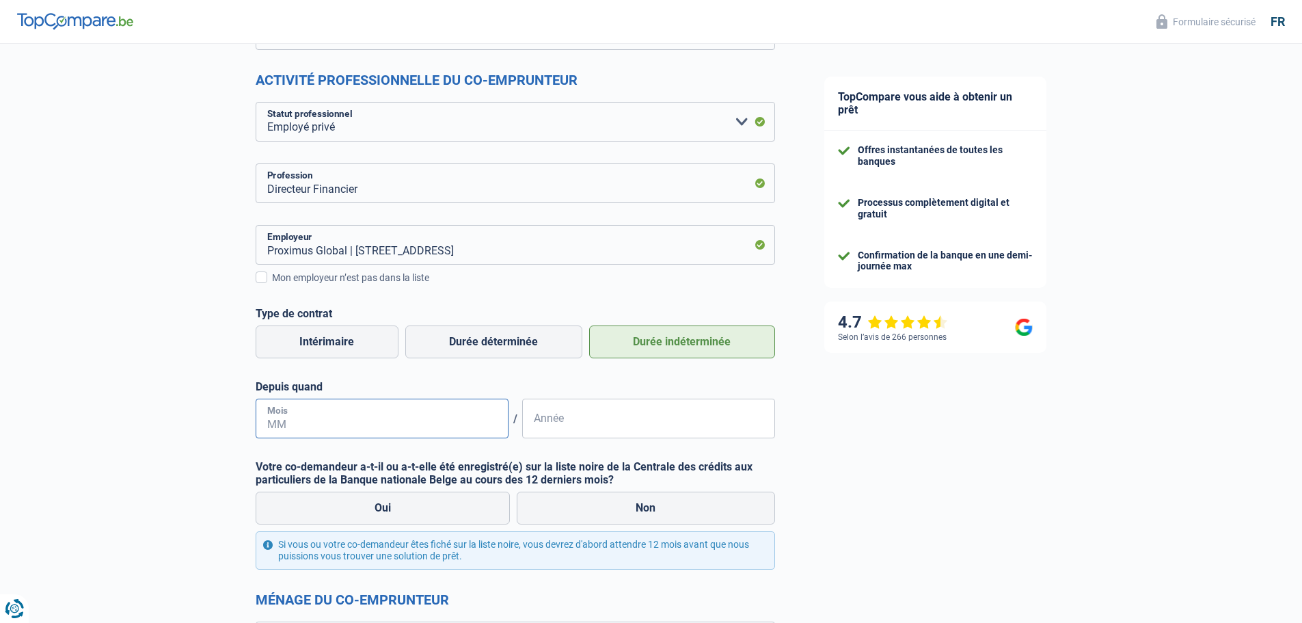
click at [353, 405] on input "Mois" at bounding box center [382, 419] width 253 height 40
type input "09"
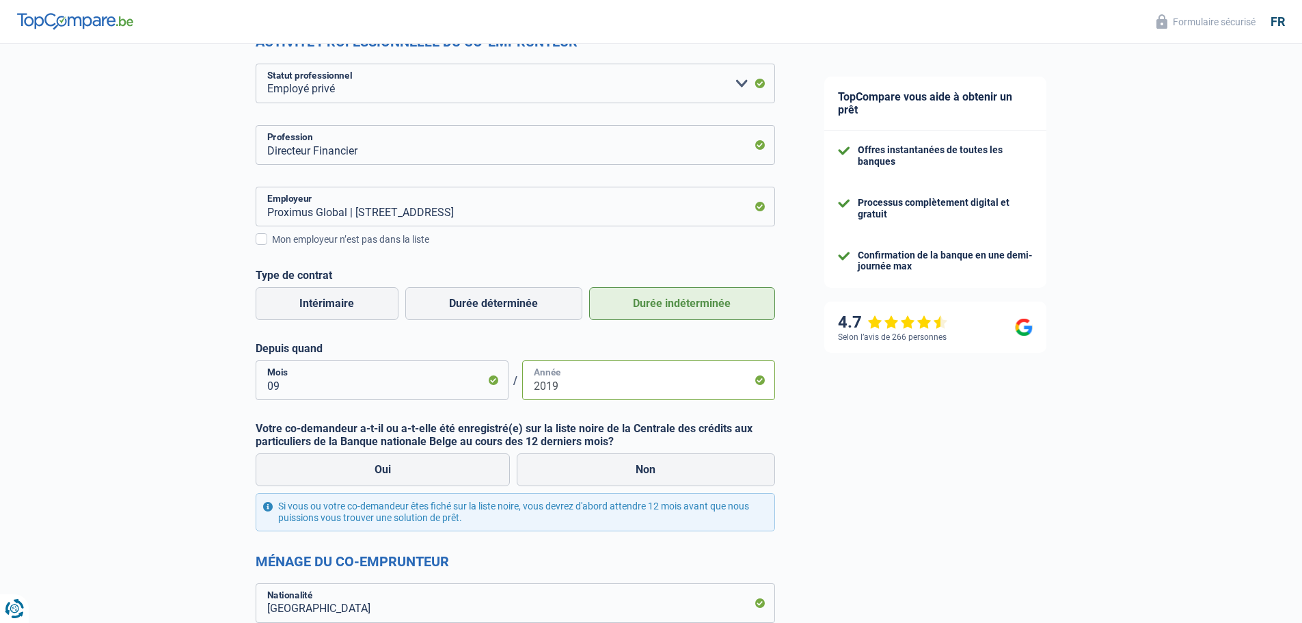
scroll to position [342, 0]
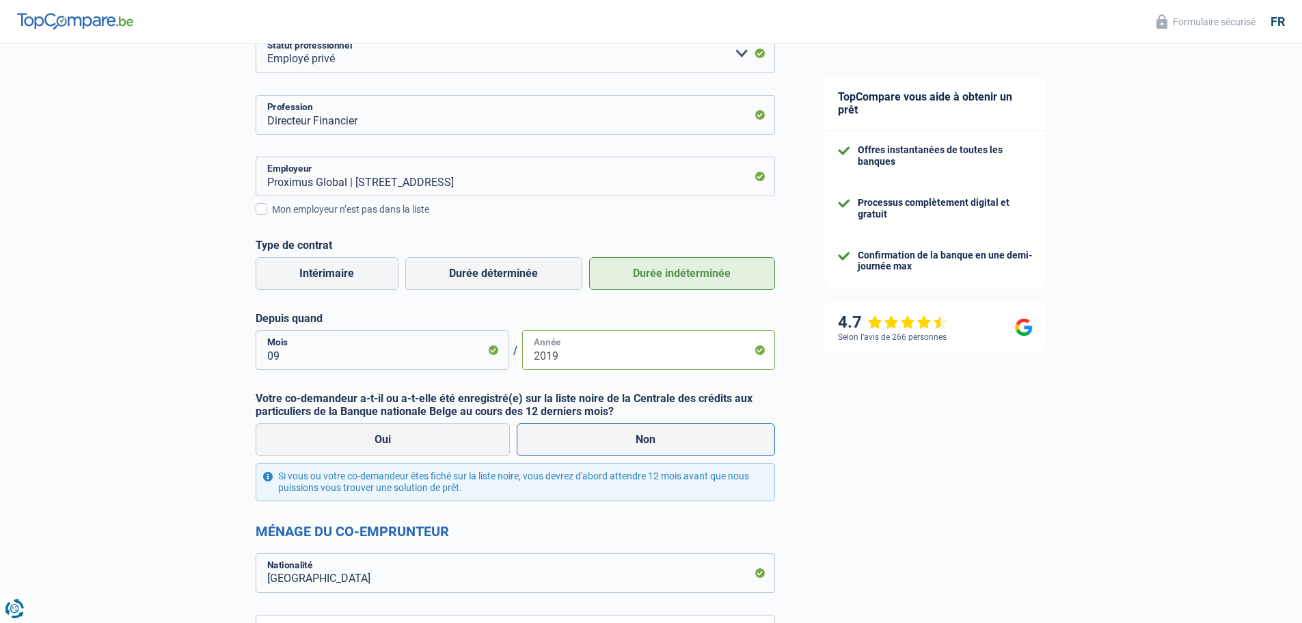
type input "2019"
click at [589, 435] on label "Non" at bounding box center [646, 439] width 258 height 33
click at [589, 435] on input "Non" at bounding box center [646, 439] width 258 height 33
radio input "true"
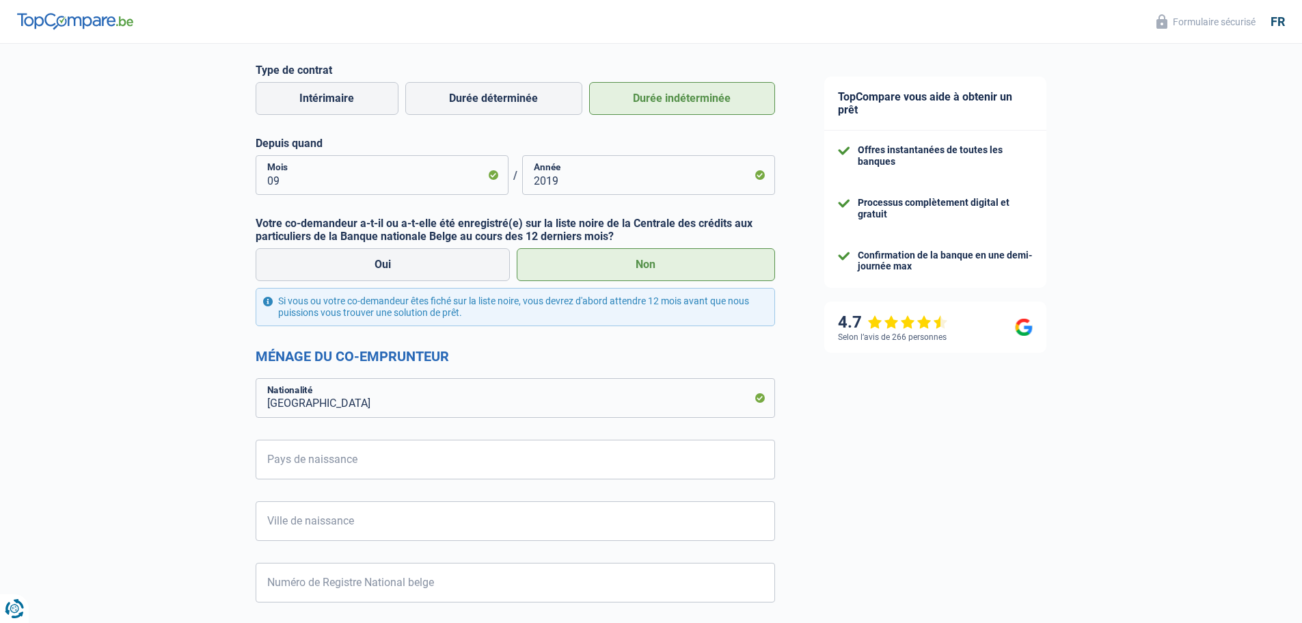
scroll to position [547, 0]
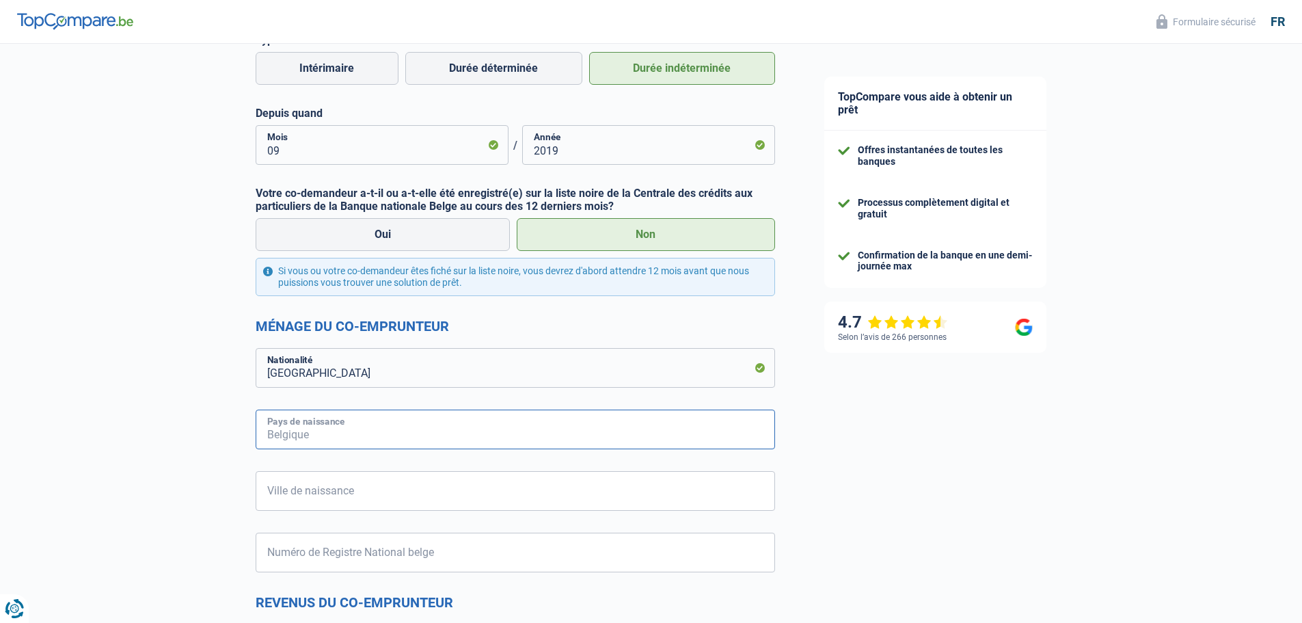
click at [459, 432] on input "Pays de naissance" at bounding box center [516, 430] width 520 height 40
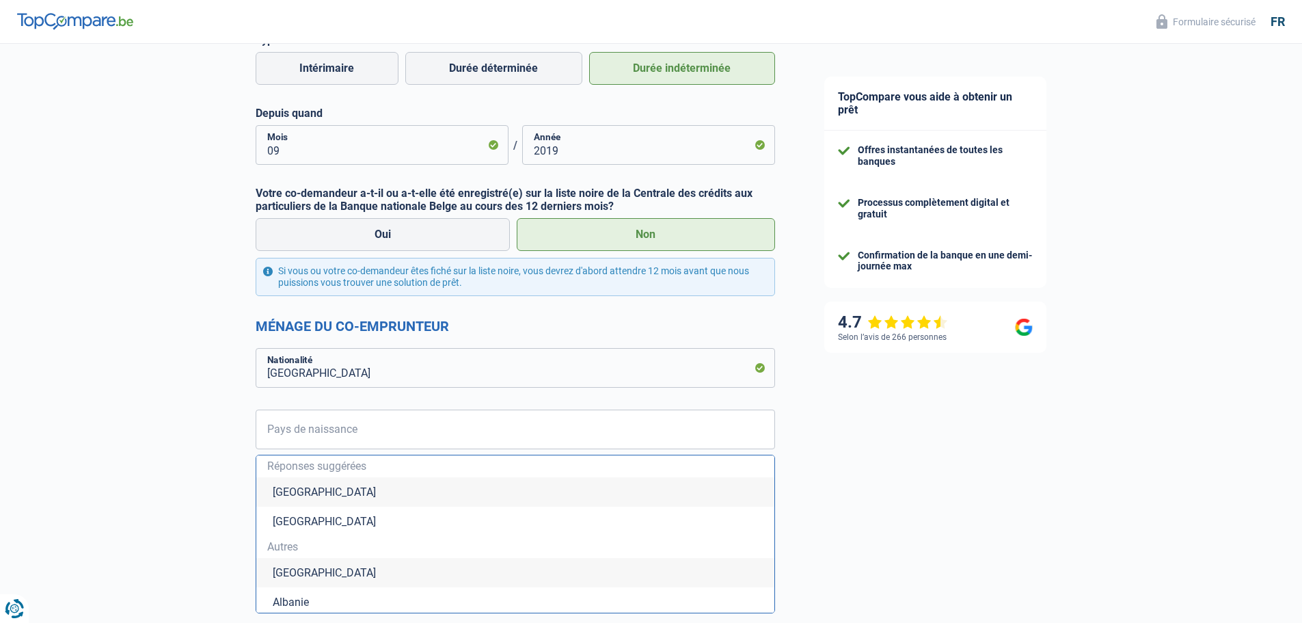
click at [418, 489] on li "[GEOGRAPHIC_DATA]" at bounding box center [515, 491] width 518 height 29
type input "[GEOGRAPHIC_DATA]"
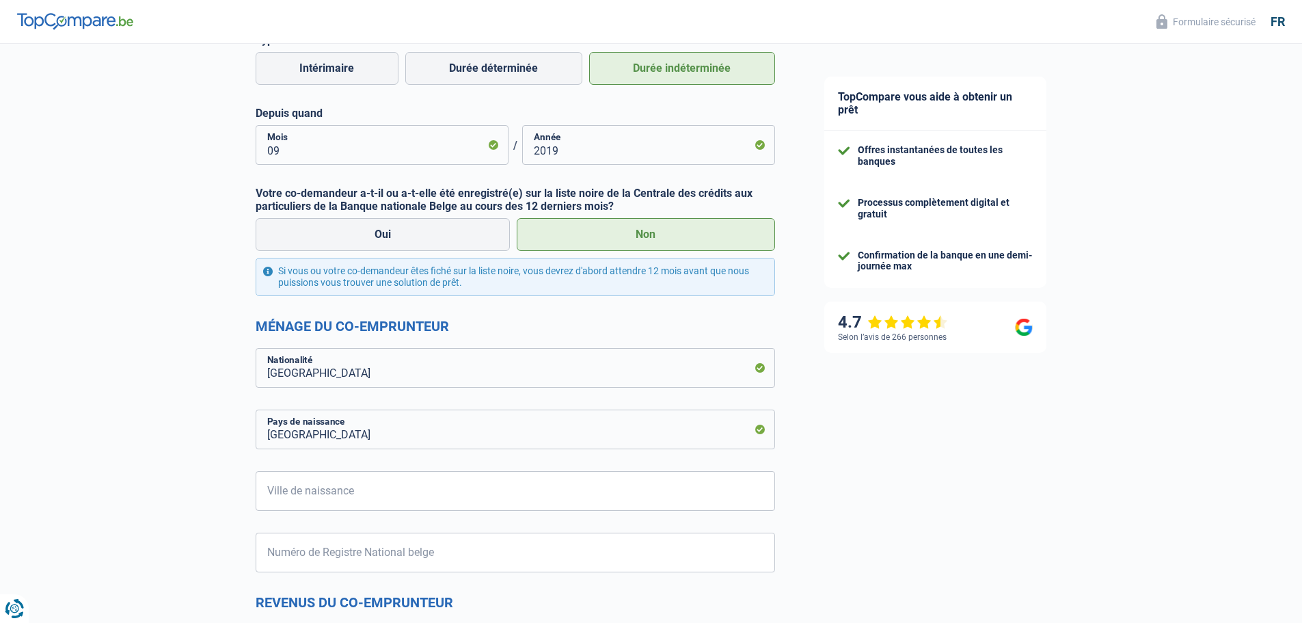
click at [387, 511] on form "[PERSON_NAME] Prénom [PERSON_NAME] Nom Activité professionnelle du co-emprunteu…" at bounding box center [516, 407] width 520 height 1465
click at [393, 498] on input "Ville de naissance" at bounding box center [516, 491] width 520 height 40
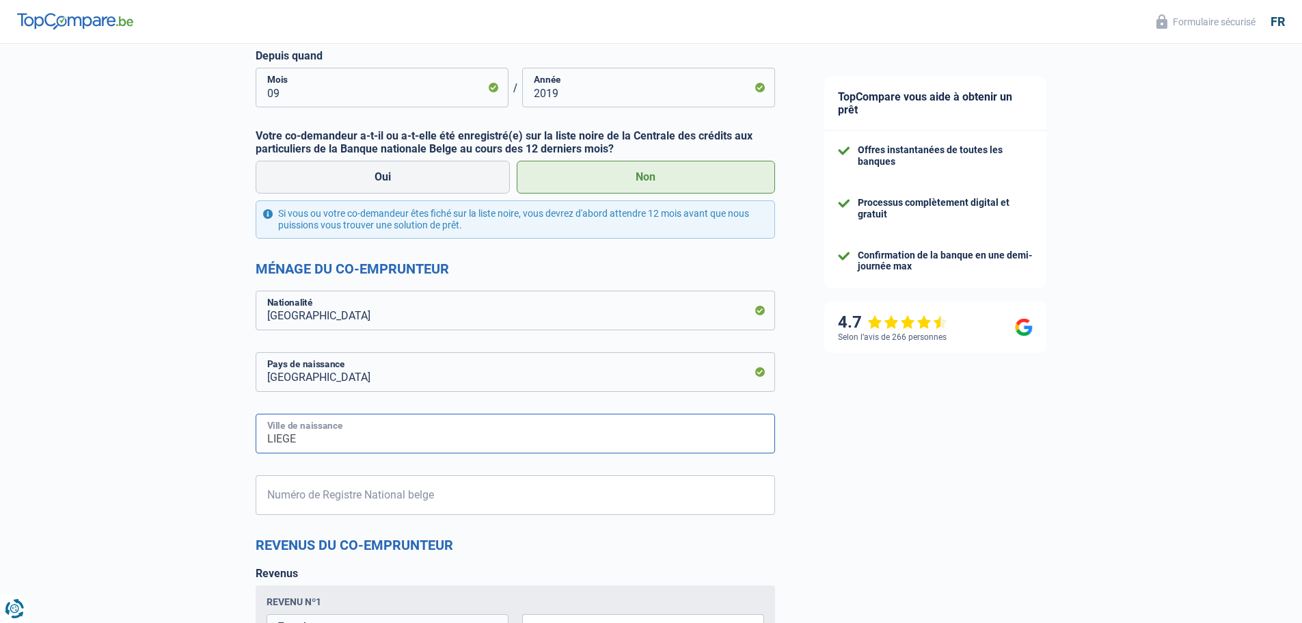
scroll to position [684, 0]
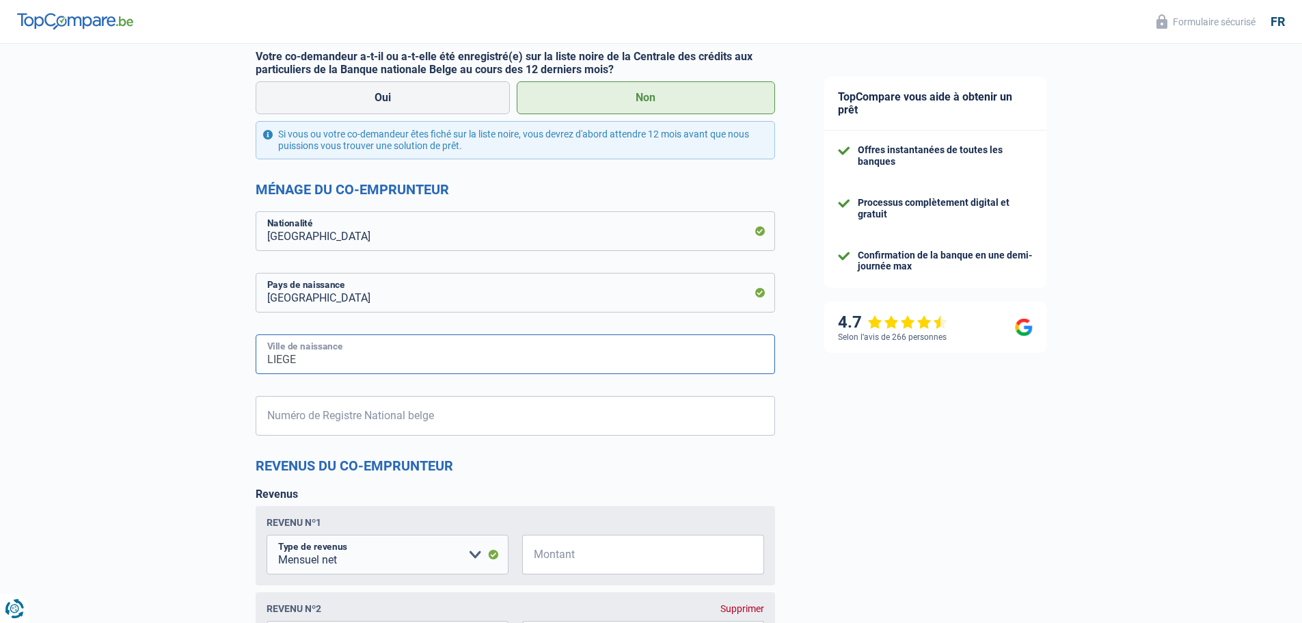
type input "LIEGE"
click at [357, 423] on input "Numéro de Registre National belge" at bounding box center [516, 416] width 520 height 40
click at [805, 482] on div "TopCompare vous aide à obtenir un prêt Offres instantanées de toutes les banque…" at bounding box center [1051, 222] width 503 height 1725
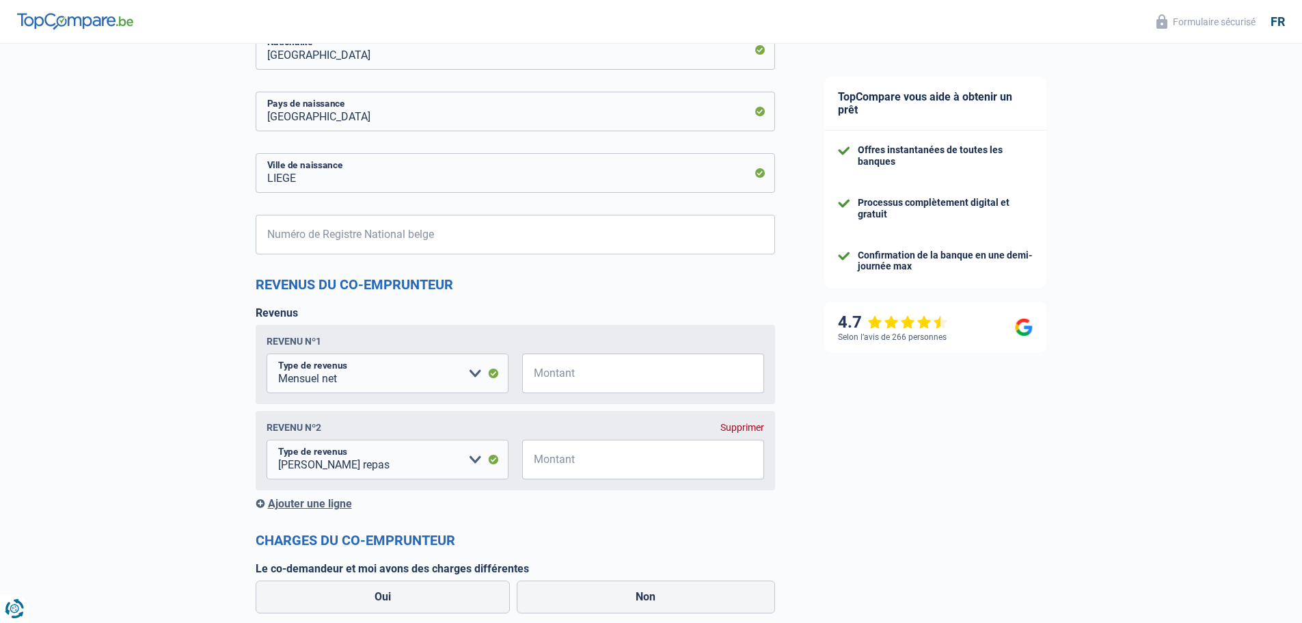
scroll to position [889, 0]
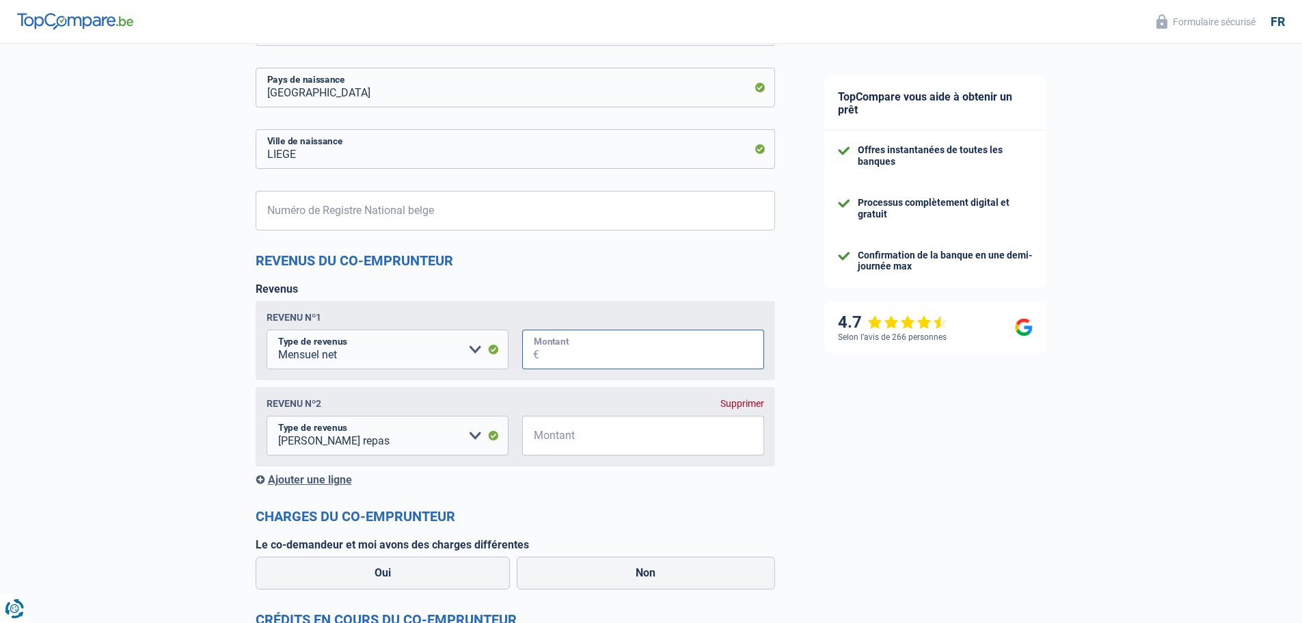
click at [586, 338] on input "Montant" at bounding box center [651, 350] width 225 height 40
type input "4.750"
click at [591, 439] on input "Montant" at bounding box center [651, 436] width 225 height 40
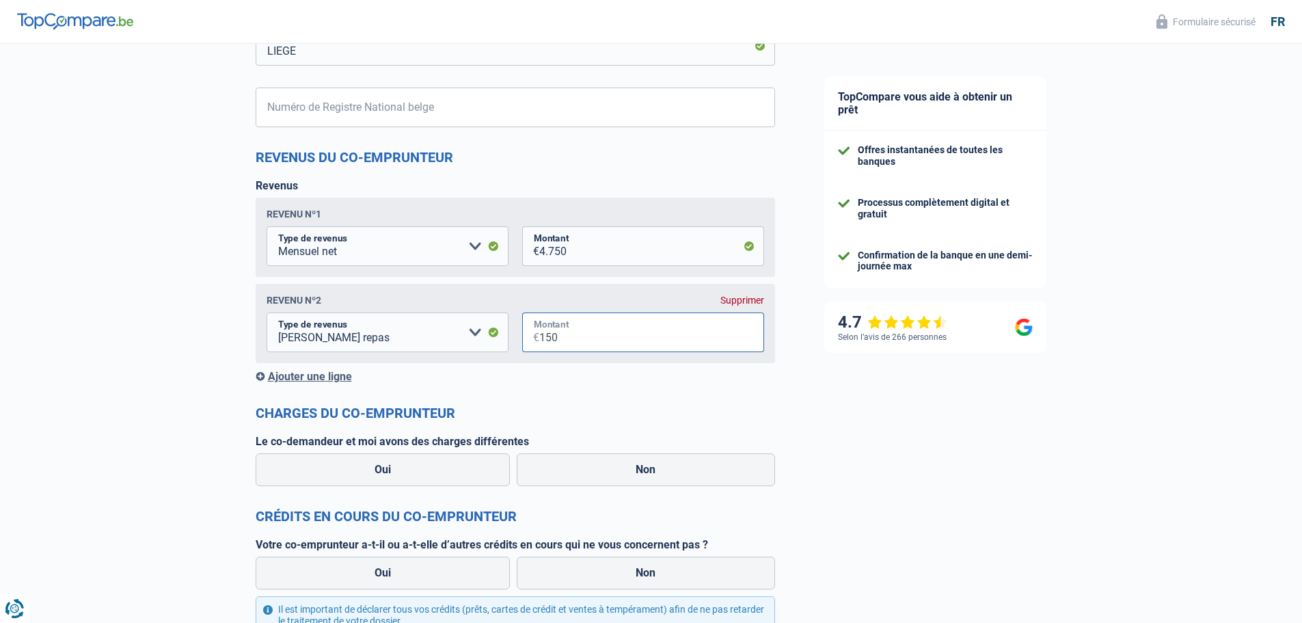
scroll to position [1025, 0]
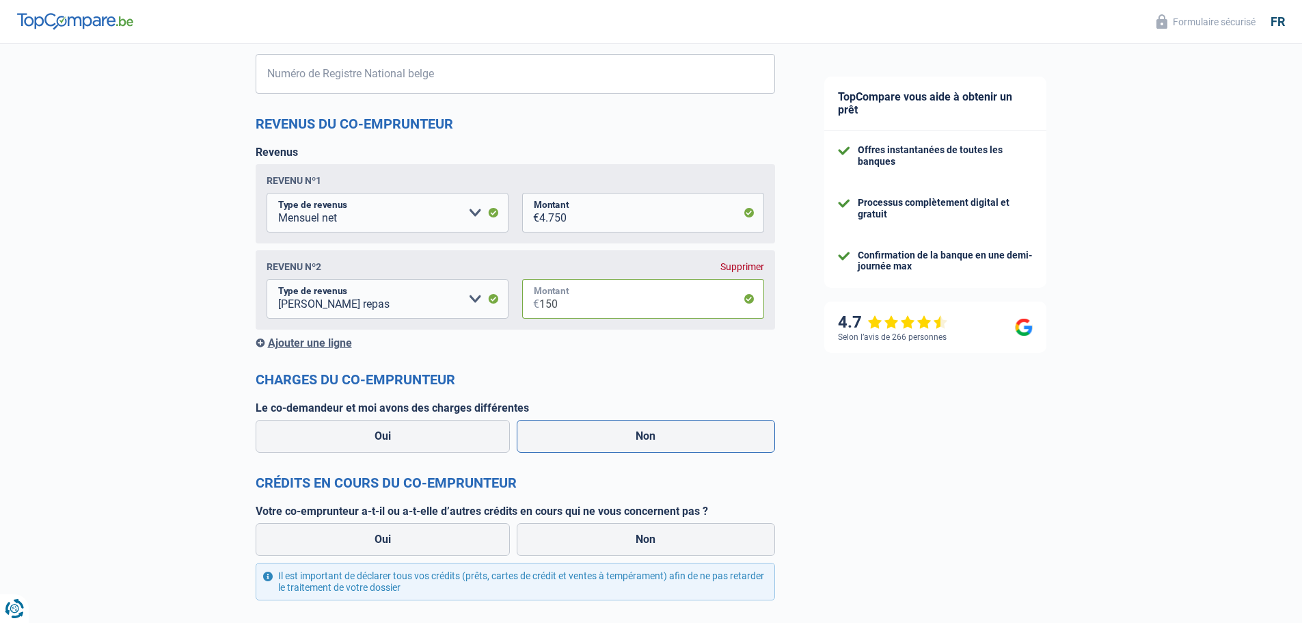
type input "150"
click at [595, 453] on label "Non" at bounding box center [646, 436] width 258 height 33
click at [595, 453] on input "Non" at bounding box center [646, 436] width 258 height 33
radio input "true"
click at [615, 540] on label "Non" at bounding box center [646, 539] width 258 height 33
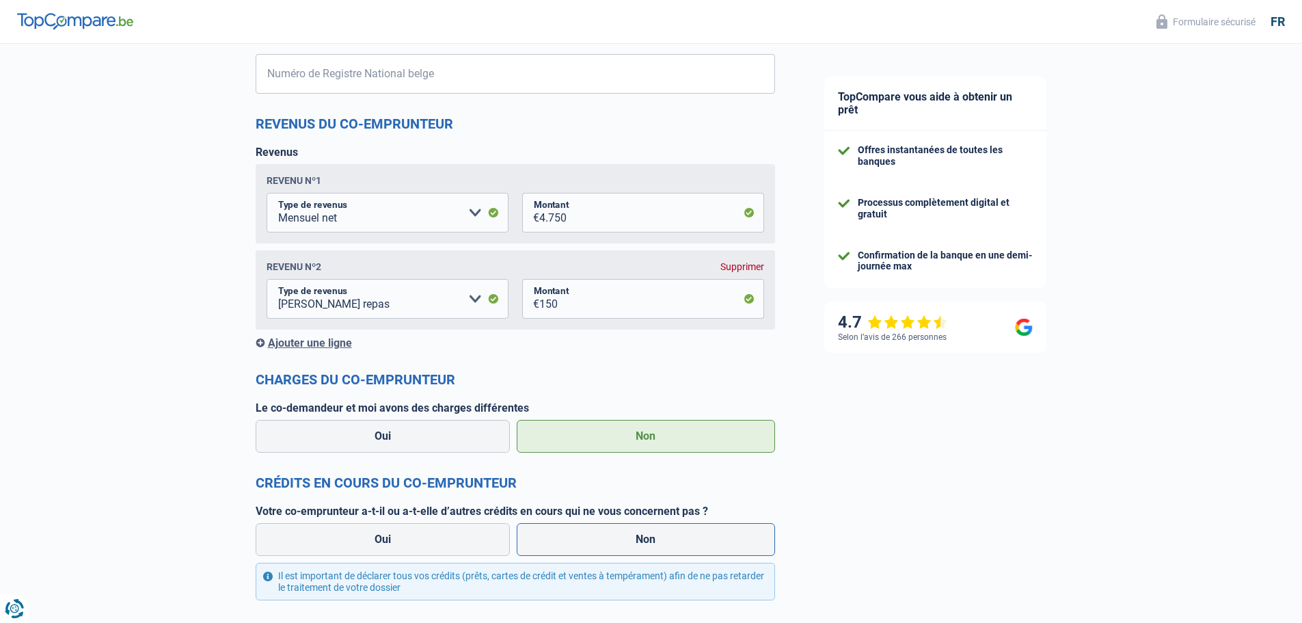
click at [615, 540] on input "Non" at bounding box center [646, 539] width 258 height 33
radio input "true"
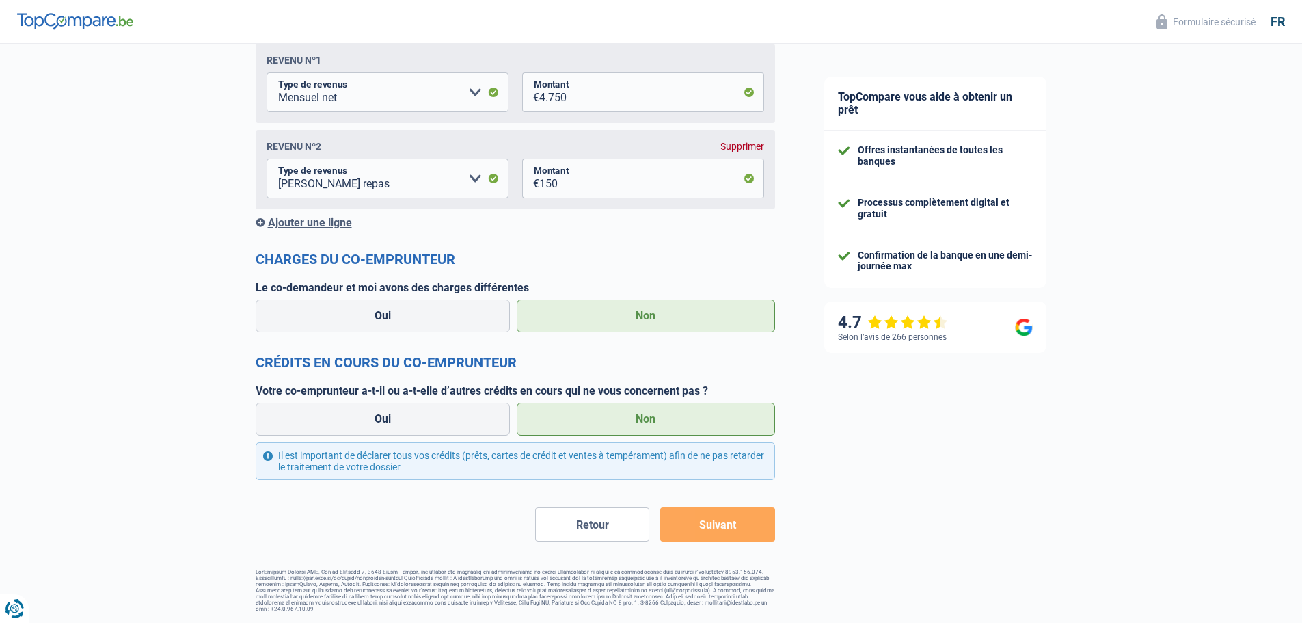
click at [738, 531] on button "Suivant" at bounding box center [717, 524] width 114 height 34
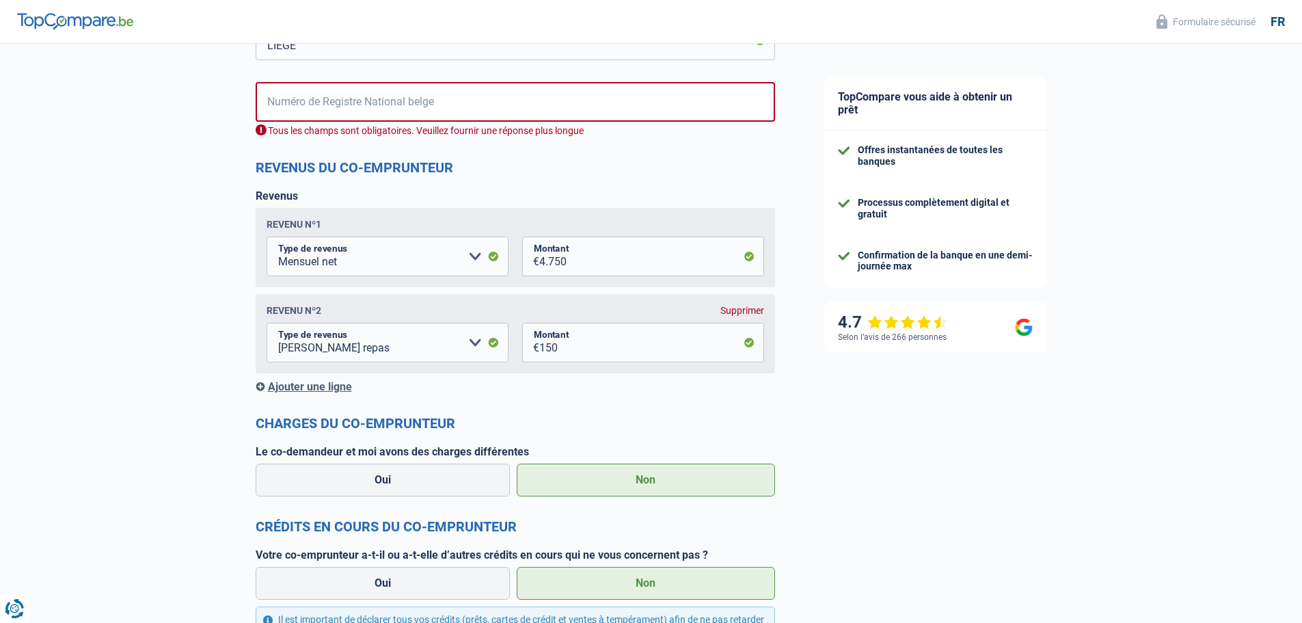
scroll to position [965, 0]
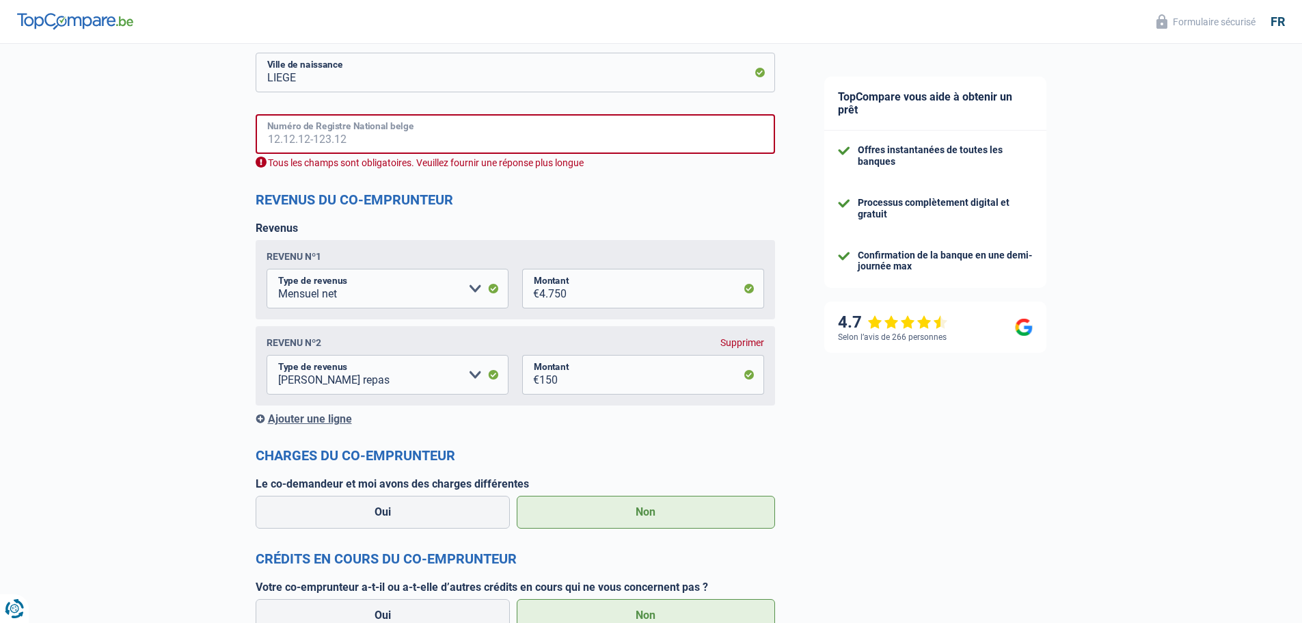
click at [342, 131] on input "Numéro de Registre National belge" at bounding box center [516, 134] width 520 height 40
click at [332, 131] on input "87.03.03-457." at bounding box center [516, 134] width 520 height 40
drag, startPoint x: 344, startPoint y: 136, endPoint x: 314, endPoint y: 136, distance: 30.1
click at [314, 136] on input "87.03.03-457." at bounding box center [516, 134] width 520 height 40
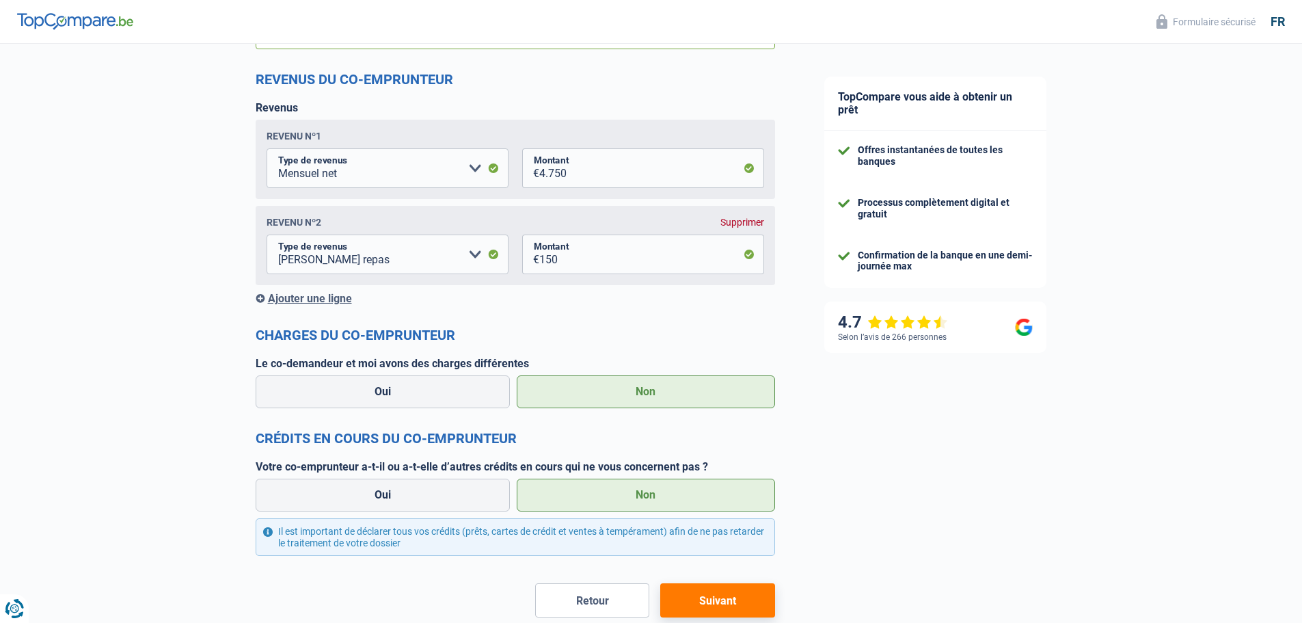
scroll to position [1146, 0]
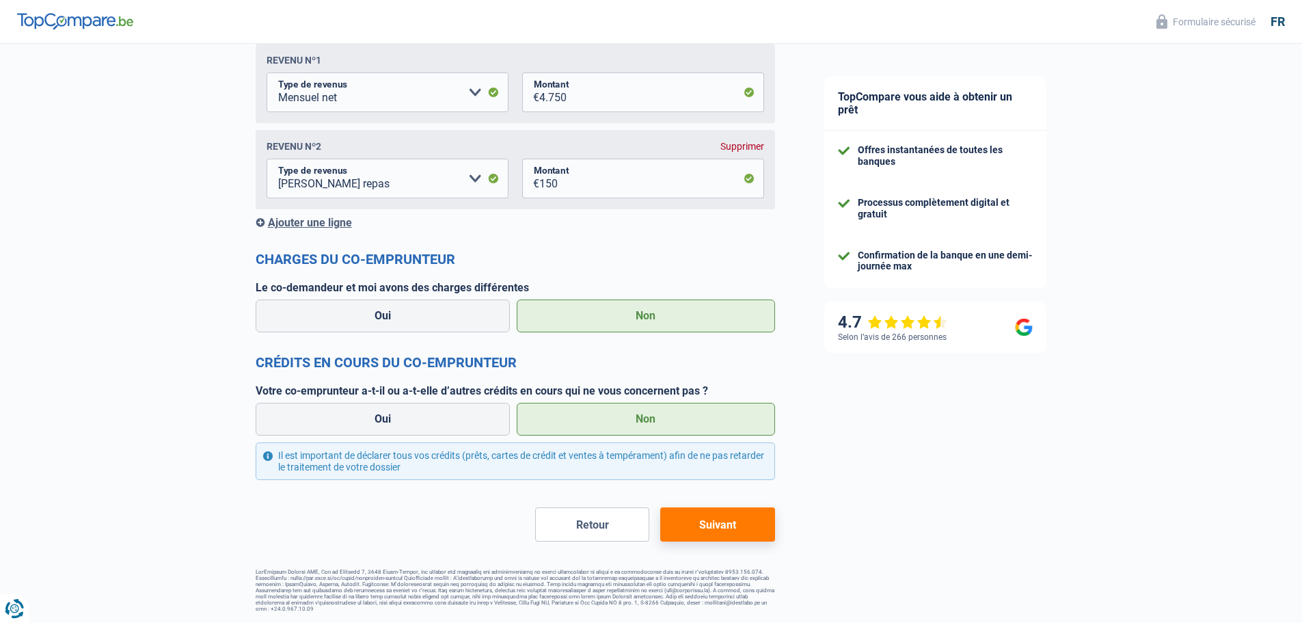
type input "87.03.03-064.45"
click at [739, 532] on button "Suivant" at bounding box center [717, 524] width 114 height 34
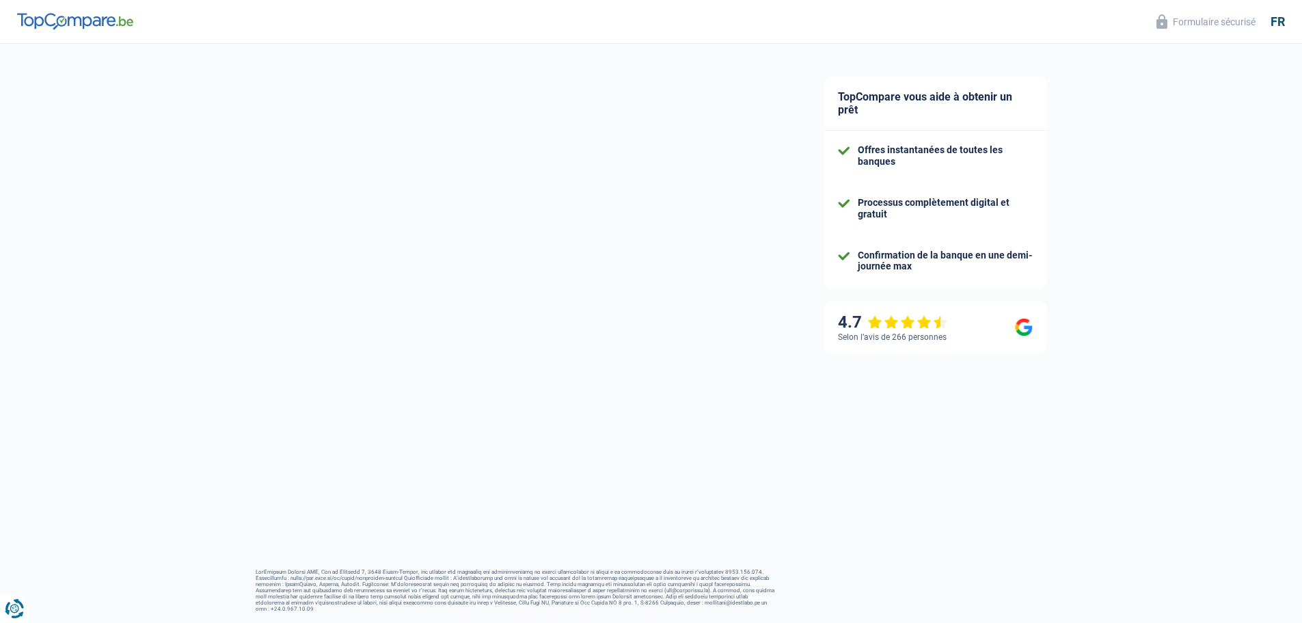
select select "car"
select select "120"
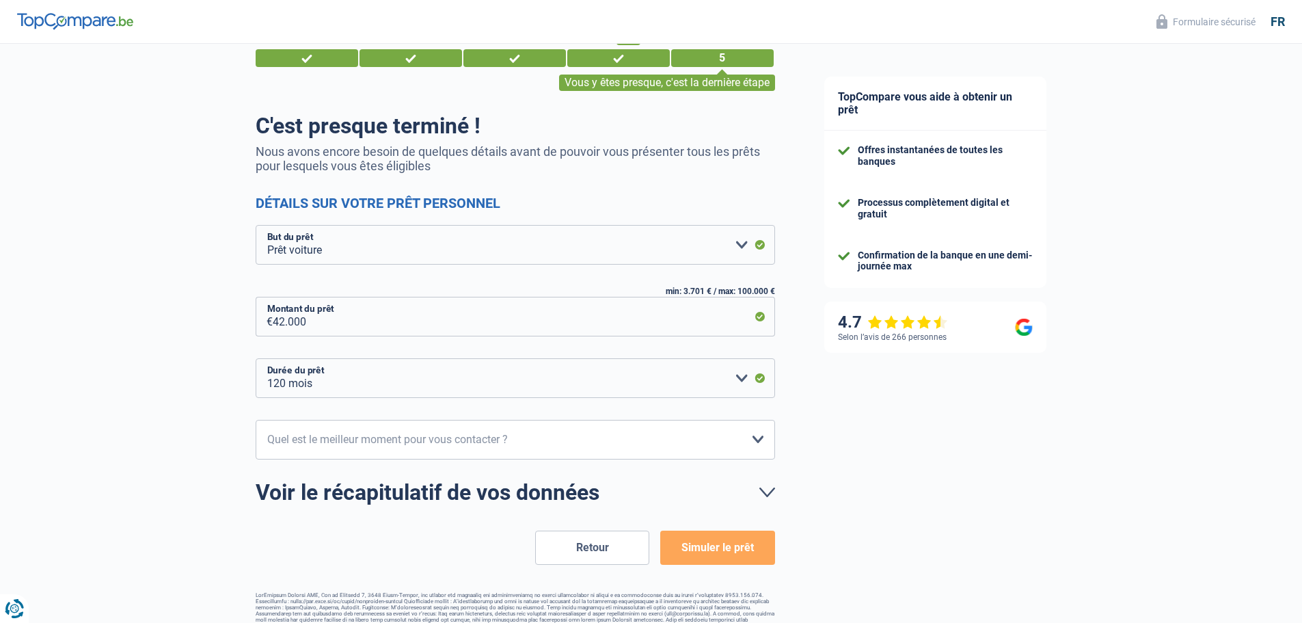
scroll to position [64, 0]
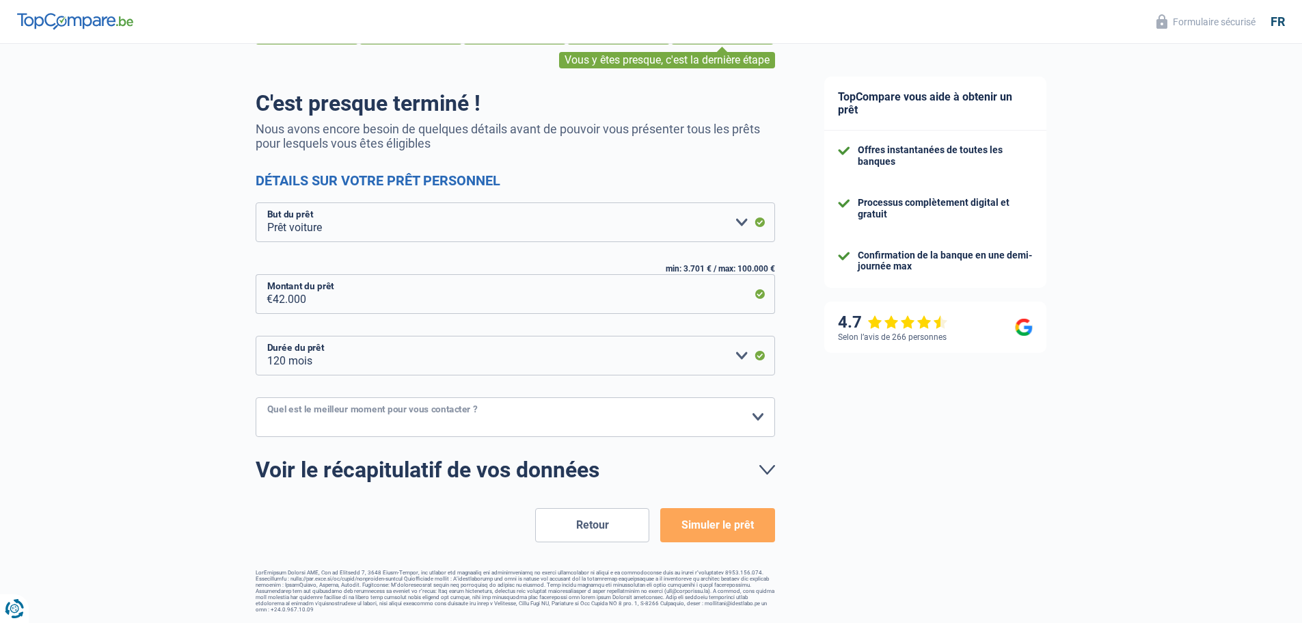
click at [554, 425] on select "10h-12h 12h-14h 14h-16h 16h-18h Veuillez sélectionner une option" at bounding box center [516, 417] width 520 height 40
click at [702, 535] on button "Simuler le prêt" at bounding box center [717, 525] width 114 height 34
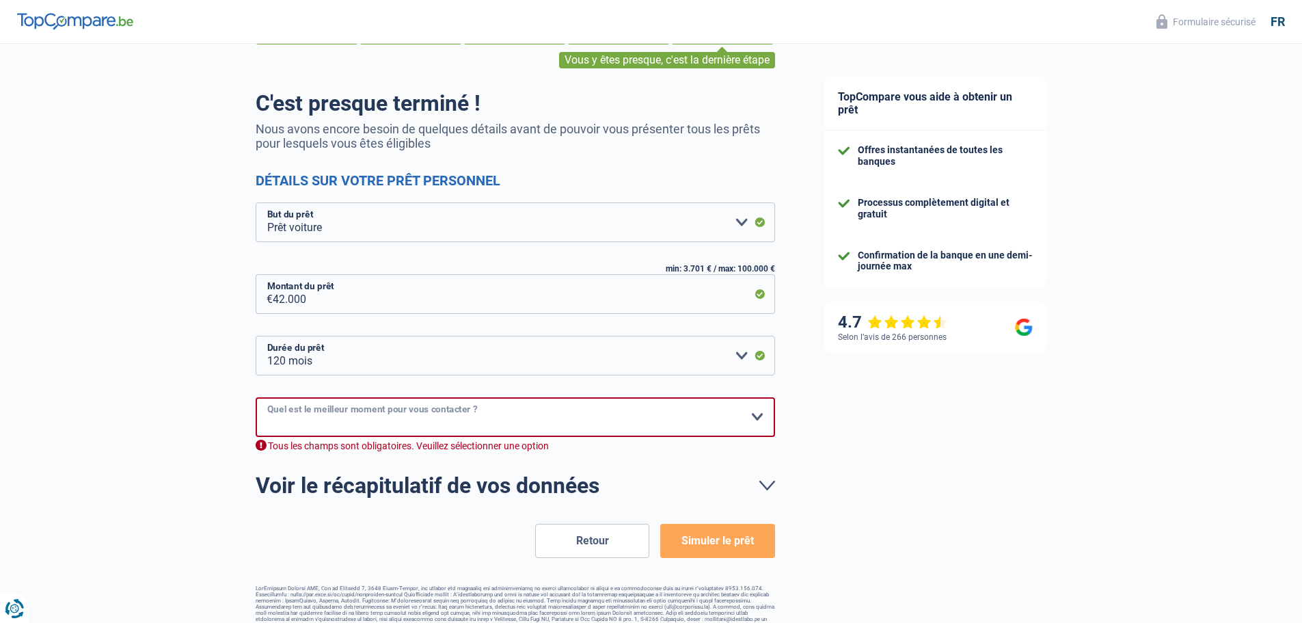
click at [527, 437] on select "10h-12h 12h-14h 14h-16h 16h-18h Veuillez sélectionner une option" at bounding box center [516, 417] width 520 height 40
select select "16-18"
click at [256, 398] on select "10h-12h 12h-14h 14h-16h 16h-18h Veuillez sélectionner une option" at bounding box center [516, 417] width 520 height 40
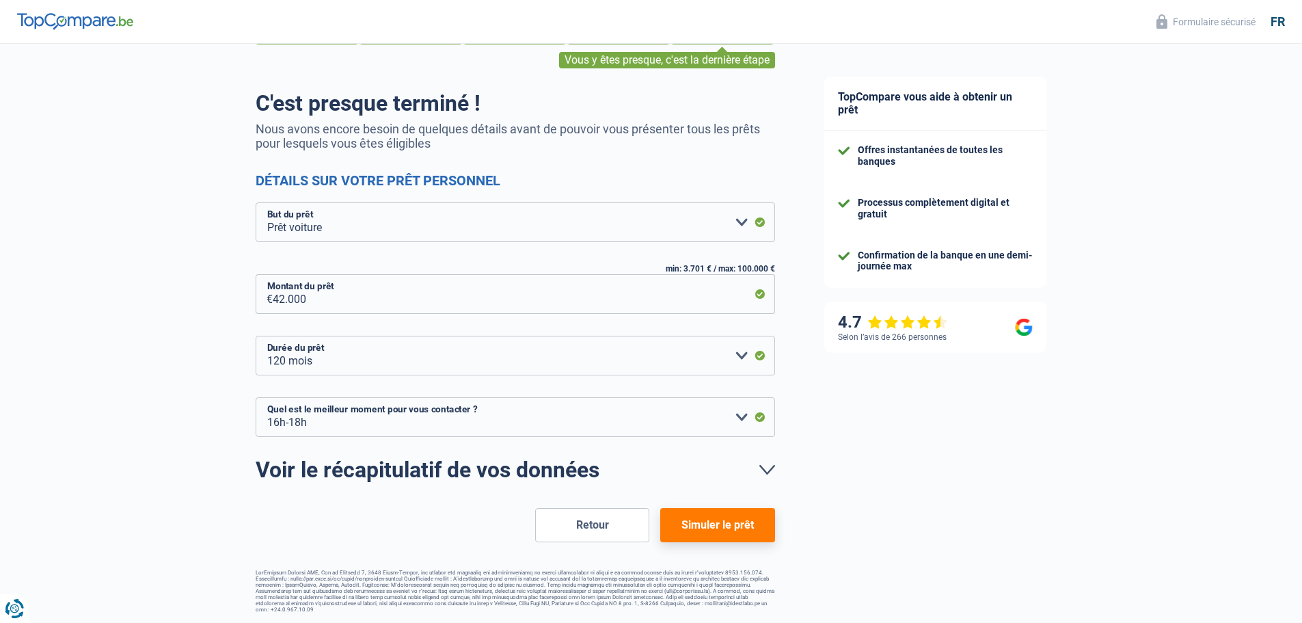
click at [715, 535] on button "Simuler le prêt" at bounding box center [717, 525] width 114 height 34
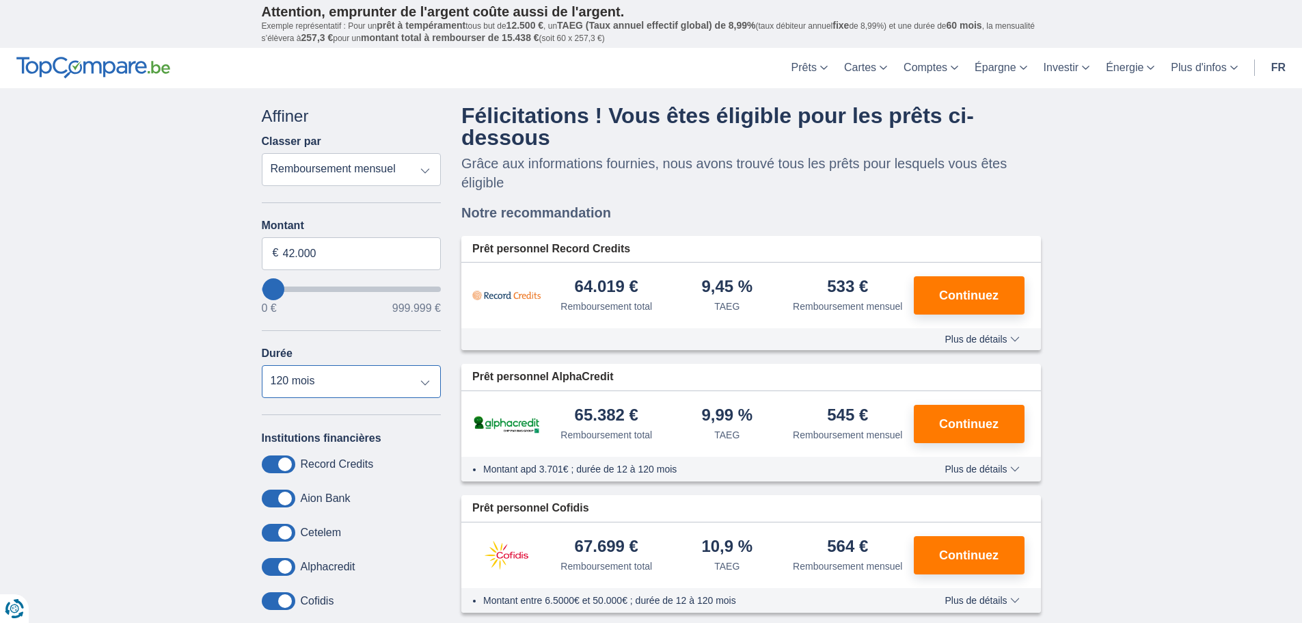
click at [364, 381] on select "12 mois 18 mois 24 mois 30 mois 36 mois 42 mois 48 mois 60 mois 72 mois 84 mois…" at bounding box center [352, 381] width 180 height 33
select select "60"
click at [262, 365] on select "12 mois 18 mois 24 mois 30 mois 36 mois 42 mois 48 mois 60 mois 72 mois 84 mois…" at bounding box center [352, 381] width 180 height 33
click at [371, 169] on select "Remboursement total TAEG Remboursement mensuel" at bounding box center [352, 169] width 180 height 33
click at [556, 176] on p "Grâce aux informations fournies, nous avons trouvé tous les prêts pour lesquels…" at bounding box center [751, 173] width 580 height 38
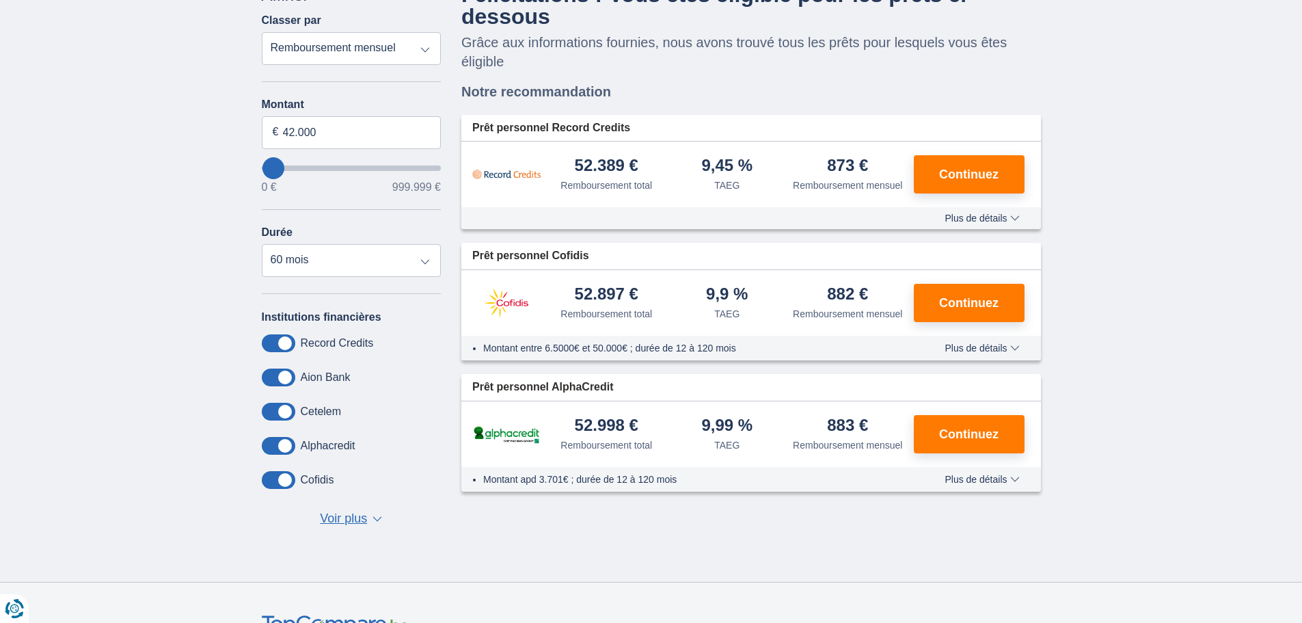
scroll to position [68, 0]
